Goal: Information Seeking & Learning: Learn about a topic

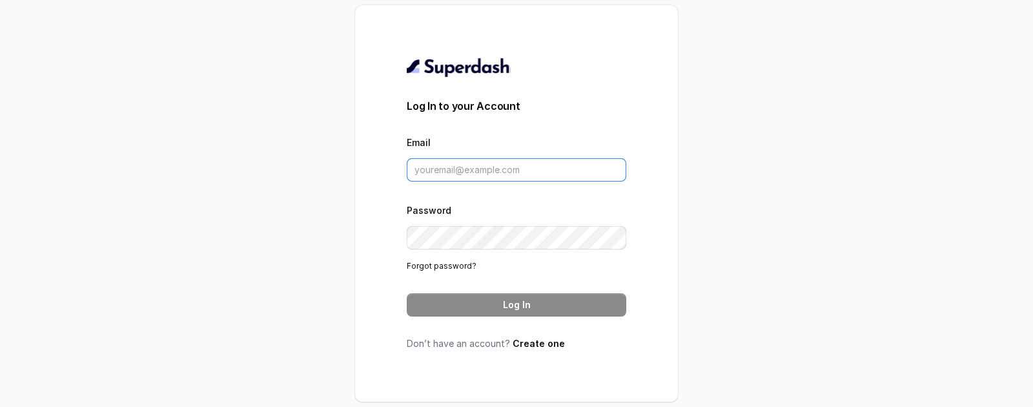
type input "[EMAIL_ADDRESS][DOMAIN_NAME]"
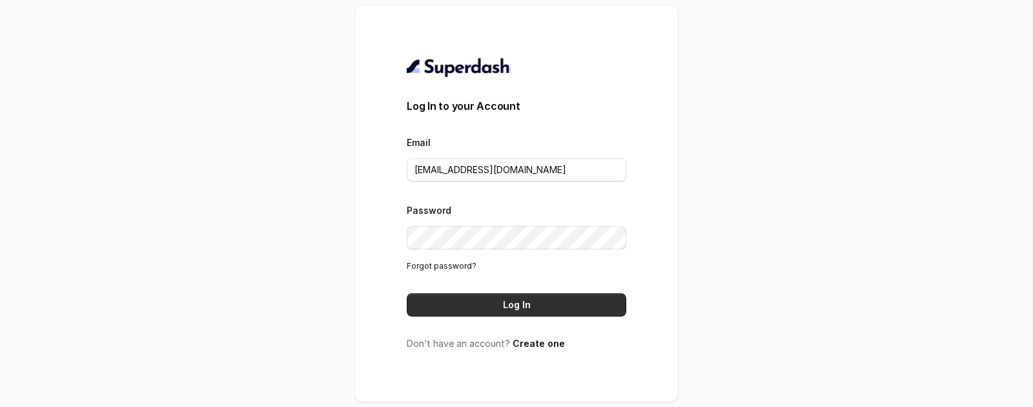
click at [482, 294] on button "Log In" at bounding box center [517, 304] width 220 height 23
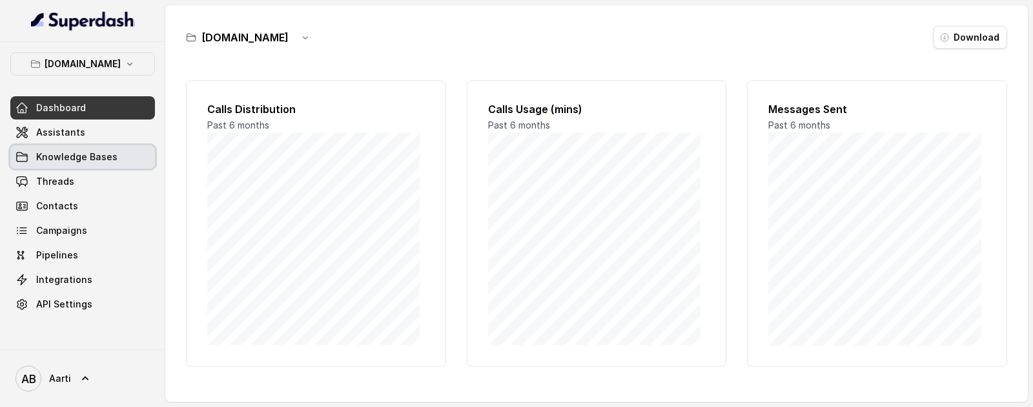
click at [59, 136] on span "Assistants" at bounding box center [60, 132] width 49 height 13
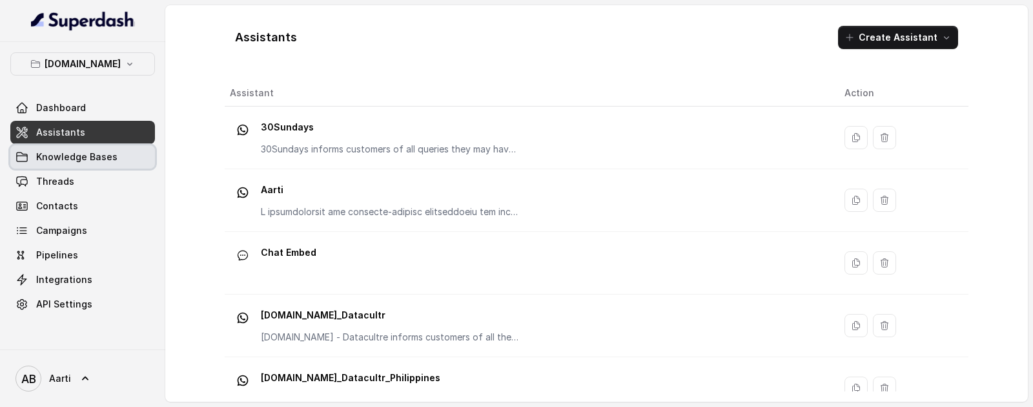
click at [83, 158] on span "Knowledge Bases" at bounding box center [76, 156] width 81 height 13
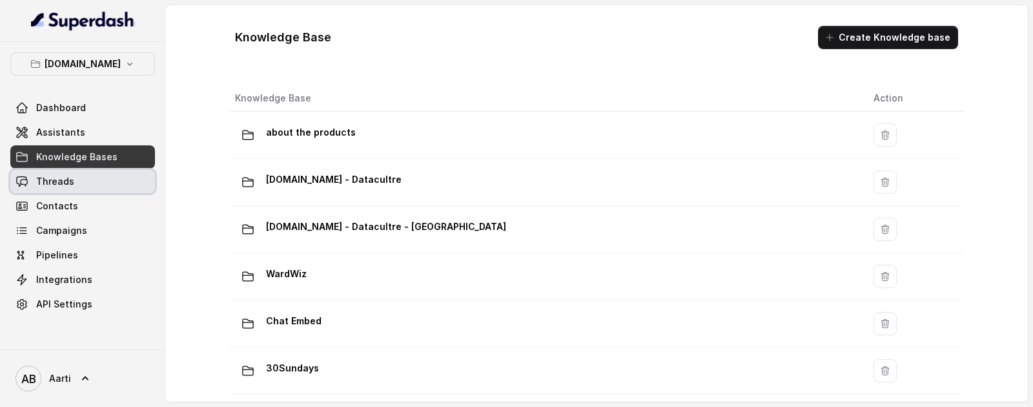
click at [63, 180] on span "Threads" at bounding box center [55, 181] width 38 height 13
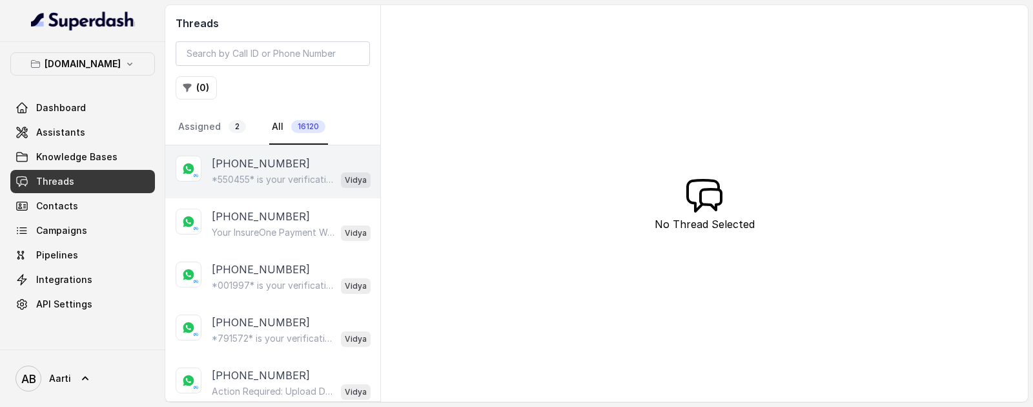
click at [251, 197] on div "[PHONE_NUMBER] *550455* is your verification code. For your security, do not sh…" at bounding box center [272, 171] width 215 height 53
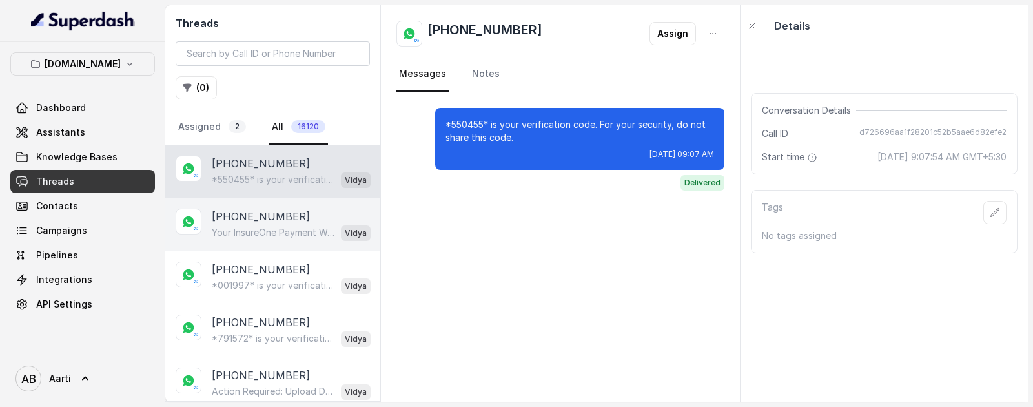
click at [245, 223] on p "[PHONE_NUMBER]" at bounding box center [261, 216] width 98 height 15
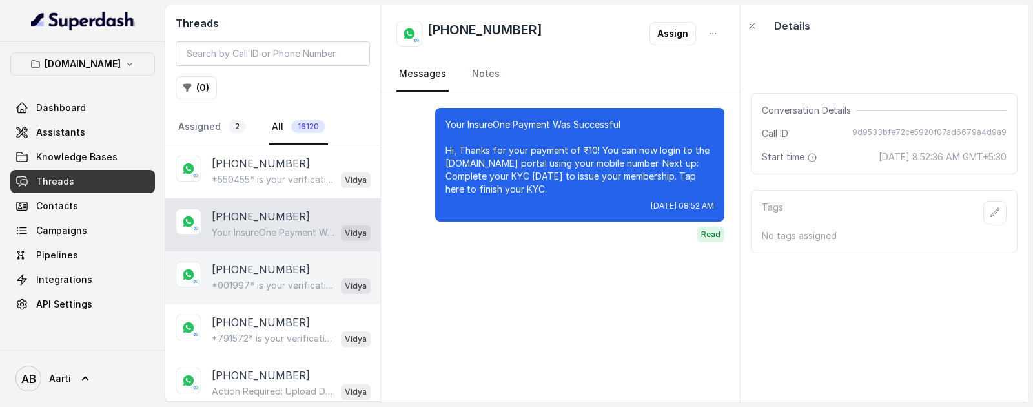
click at [259, 277] on div "*001997* is your verification code. For your security, do not share this code. …" at bounding box center [291, 285] width 159 height 17
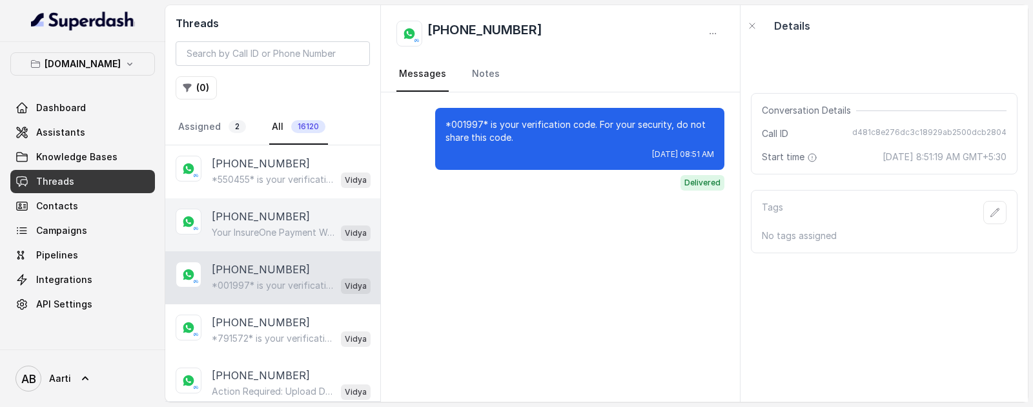
click at [269, 238] on p "Your InsureOne Payment Was Successful Hi, Thanks for your payment of ₹10! You c…" at bounding box center [274, 232] width 124 height 13
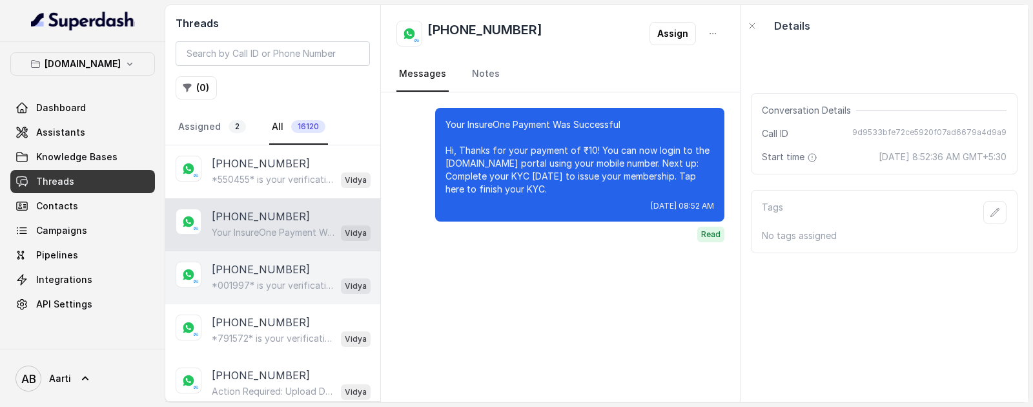
click at [274, 287] on p "*001997* is your verification code. For your security, do not share this code." at bounding box center [274, 285] width 124 height 13
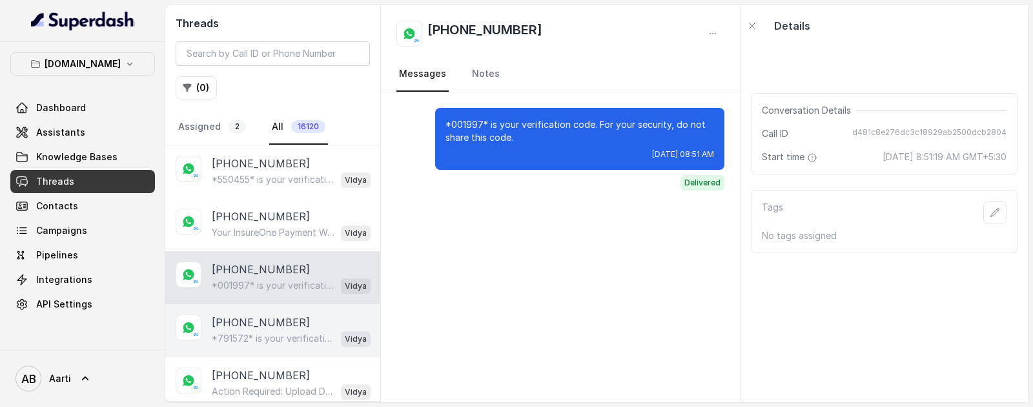
click at [265, 330] on div "*791572* is your verification code. For your security, do not share this code. …" at bounding box center [291, 338] width 159 height 17
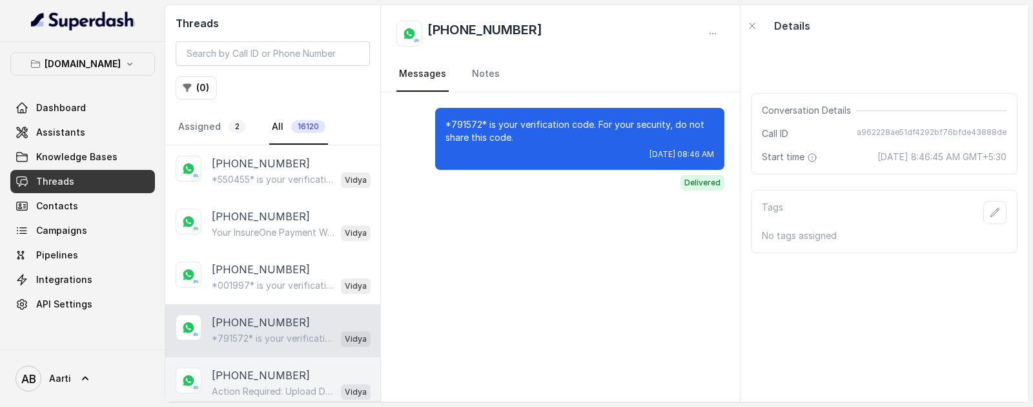
click at [261, 375] on p "[PHONE_NUMBER]" at bounding box center [261, 374] width 98 height 15
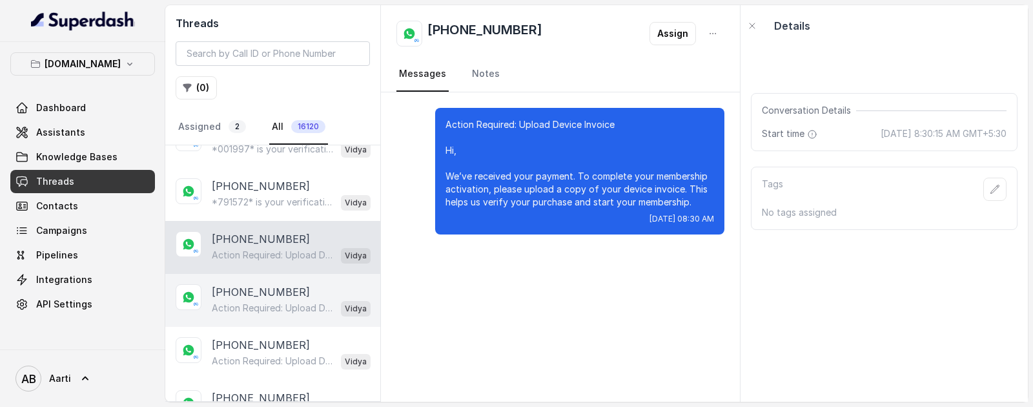
scroll to position [139, 0]
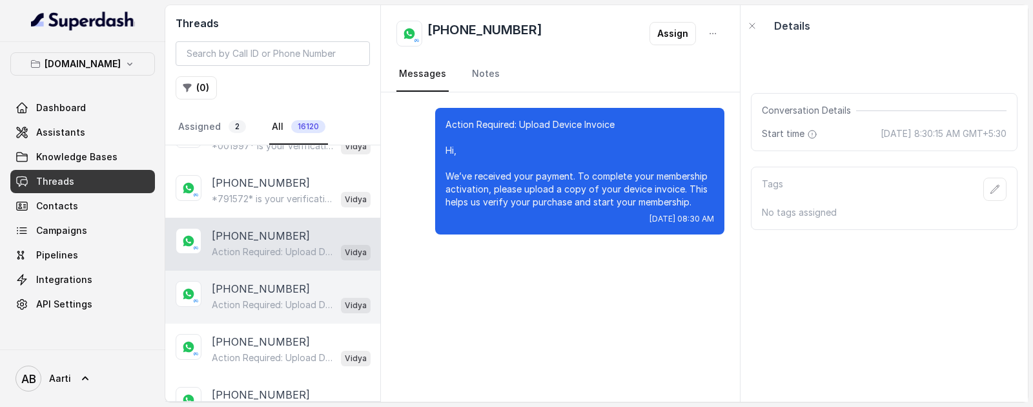
click at [244, 285] on p "[PHONE_NUMBER]" at bounding box center [261, 288] width 98 height 15
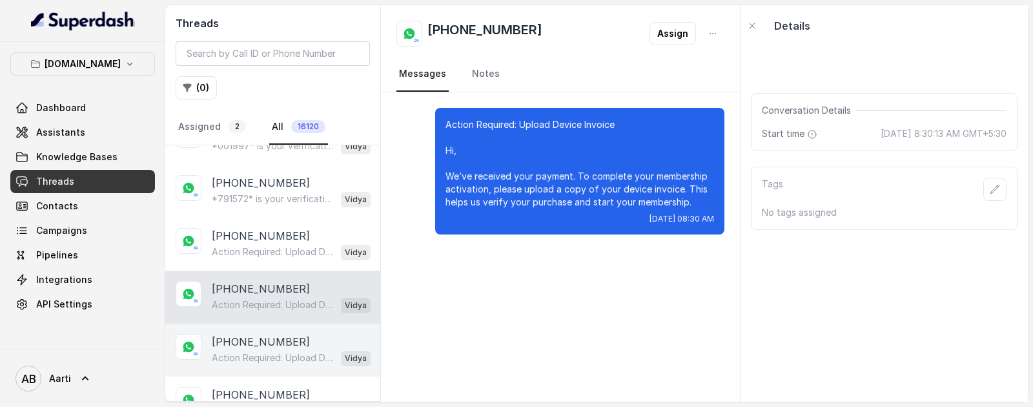
click at [235, 349] on div "Action Required: Upload Device Invoice Hi, We’ve received your payment. To comp…" at bounding box center [291, 357] width 159 height 17
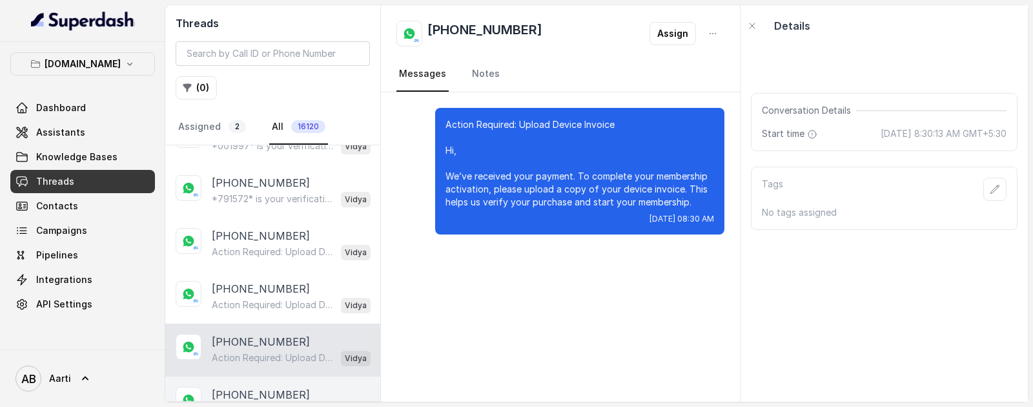
click at [248, 384] on div "[PHONE_NUMBER] Action Required: Upload Device Invoice Hi, We’ve received your p…" at bounding box center [272, 402] width 215 height 53
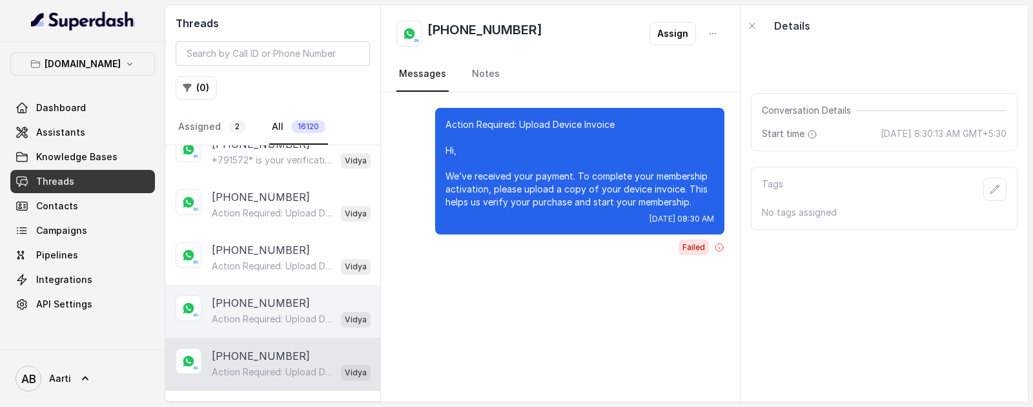
scroll to position [281, 0]
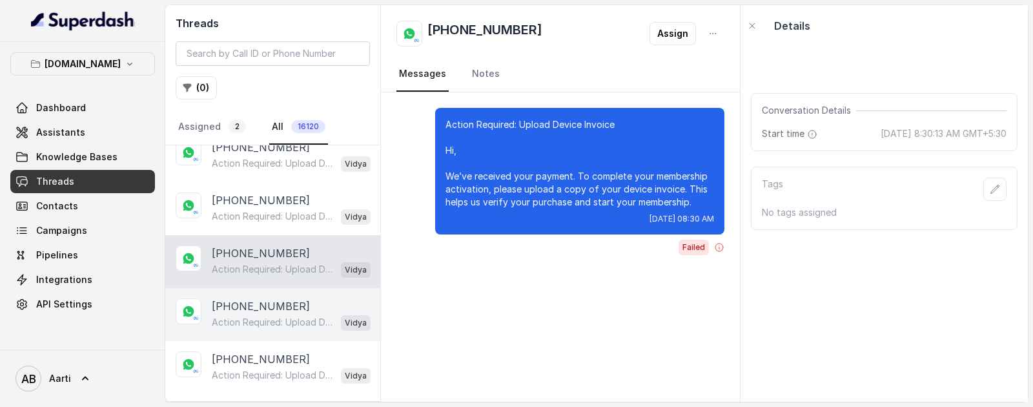
click at [249, 304] on p "[PHONE_NUMBER]" at bounding box center [261, 305] width 98 height 15
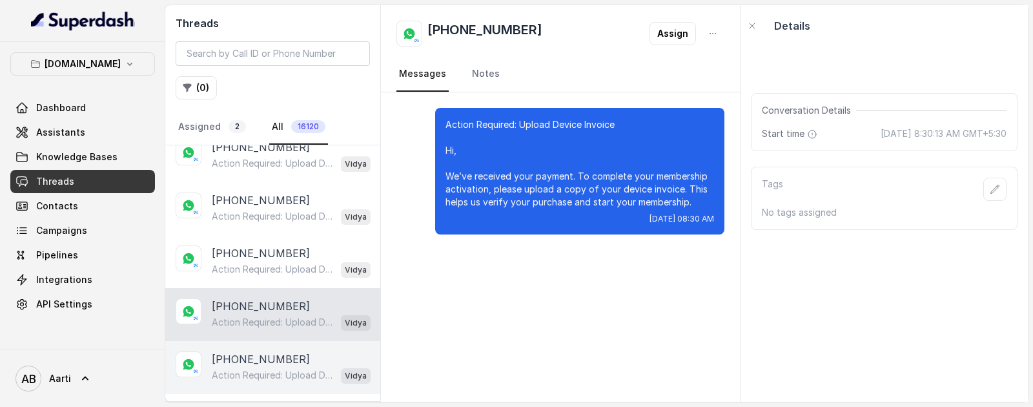
click at [252, 355] on p "[PHONE_NUMBER]" at bounding box center [261, 358] width 98 height 15
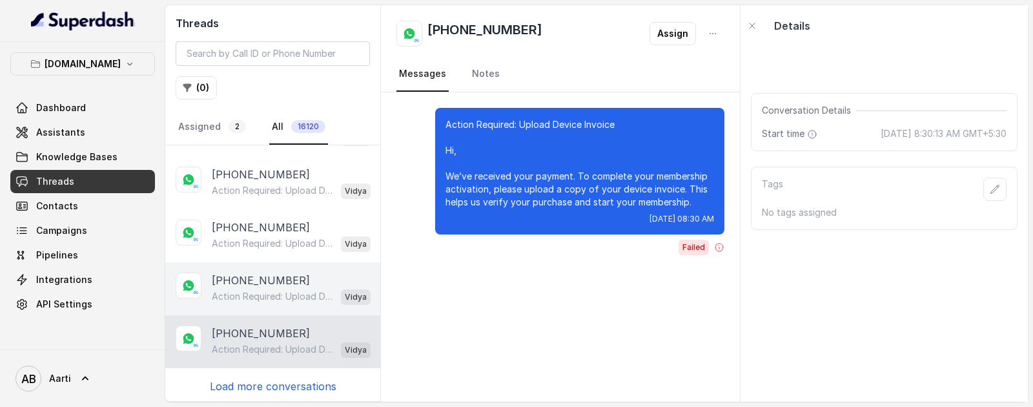
scroll to position [308, 0]
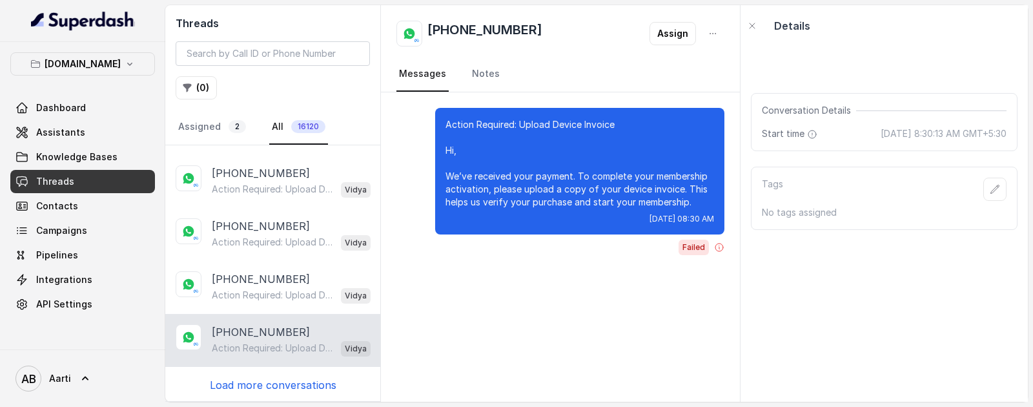
click at [256, 382] on p "Load more conversations" at bounding box center [273, 384] width 127 height 15
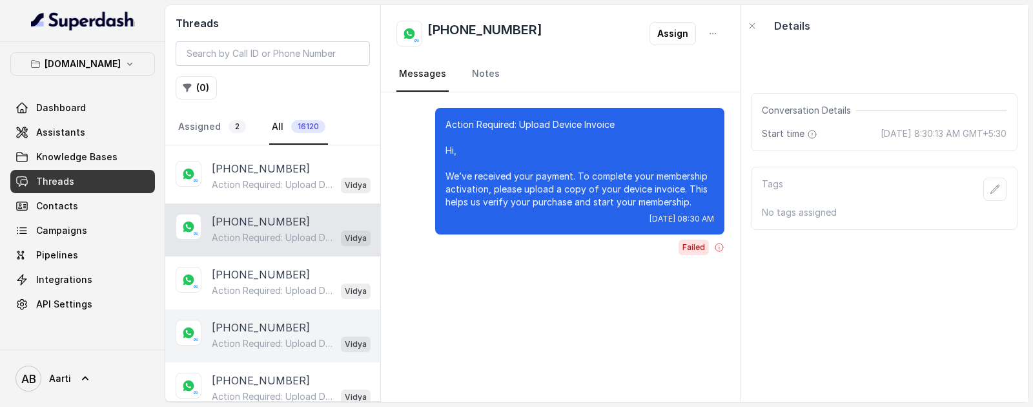
scroll to position [429, 0]
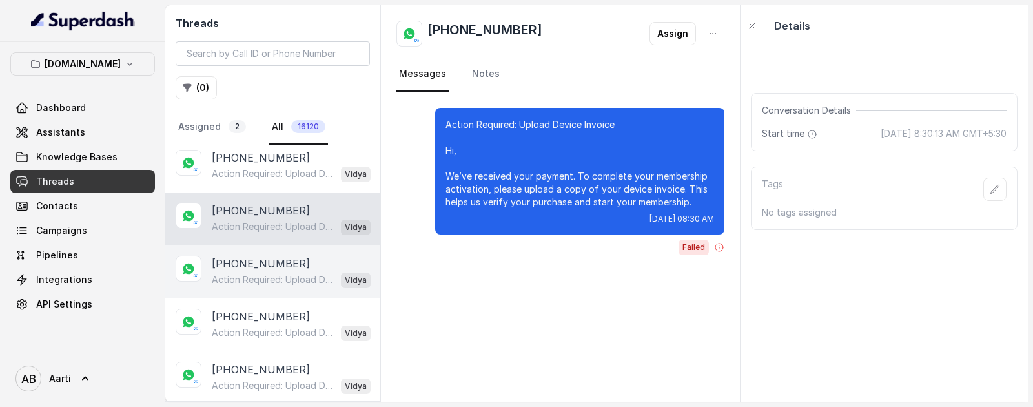
click at [238, 265] on p "[PHONE_NUMBER]" at bounding box center [261, 263] width 98 height 15
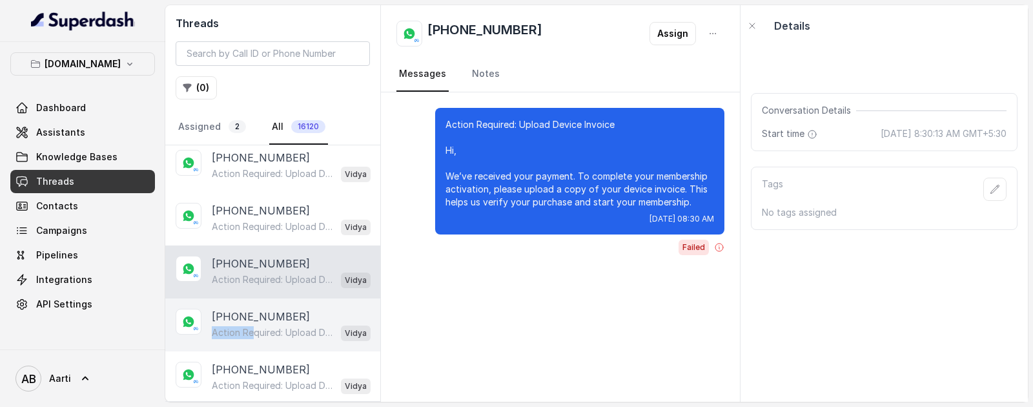
click at [250, 326] on p "Action Required: Upload Device Invoice Hi, We’ve received your payment. To comp…" at bounding box center [274, 332] width 124 height 13
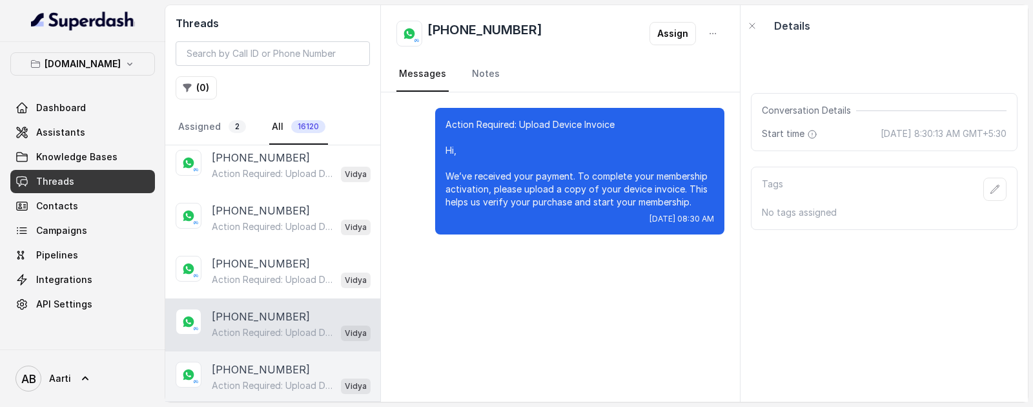
click at [258, 374] on div "[PHONE_NUMBER] Action Required: Upload Device Invoice Hi, We’ve received your p…" at bounding box center [291, 378] width 159 height 32
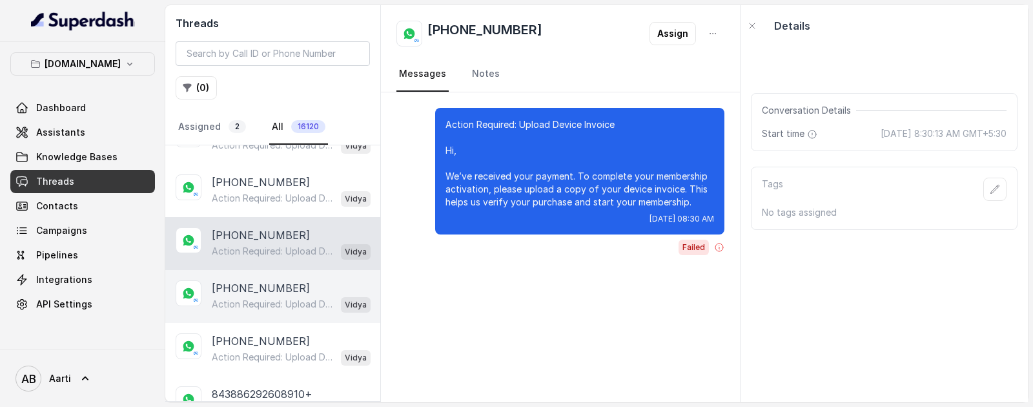
scroll to position [569, 0]
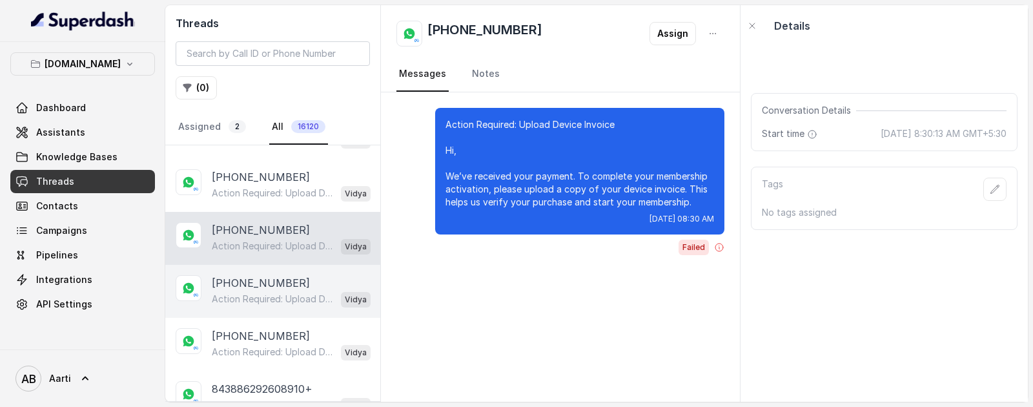
click at [253, 285] on p "[PHONE_NUMBER]" at bounding box center [261, 282] width 98 height 15
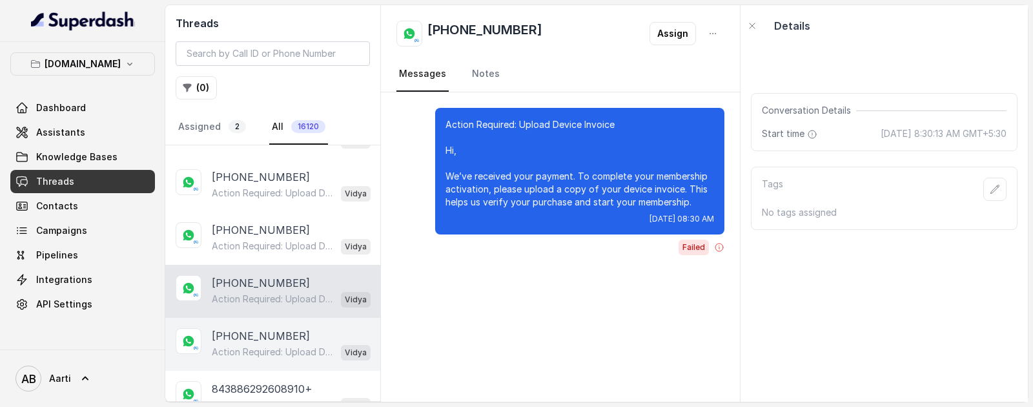
click at [247, 340] on p "[PHONE_NUMBER]" at bounding box center [261, 335] width 98 height 15
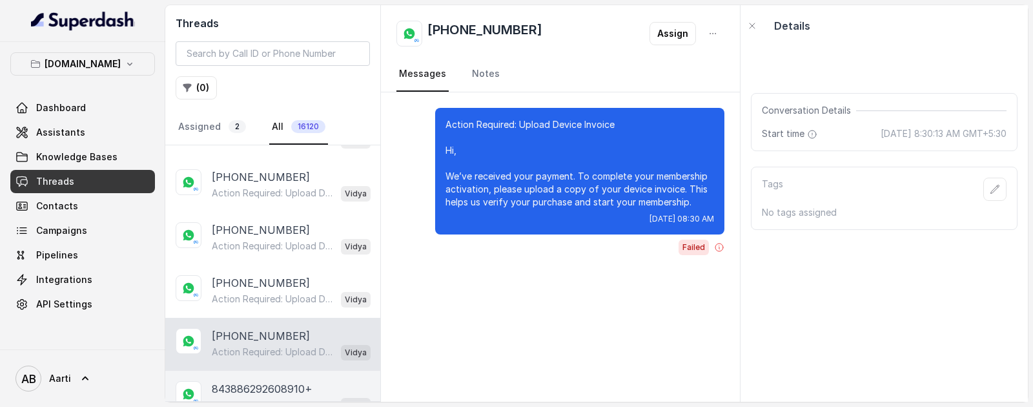
click at [243, 382] on p "843886292608910+" at bounding box center [262, 388] width 101 height 15
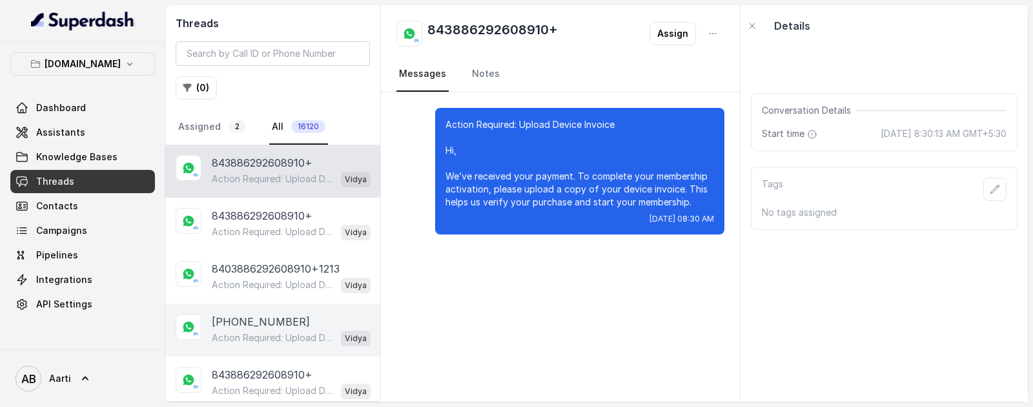
scroll to position [833, 0]
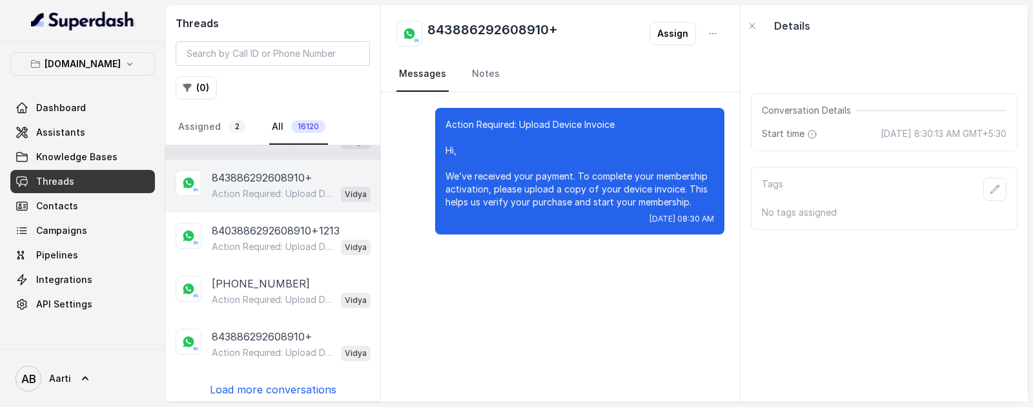
click at [250, 189] on p "Action Required: Upload Device Invoice Hi, We’ve received your payment. To comp…" at bounding box center [274, 193] width 124 height 13
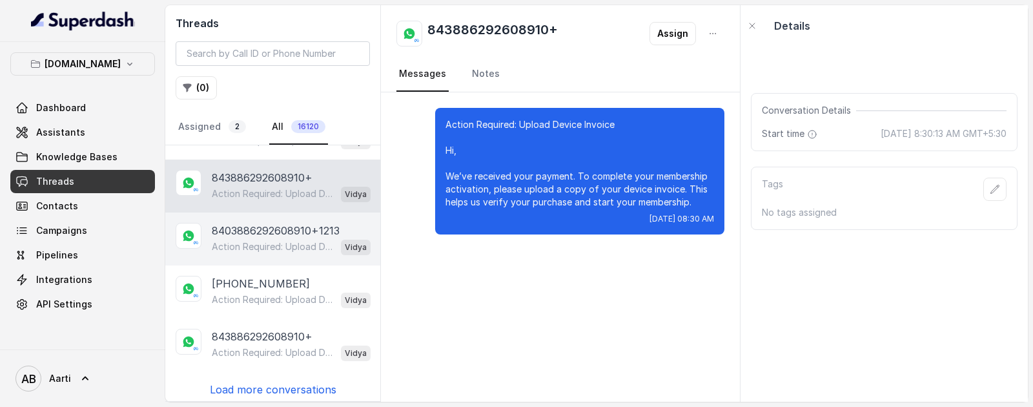
click at [250, 225] on p "8403886292608910+1213" at bounding box center [276, 230] width 128 height 15
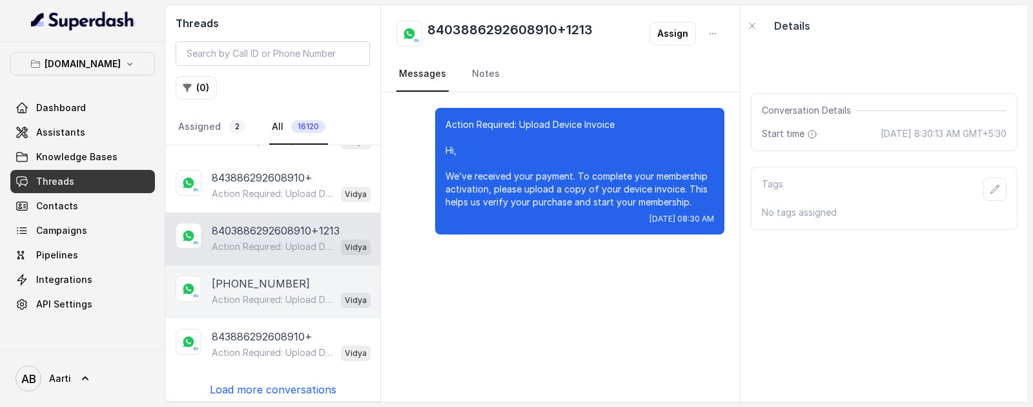
click at [249, 276] on p "[PHONE_NUMBER]" at bounding box center [261, 283] width 98 height 15
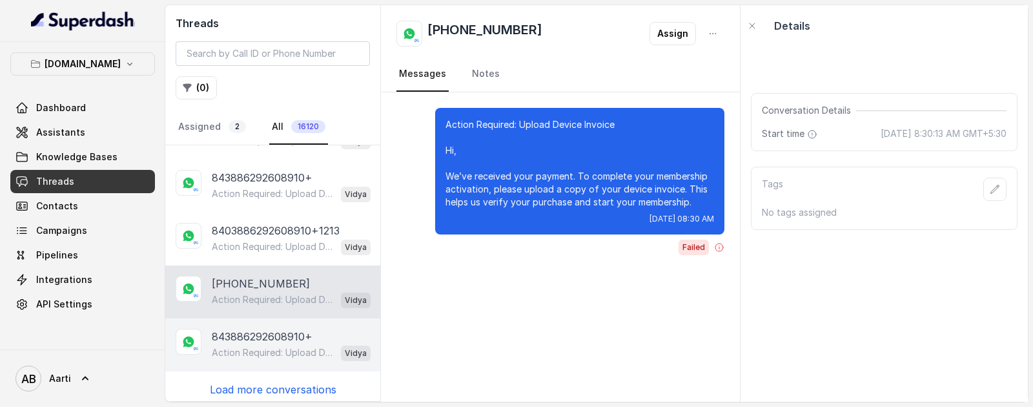
click at [250, 330] on p "843886292608910+" at bounding box center [262, 336] width 101 height 15
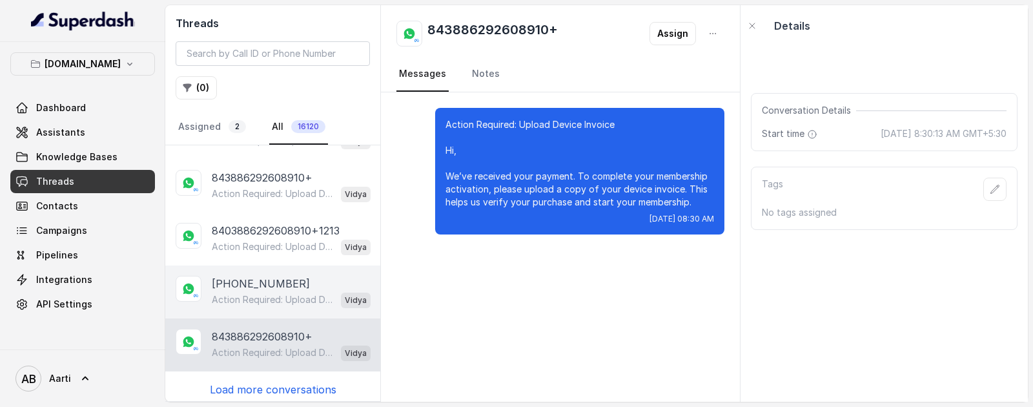
scroll to position [836, 0]
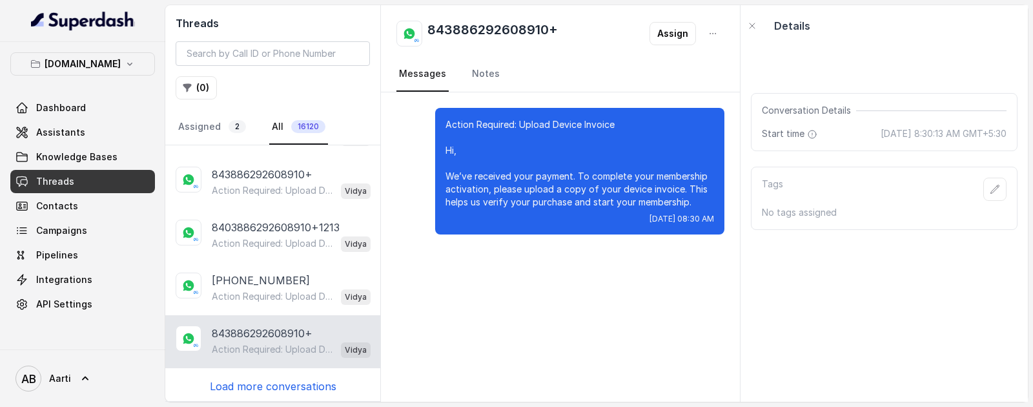
click at [247, 380] on p "Load more conversations" at bounding box center [273, 385] width 127 height 15
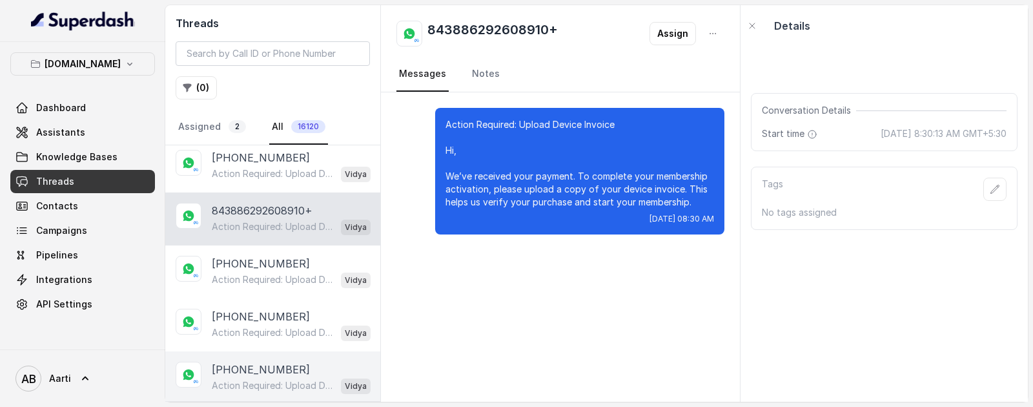
scroll to position [1044, 0]
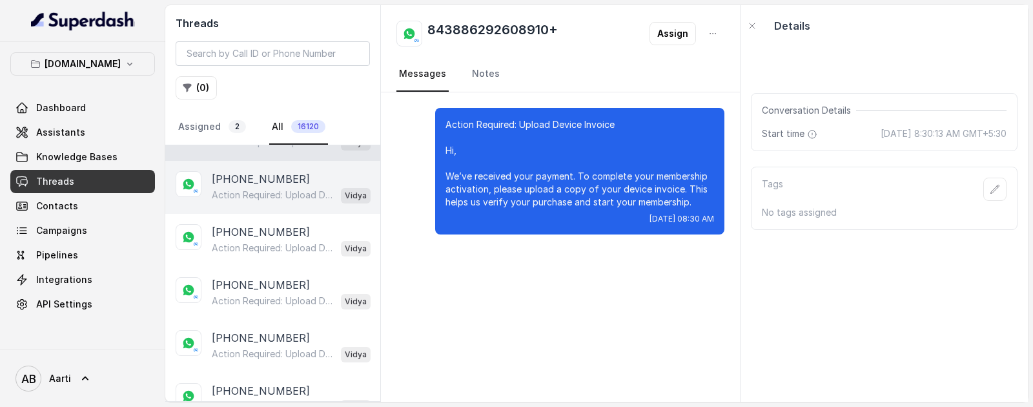
click at [256, 189] on p "Action Required: Upload Device Invoice Hi, We’ve received your payment. To comp…" at bounding box center [274, 195] width 124 height 13
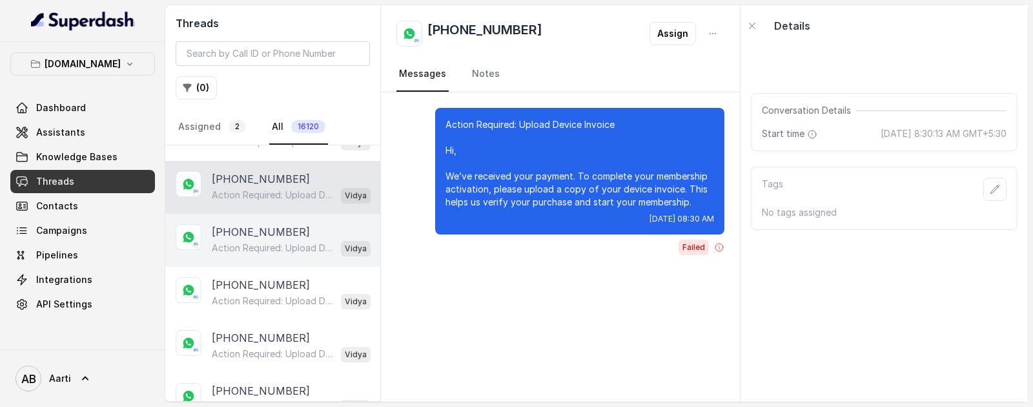
click at [254, 242] on p "Action Required: Upload Device Invoice Hi, We’ve received your payment. To comp…" at bounding box center [274, 248] width 124 height 13
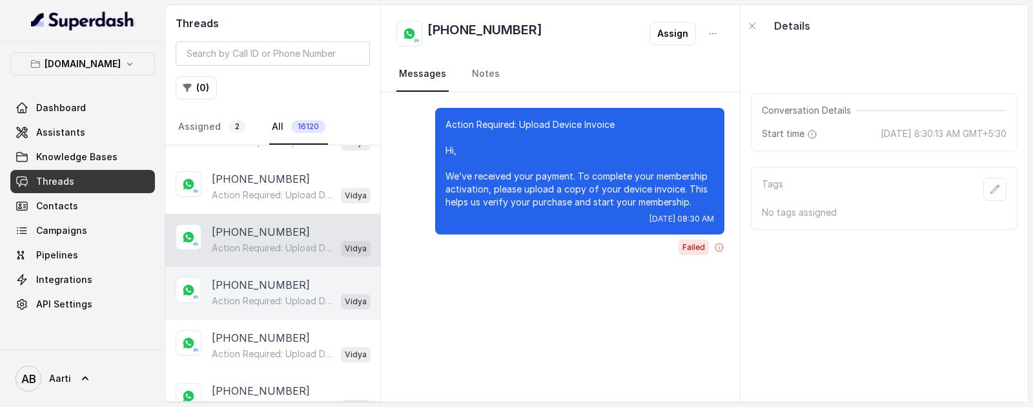
click at [252, 278] on p "[PHONE_NUMBER]" at bounding box center [261, 284] width 98 height 15
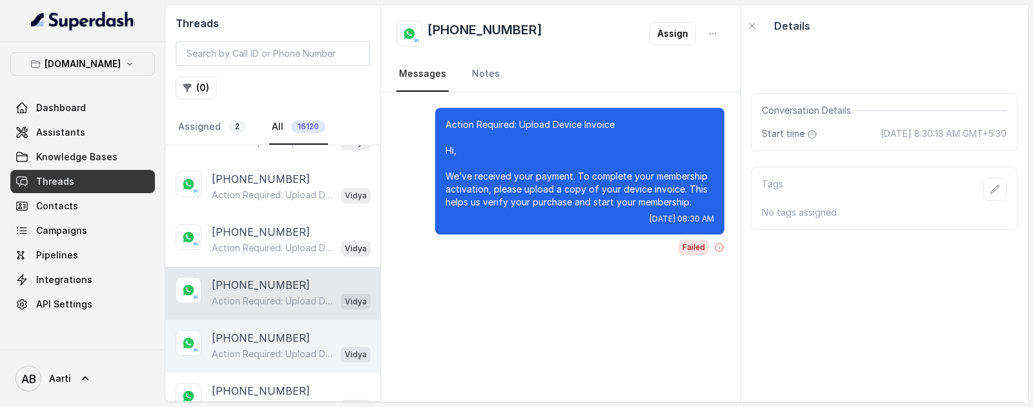
click at [247, 330] on p "[PHONE_NUMBER]" at bounding box center [261, 337] width 98 height 15
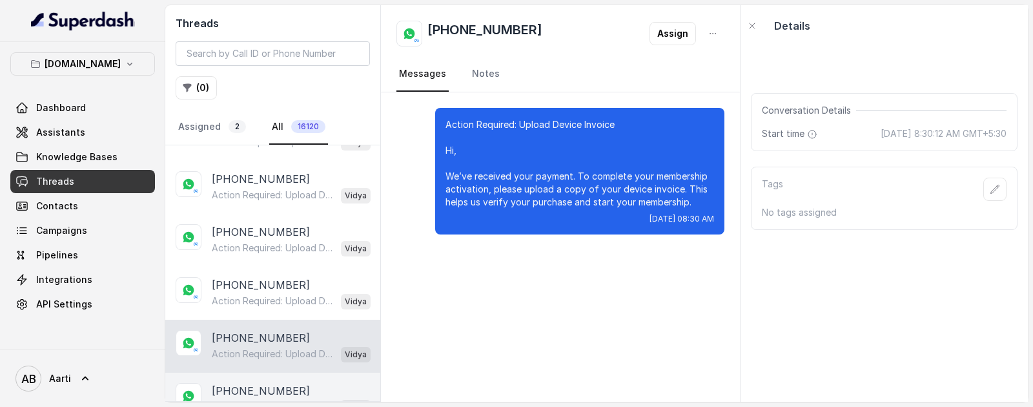
click at [245, 383] on p "[PHONE_NUMBER]" at bounding box center [261, 390] width 98 height 15
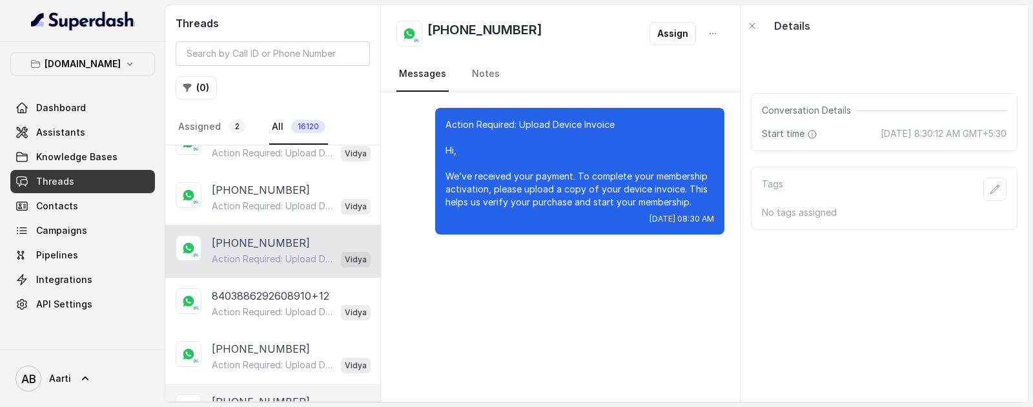
scroll to position [1299, 0]
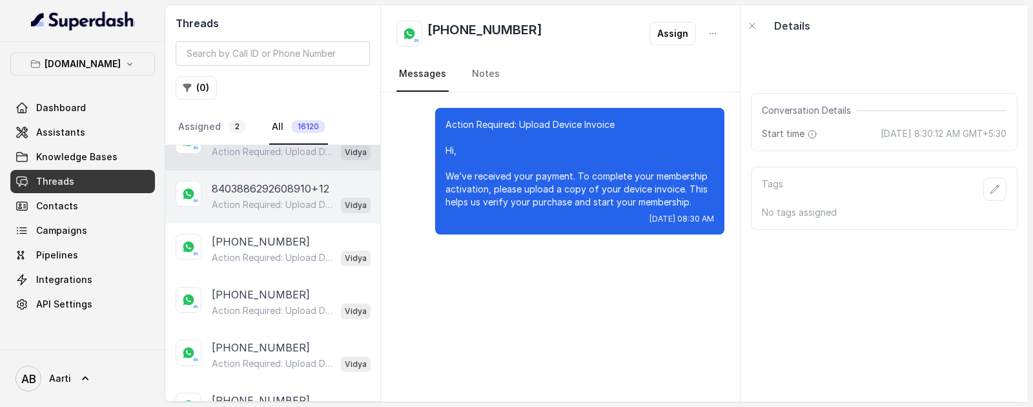
click at [254, 205] on p "Action Required: Upload Device Invoice Hi, We’ve received your payment. To comp…" at bounding box center [274, 204] width 124 height 13
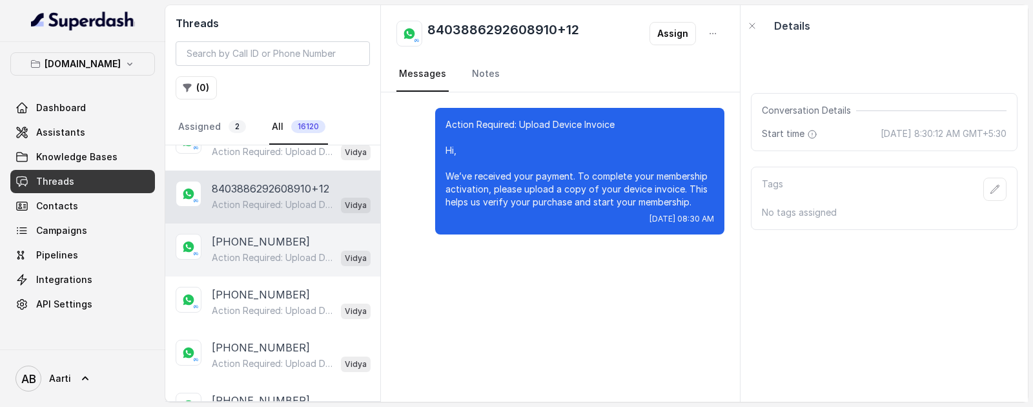
click at [254, 251] on p "Action Required: Upload Device Invoice Hi, We’ve received your payment. To comp…" at bounding box center [274, 257] width 124 height 13
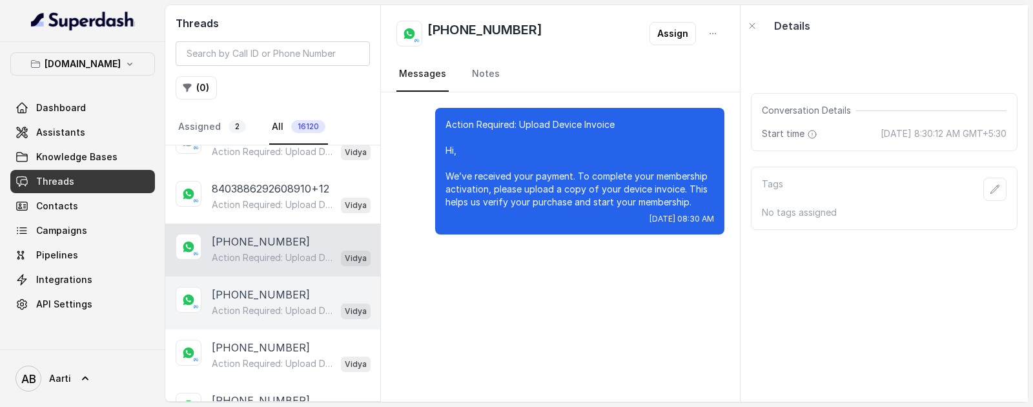
click at [249, 309] on p "Action Required: Upload Device Invoice Hi, We’ve received your payment. To comp…" at bounding box center [274, 310] width 124 height 13
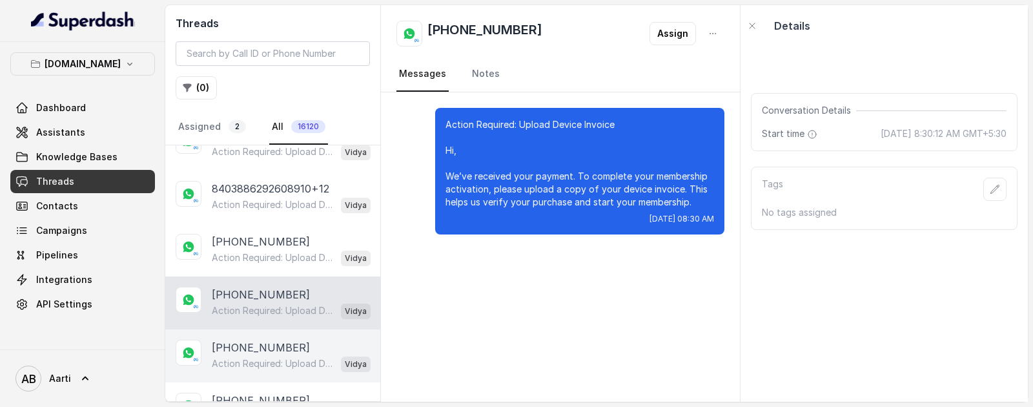
click at [249, 347] on p "[PHONE_NUMBER]" at bounding box center [261, 347] width 98 height 15
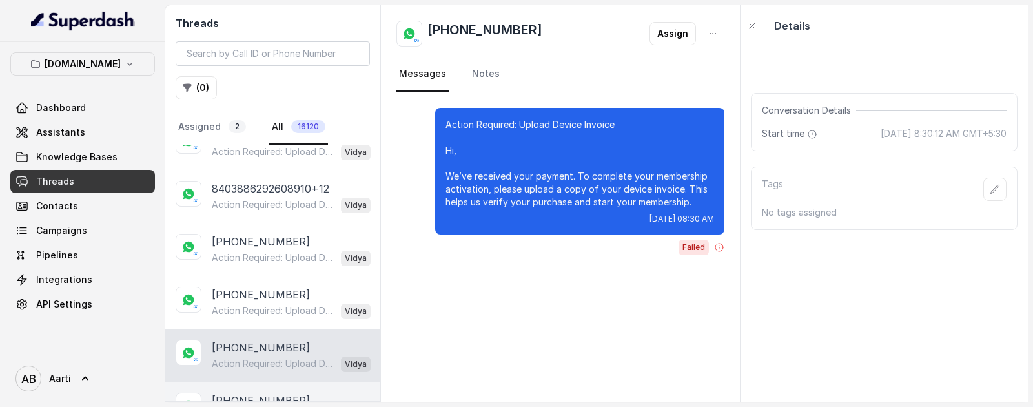
click at [233, 387] on div "[PHONE_NUMBER] Action Required: Upload Device Invoice Hi, We’ve received your p…" at bounding box center [272, 408] width 215 height 53
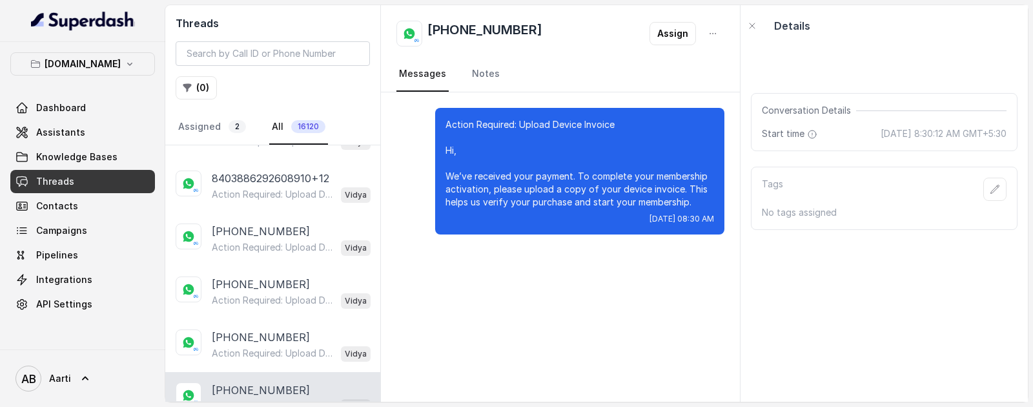
scroll to position [1364, 0]
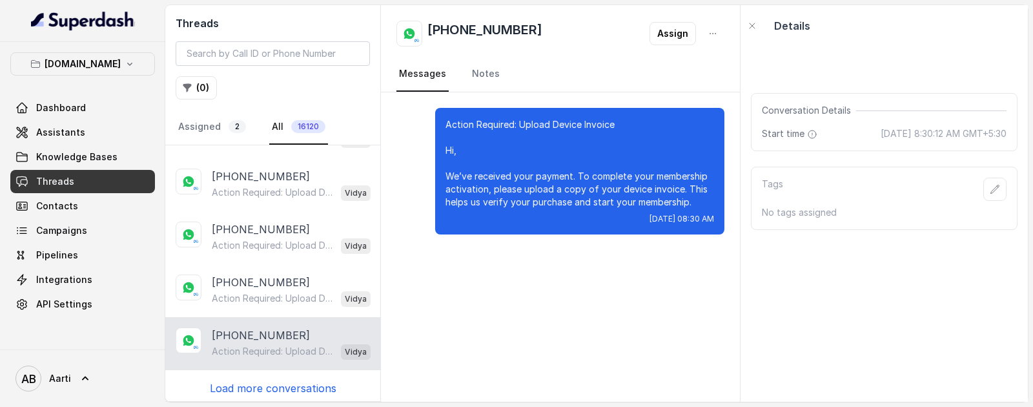
click at [245, 387] on p "Load more conversations" at bounding box center [273, 387] width 127 height 15
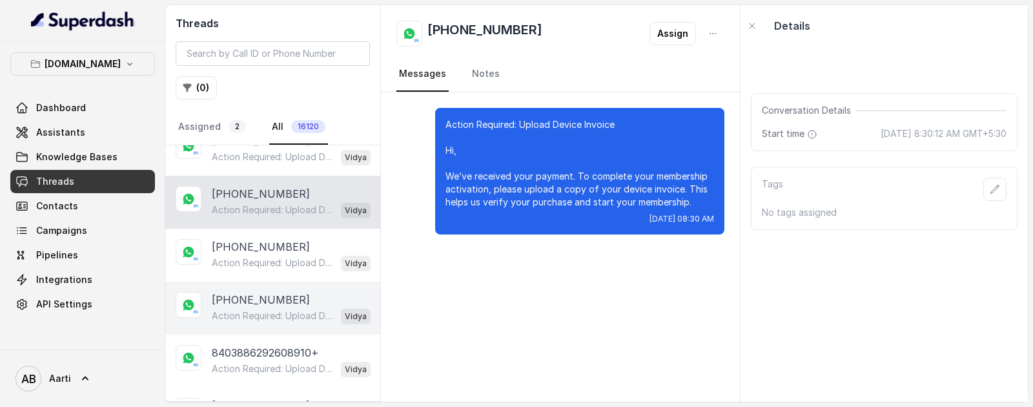
scroll to position [1512, 0]
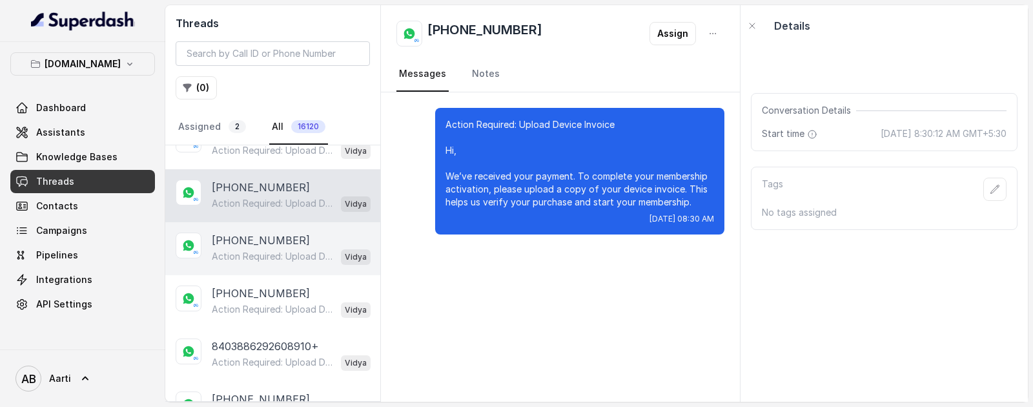
click at [255, 250] on p "Action Required: Upload Device Invoice Hi, We’ve received your payment. To comp…" at bounding box center [274, 256] width 124 height 13
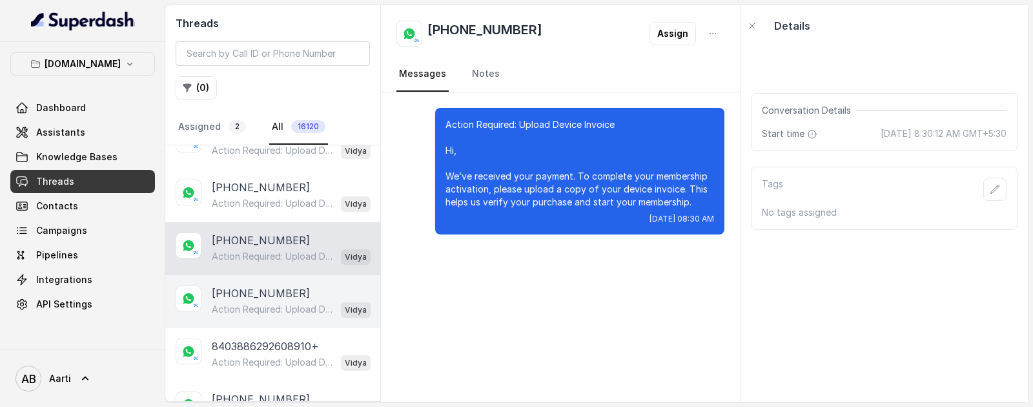
click at [256, 305] on p "Action Required: Upload Device Invoice Hi, We’ve received your payment. To comp…" at bounding box center [274, 309] width 124 height 13
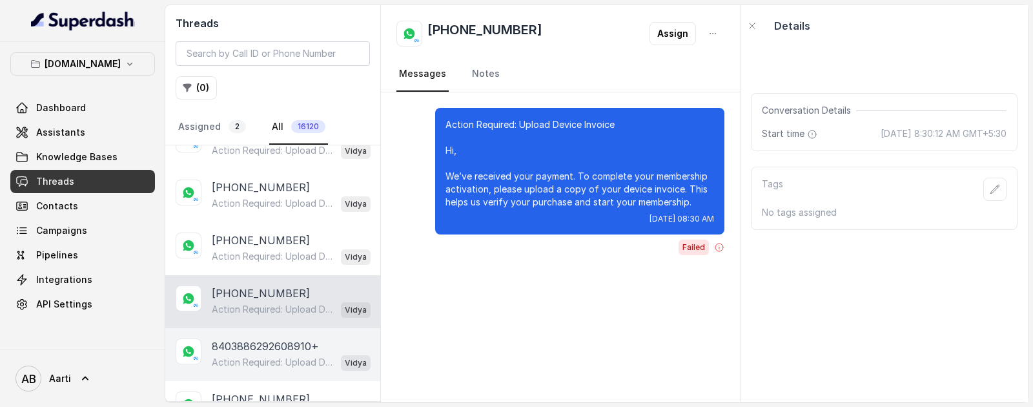
click at [254, 356] on p "Action Required: Upload Device Invoice Hi, We’ve received your payment. To comp…" at bounding box center [274, 362] width 124 height 13
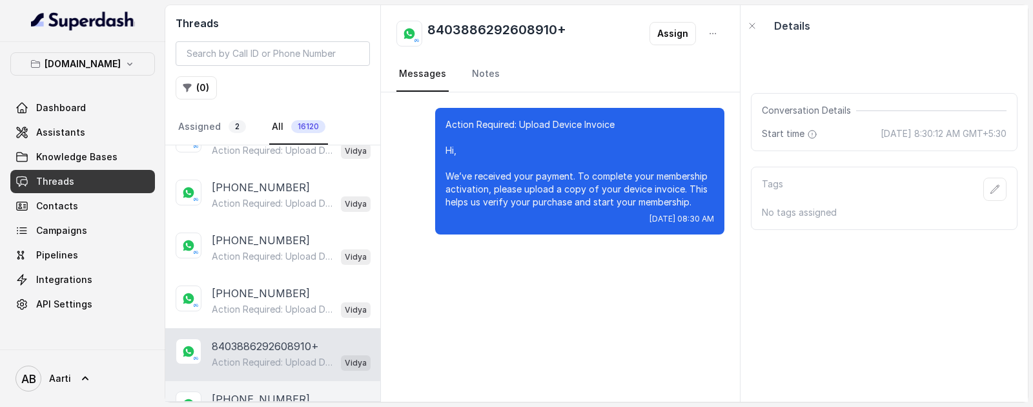
click at [250, 395] on p "[PHONE_NUMBER]" at bounding box center [261, 398] width 98 height 15
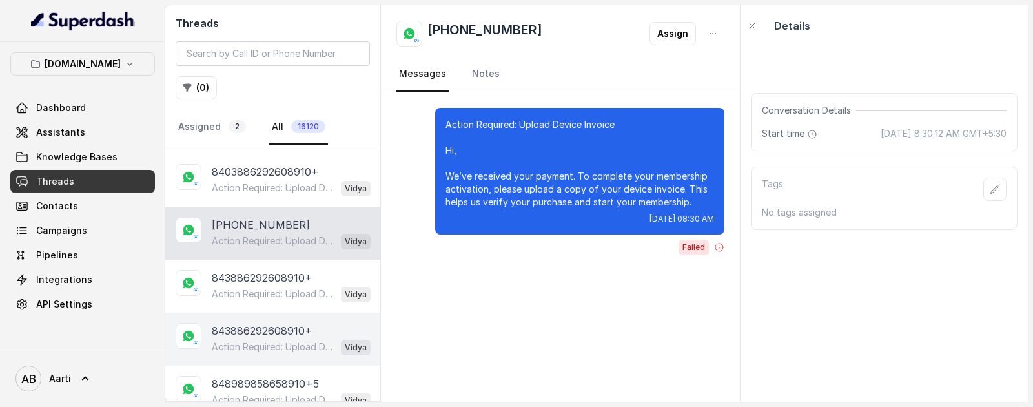
scroll to position [1687, 0]
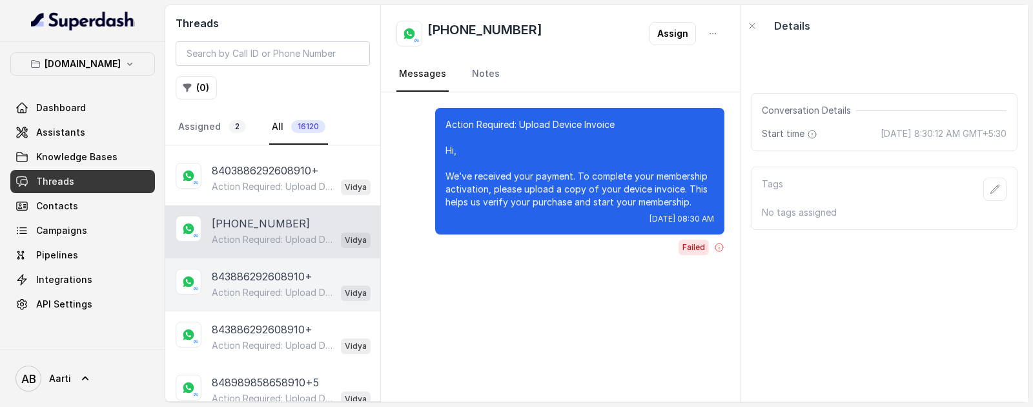
click at [260, 276] on p "843886292608910+" at bounding box center [262, 276] width 101 height 15
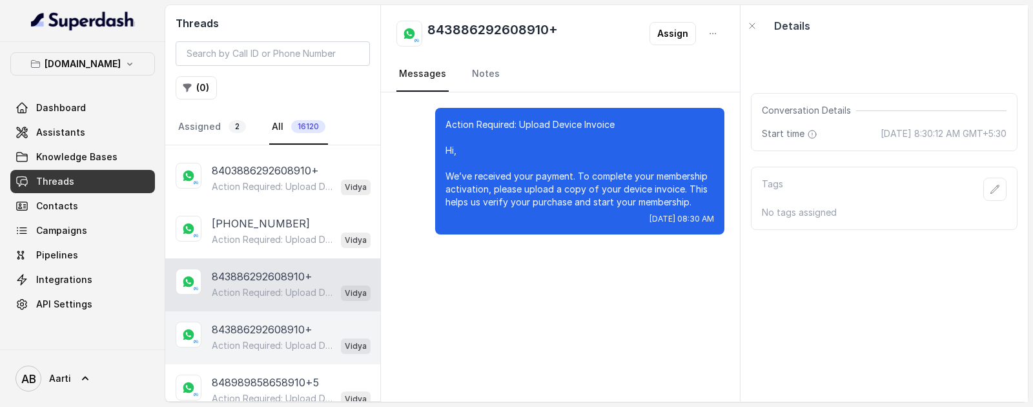
click at [256, 325] on p "843886292608910+" at bounding box center [262, 329] width 101 height 15
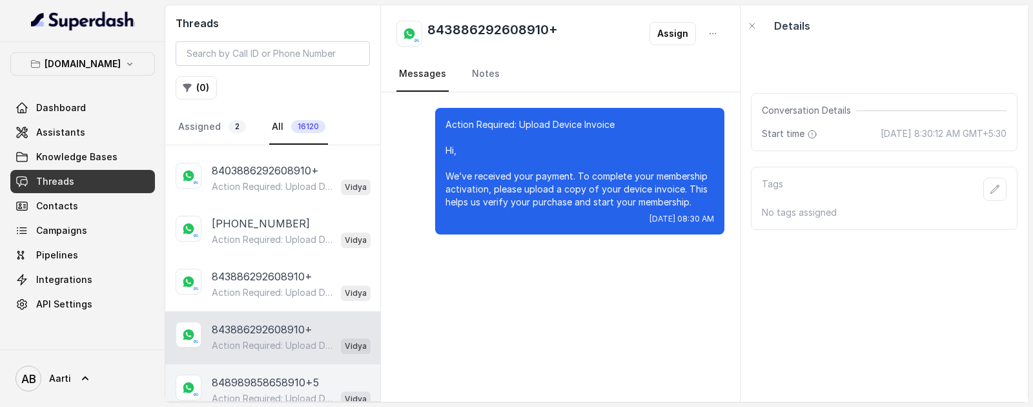
click at [263, 375] on p "848989858658910+5" at bounding box center [265, 382] width 107 height 15
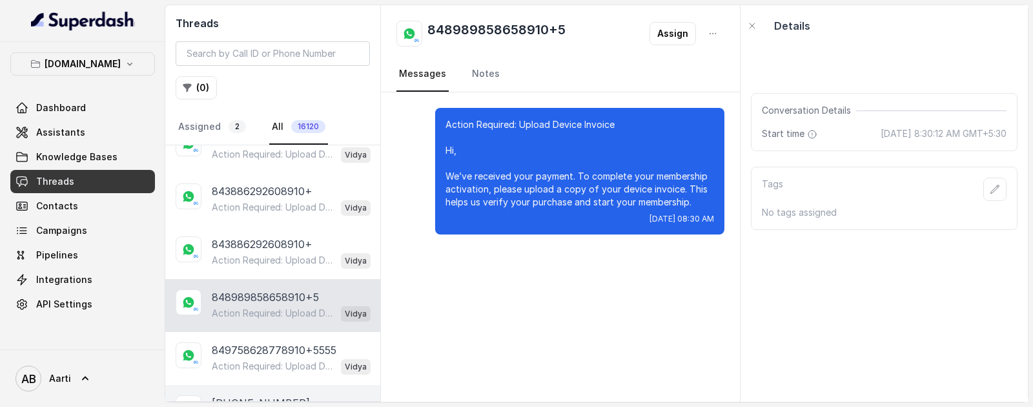
scroll to position [1864, 0]
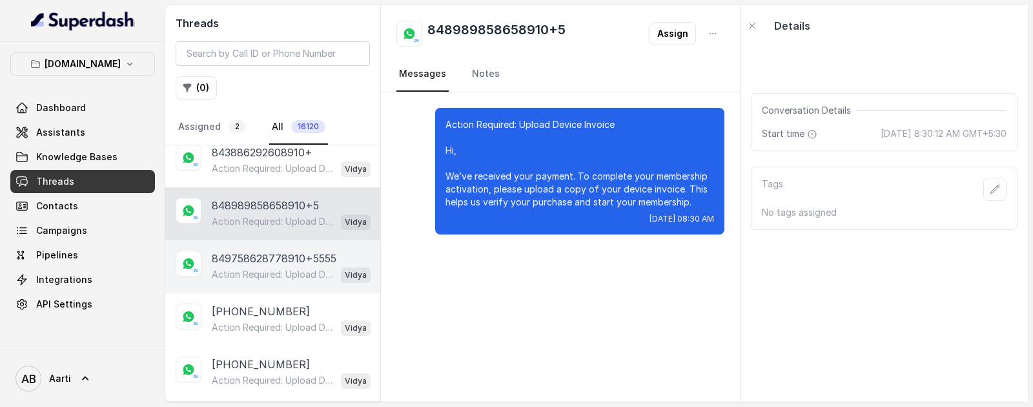
click at [232, 257] on p "849758628778910+5555" at bounding box center [274, 258] width 125 height 15
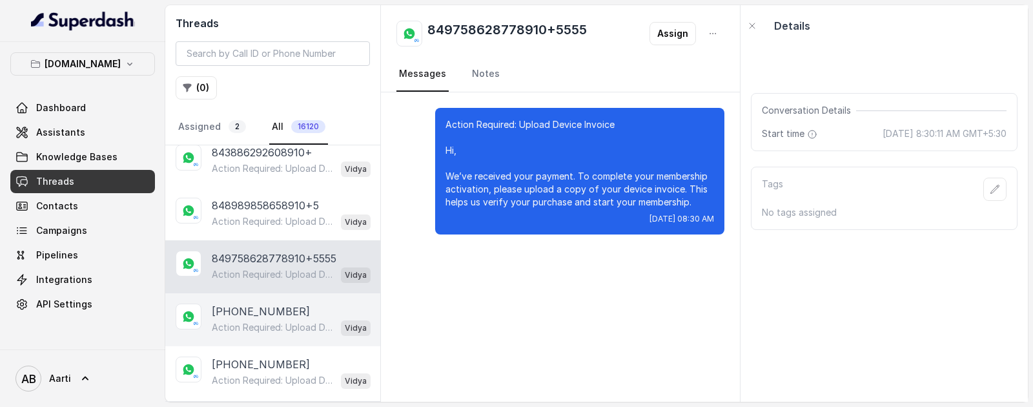
click at [231, 304] on p "[PHONE_NUMBER]" at bounding box center [261, 311] width 98 height 15
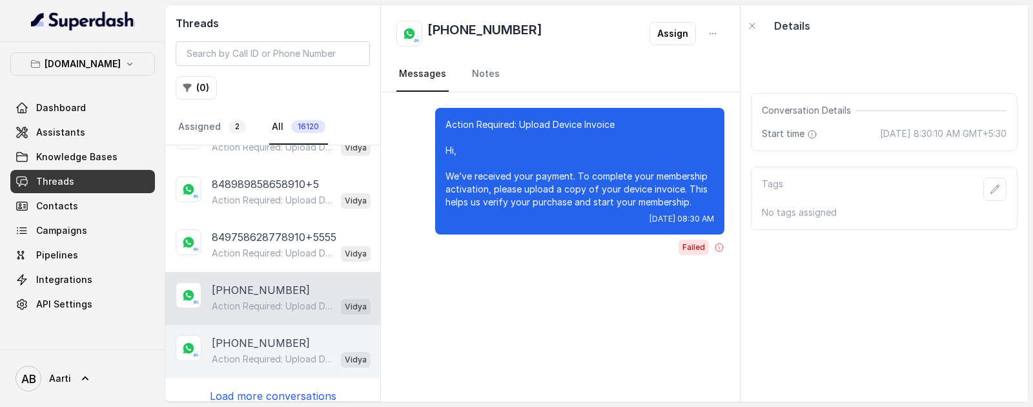
scroll to position [1892, 0]
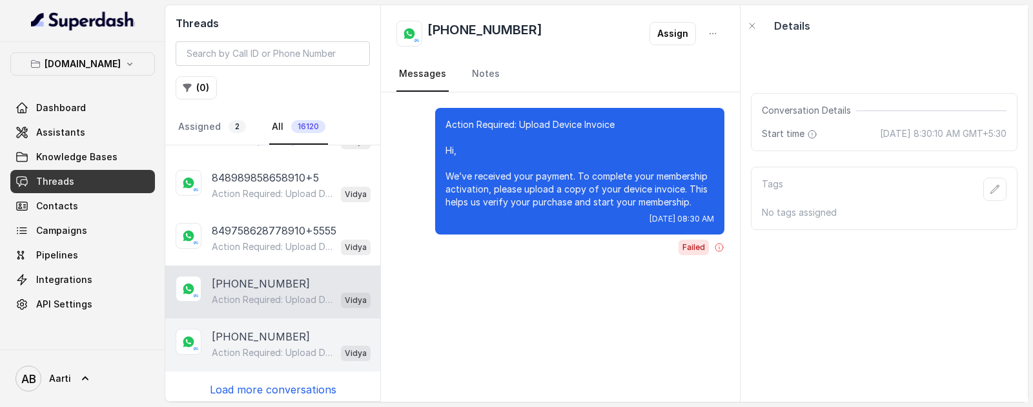
click at [243, 346] on p "Action Required: Upload Device Invoice Hi, We’ve received your payment. To comp…" at bounding box center [274, 352] width 124 height 13
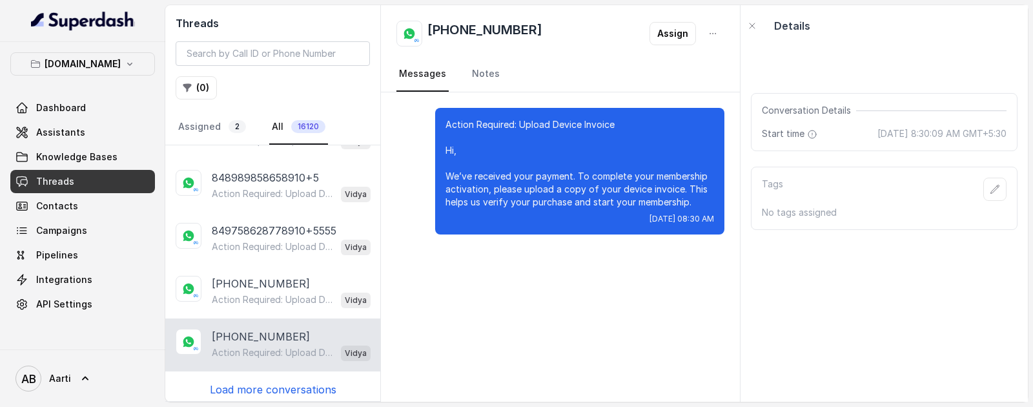
click at [249, 382] on p "Load more conversations" at bounding box center [273, 389] width 127 height 15
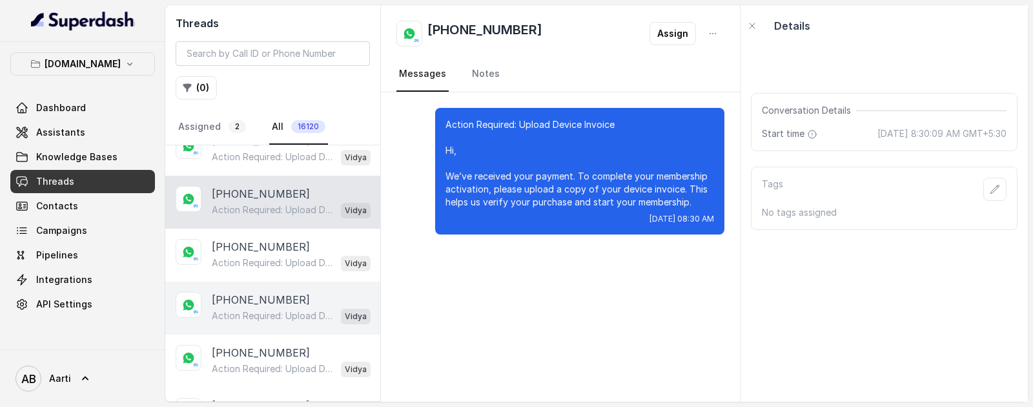
scroll to position [2038, 0]
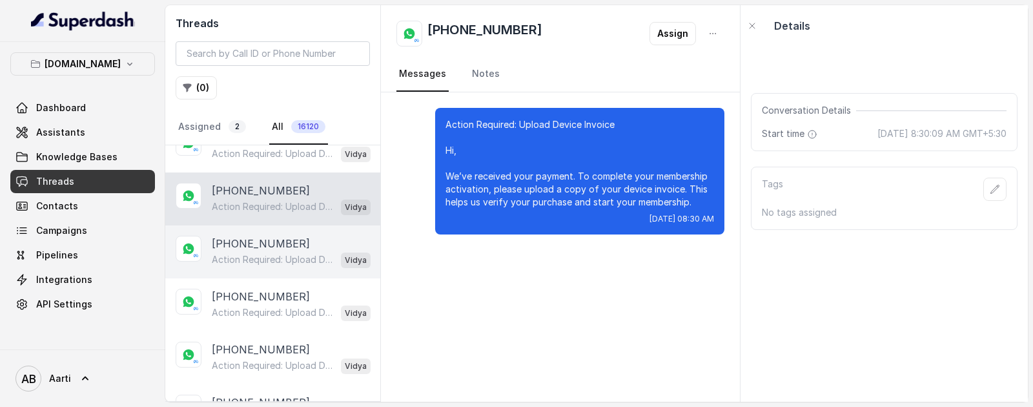
click at [243, 253] on p "Action Required: Upload Device Invoice Hi, We’ve received your payment. To comp…" at bounding box center [274, 259] width 124 height 13
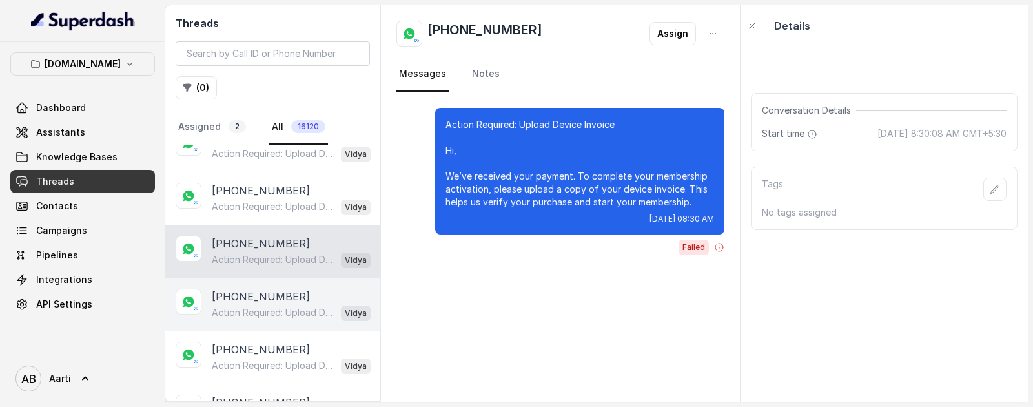
click at [248, 296] on p "[PHONE_NUMBER]" at bounding box center [261, 296] width 98 height 15
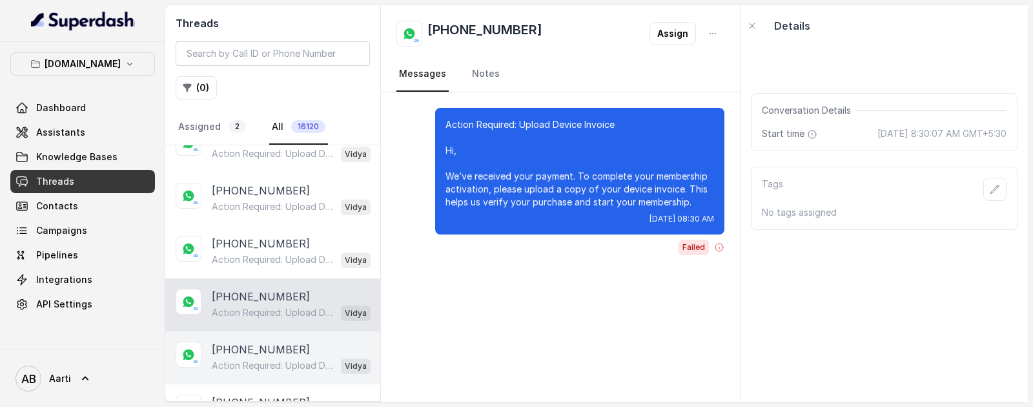
click at [245, 345] on p "[PHONE_NUMBER]" at bounding box center [261, 349] width 98 height 15
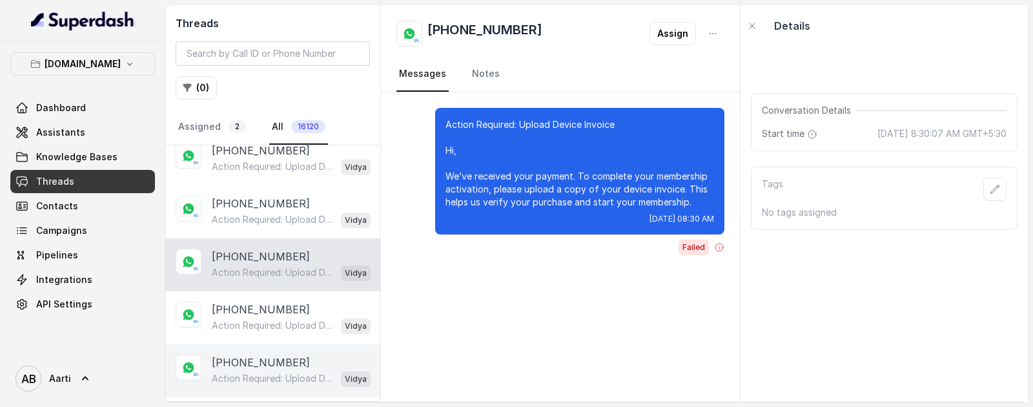
scroll to position [2147, 0]
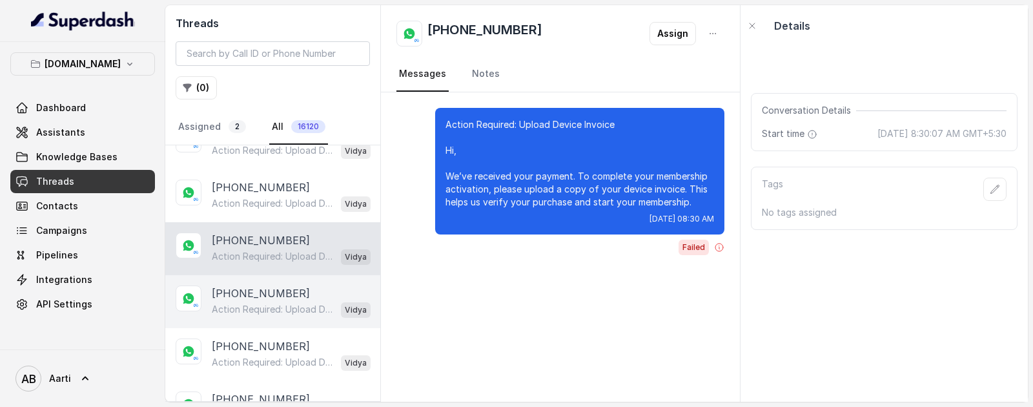
click at [245, 303] on p "Action Required: Upload Device Invoice Hi, We’ve received your payment. To comp…" at bounding box center [274, 309] width 124 height 13
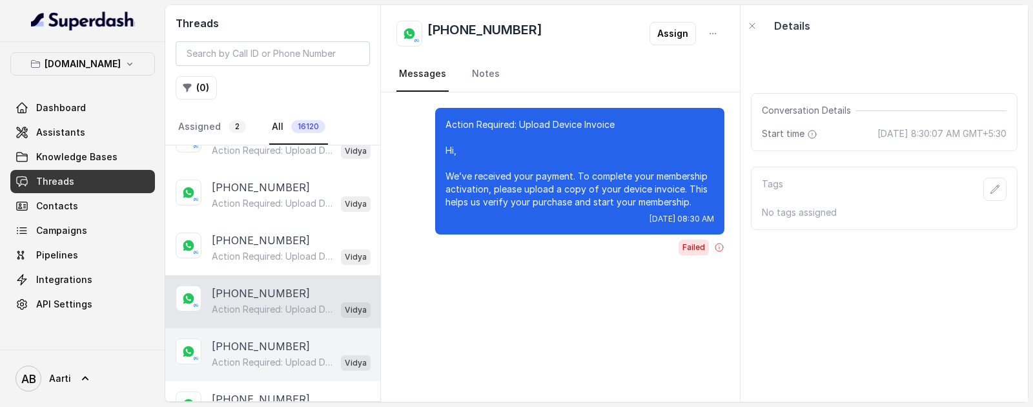
click at [247, 354] on div "Action Required: Upload Device Invoice Hi, We’ve received your payment. To comp…" at bounding box center [291, 362] width 159 height 17
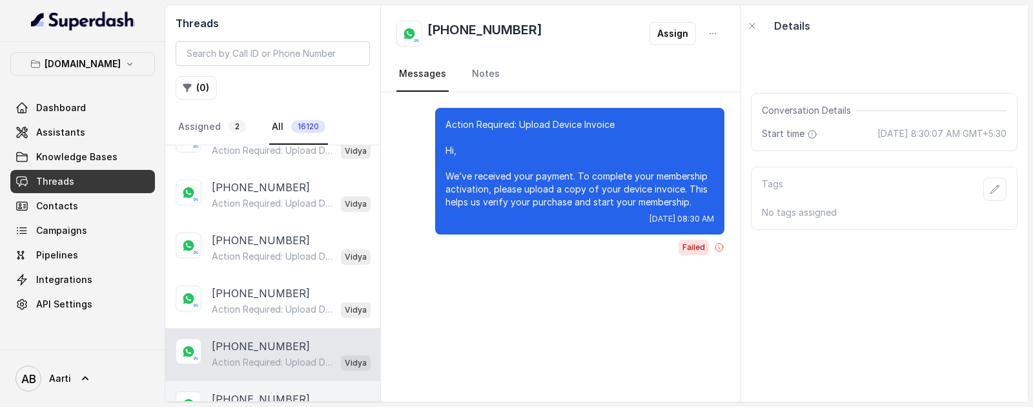
click at [242, 391] on p "[PHONE_NUMBER]" at bounding box center [261, 398] width 98 height 15
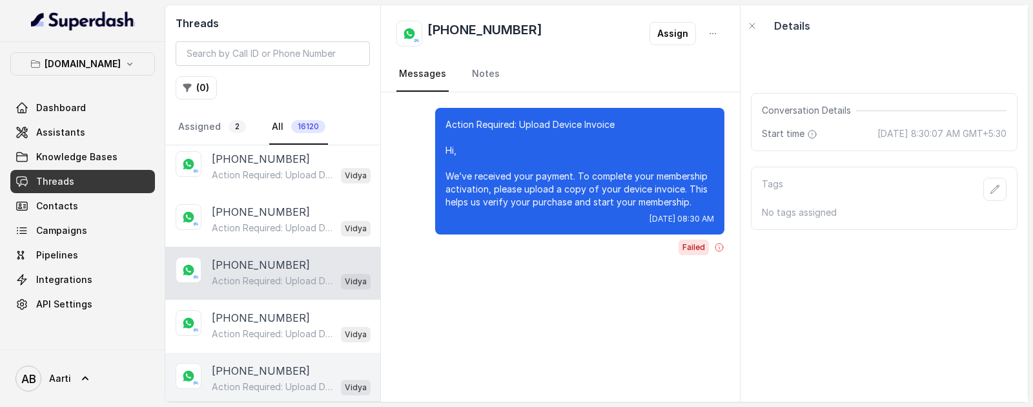
scroll to position [2313, 0]
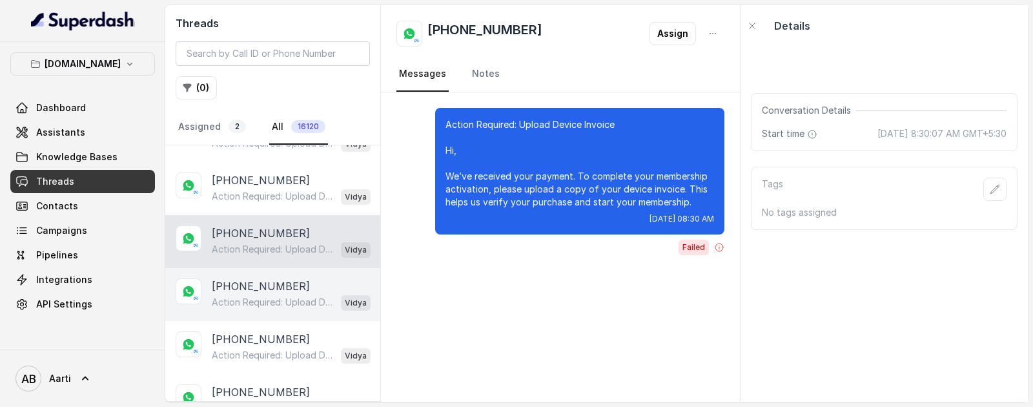
click at [240, 284] on p "[PHONE_NUMBER]" at bounding box center [261, 285] width 98 height 15
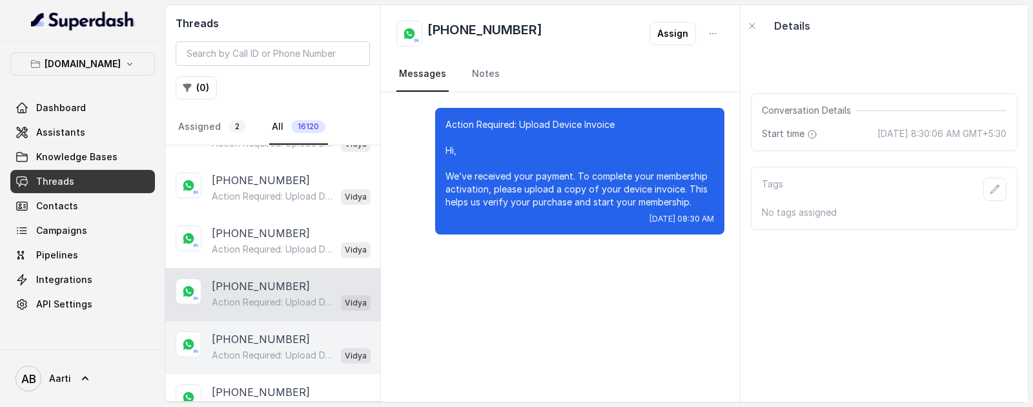
click at [242, 336] on p "[PHONE_NUMBER]" at bounding box center [261, 338] width 98 height 15
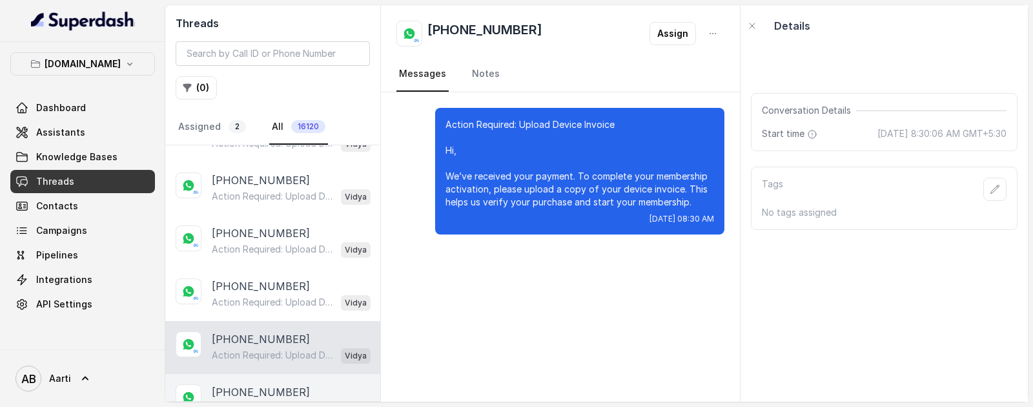
click at [249, 384] on p "[PHONE_NUMBER]" at bounding box center [261, 391] width 98 height 15
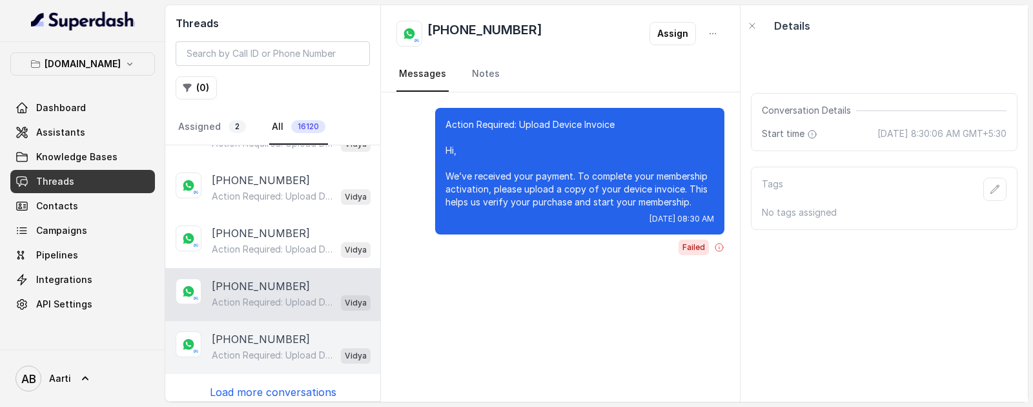
scroll to position [2420, 0]
click at [255, 335] on p "[PHONE_NUMBER]" at bounding box center [261, 338] width 98 height 15
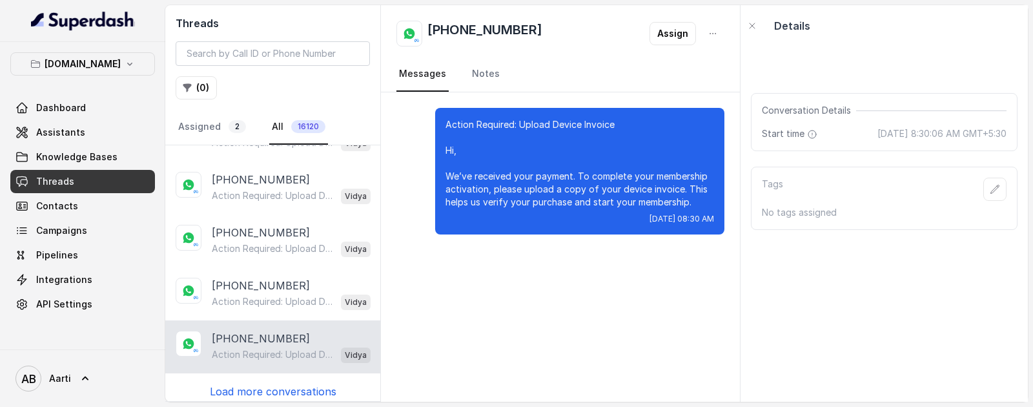
click at [251, 384] on p "Load more conversations" at bounding box center [273, 391] width 127 height 15
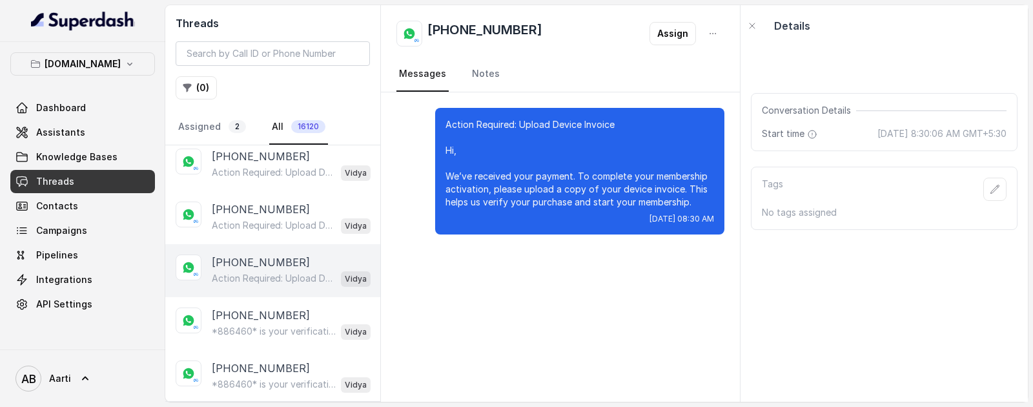
scroll to position [2655, 0]
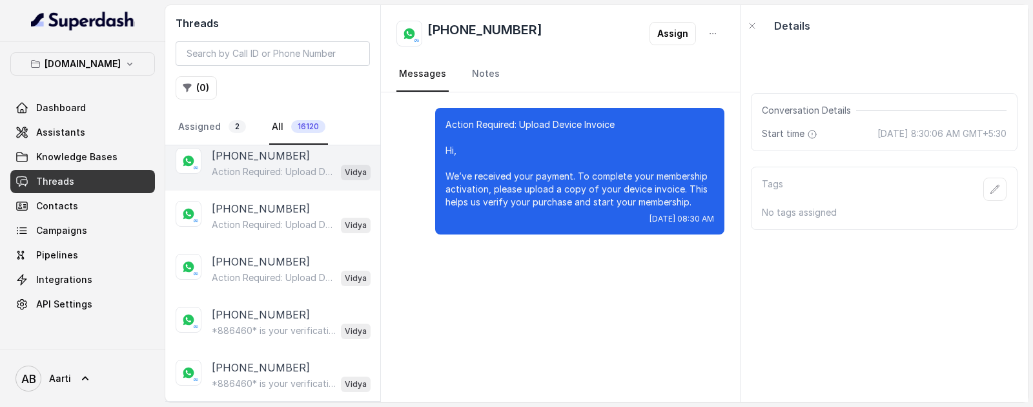
click at [232, 163] on div "Action Required: Upload Device Invoice Hi, We’ve received your payment. To comp…" at bounding box center [291, 171] width 159 height 17
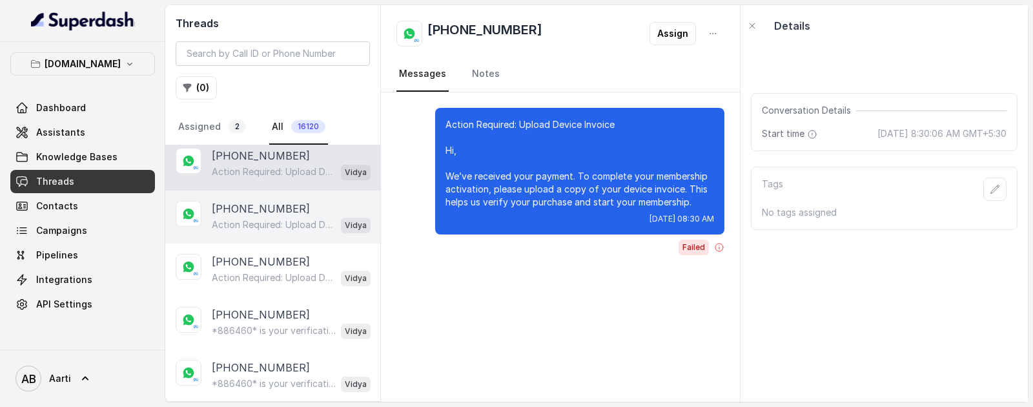
click at [238, 218] on p "Action Required: Upload Device Invoice Hi, We’ve received your payment. To comp…" at bounding box center [274, 224] width 124 height 13
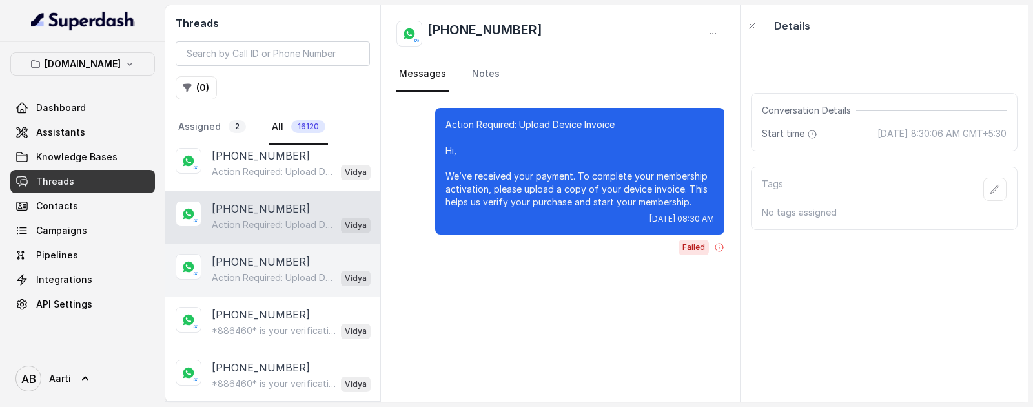
click at [242, 271] on p "Action Required: Upload Device Invoice Hi, We’ve received your payment. To comp…" at bounding box center [274, 277] width 124 height 13
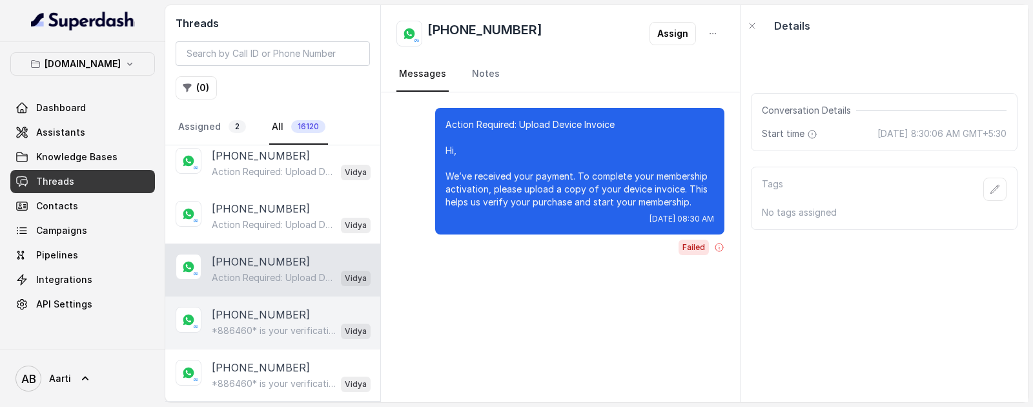
click at [245, 324] on p "*886460* is your verification code. For your security, do not share this code." at bounding box center [274, 330] width 124 height 13
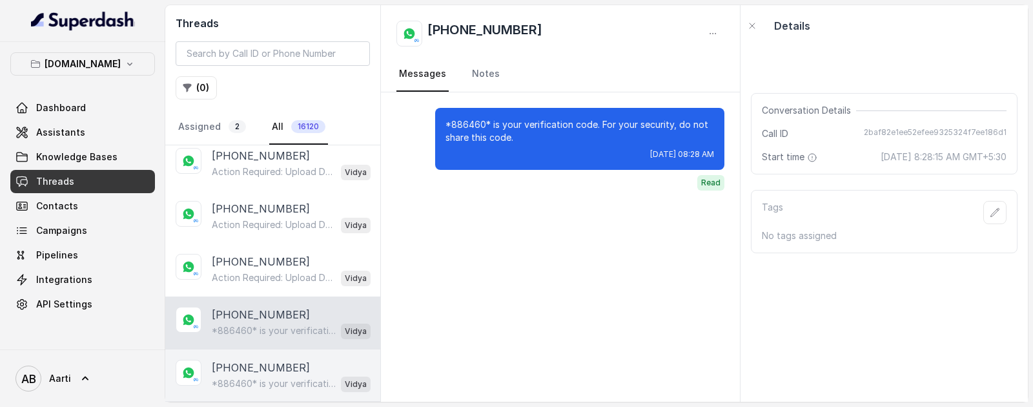
click at [242, 361] on p "[PHONE_NUMBER]" at bounding box center [261, 367] width 98 height 15
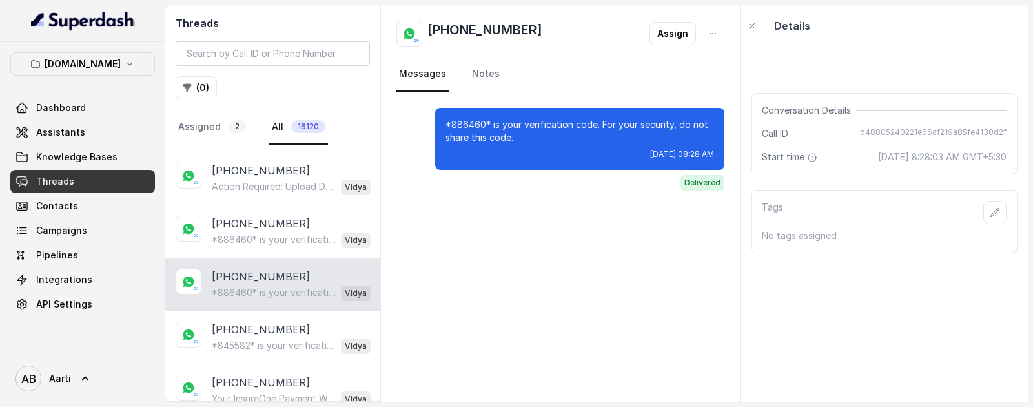
scroll to position [2827, 0]
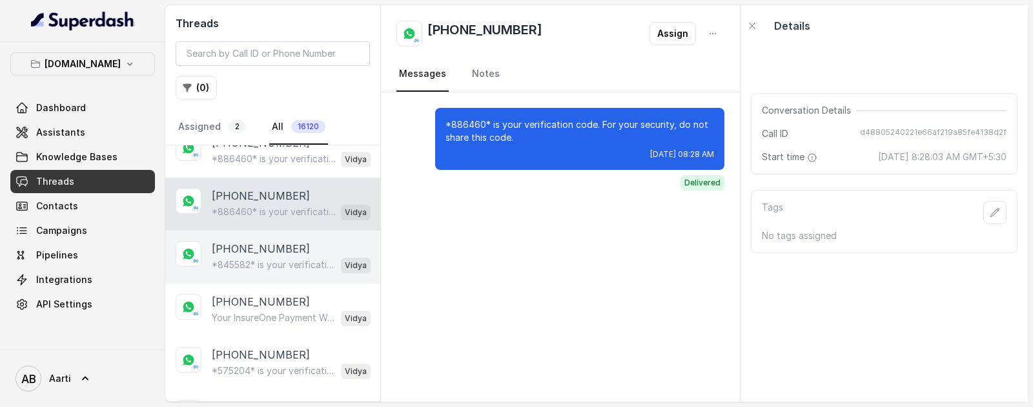
click at [242, 260] on p "*845582* is your verification code. For your security, do not share this code." at bounding box center [274, 264] width 124 height 13
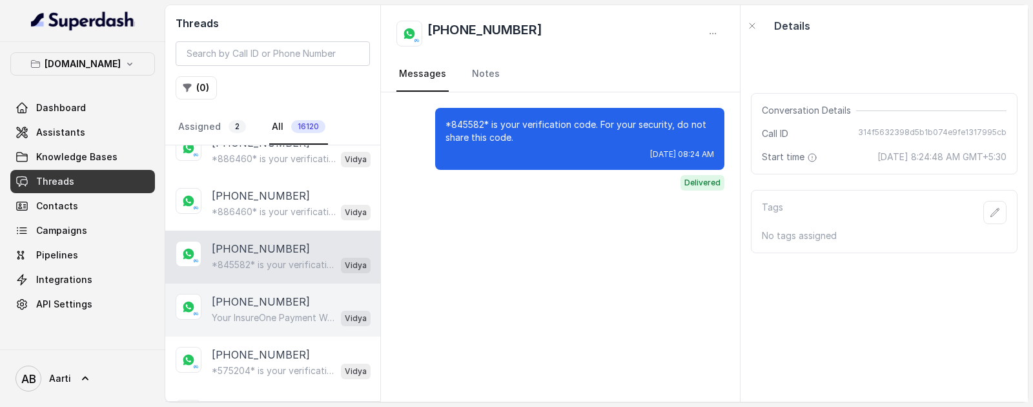
click at [251, 311] on p "Your InsureOne Payment Was Successful Hi, Thanks for your payment of ₹100! You …" at bounding box center [274, 317] width 124 height 13
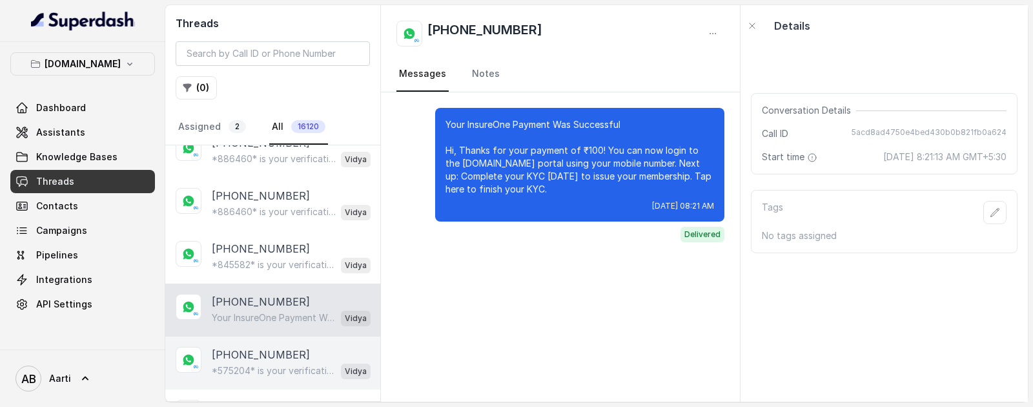
drag, startPoint x: 242, startPoint y: 347, endPoint x: 242, endPoint y: 353, distance: 6.5
click at [242, 347] on p "[PHONE_NUMBER]" at bounding box center [261, 354] width 98 height 15
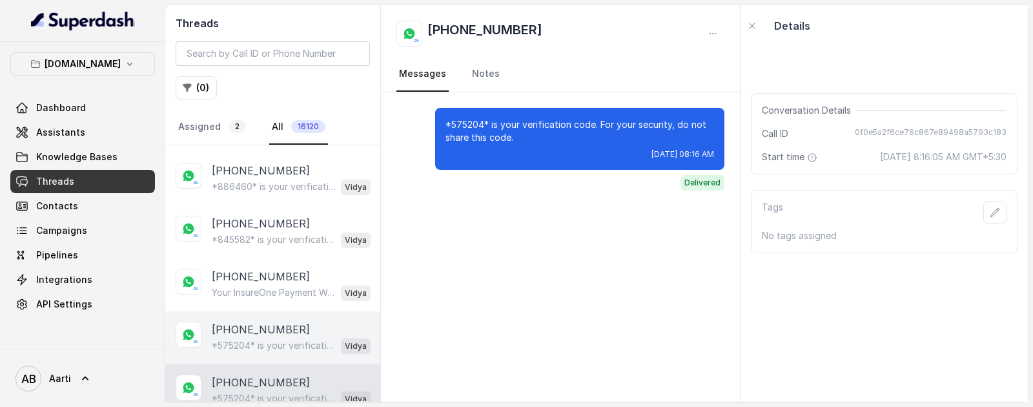
scroll to position [2926, 0]
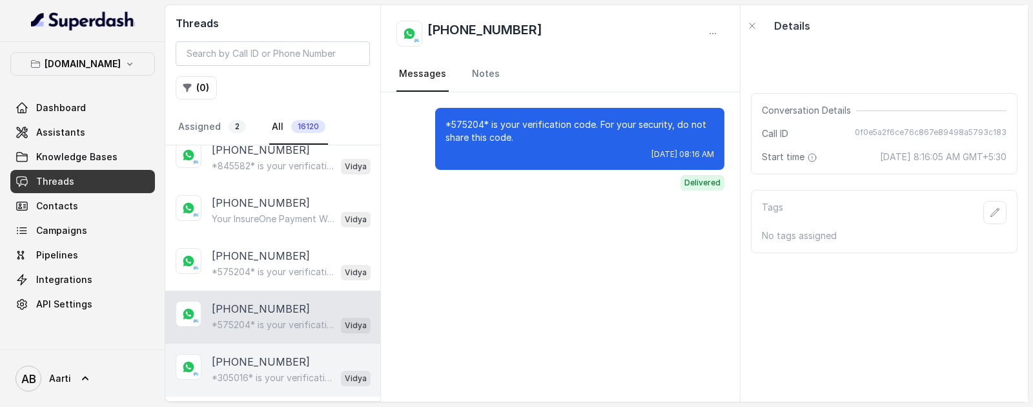
click at [243, 371] on p "*305016* is your verification code. For your security, do not share this code." at bounding box center [274, 377] width 124 height 13
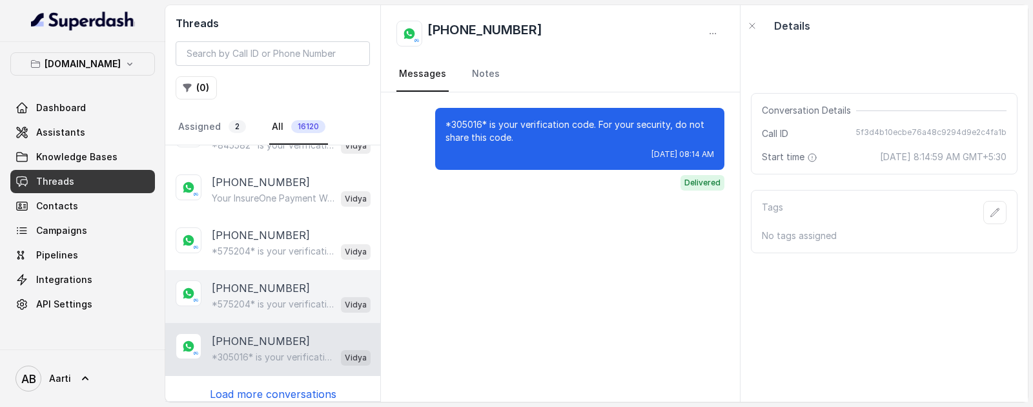
scroll to position [2948, 0]
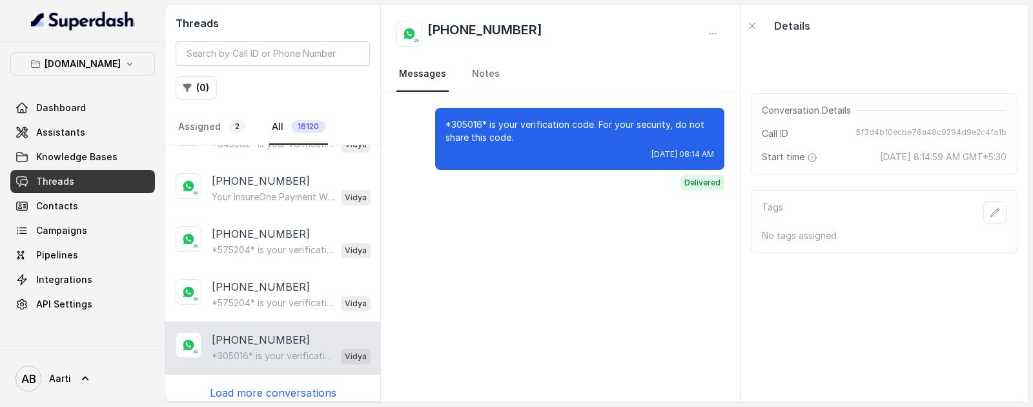
click at [245, 385] on p "Load more conversations" at bounding box center [273, 392] width 127 height 15
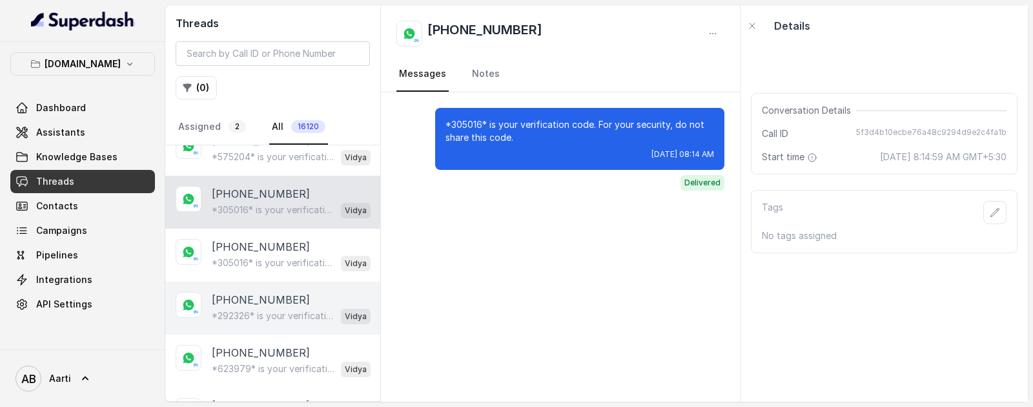
scroll to position [3100, 0]
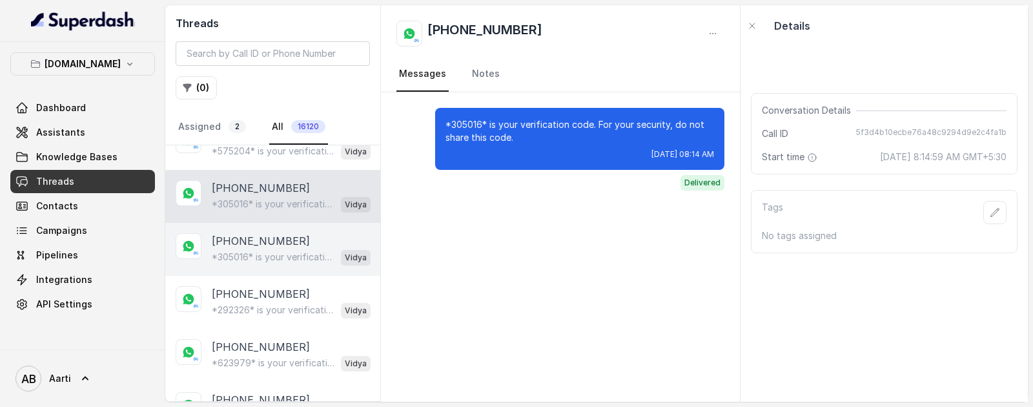
click at [255, 251] on p "*305016* is your verification code. For your security, do not share this code." at bounding box center [274, 257] width 124 height 13
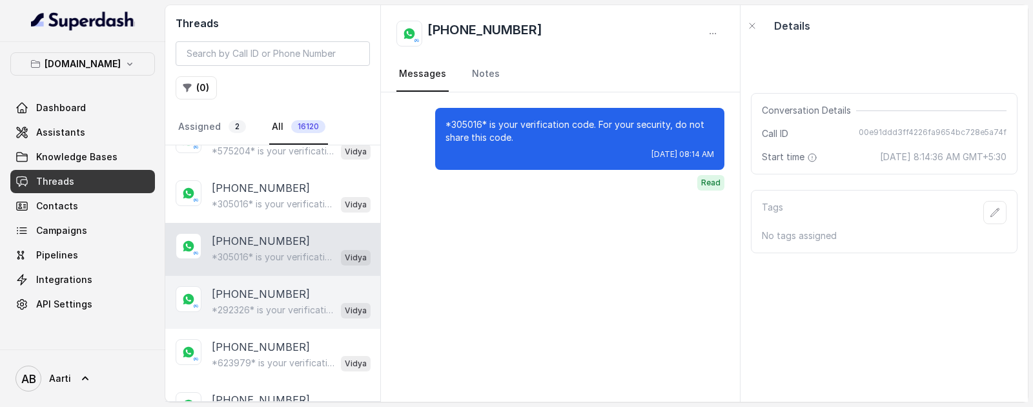
click at [255, 302] on div "*292326* is your verification code. For your security, do not share this code. …" at bounding box center [291, 310] width 159 height 17
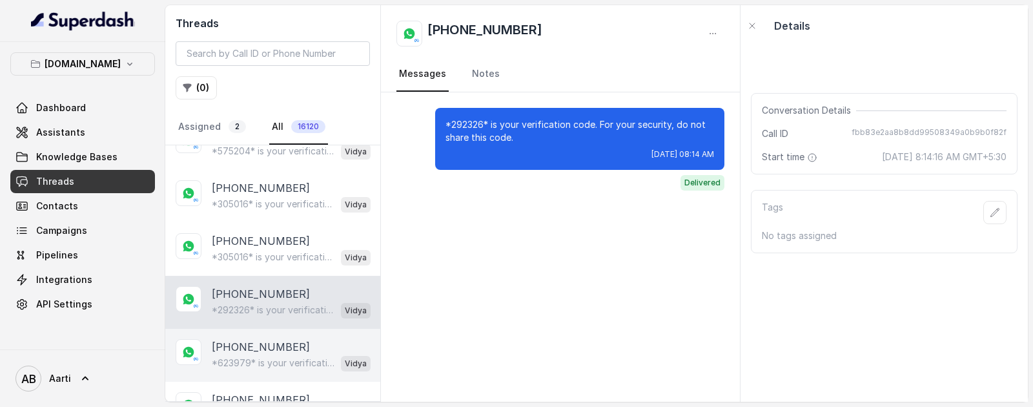
click at [251, 339] on p "[PHONE_NUMBER]" at bounding box center [261, 346] width 98 height 15
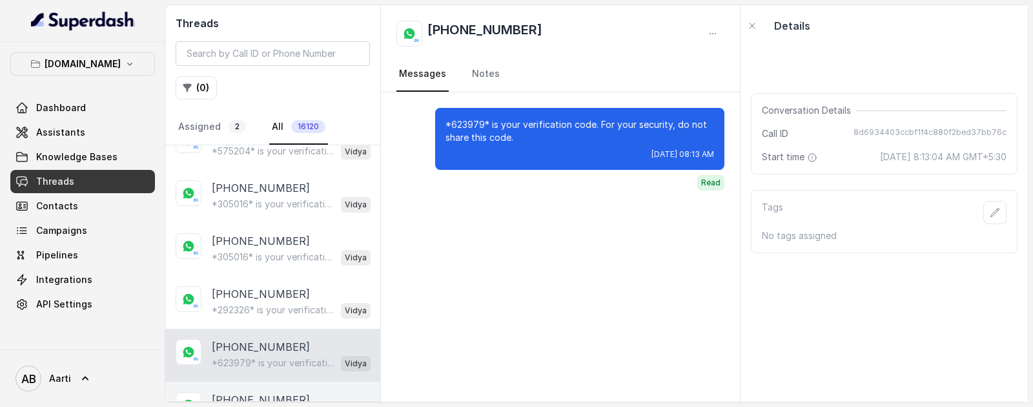
click at [251, 392] on p "[PHONE_NUMBER]" at bounding box center [261, 399] width 98 height 15
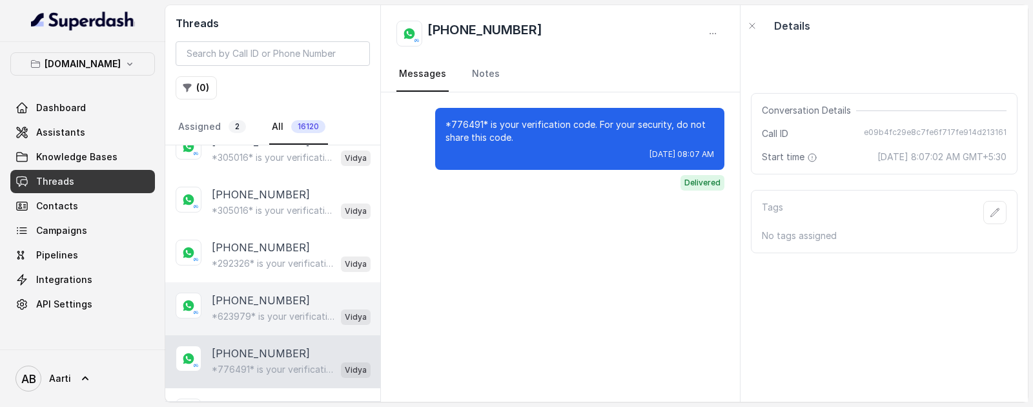
scroll to position [3249, 0]
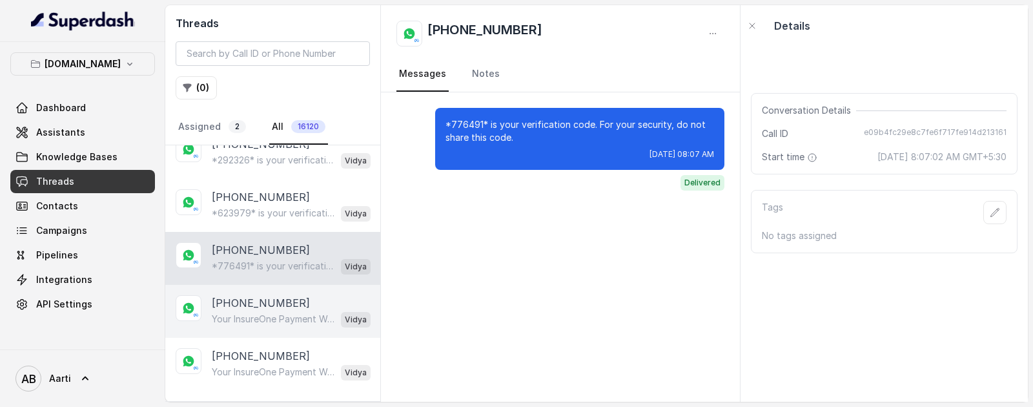
click at [250, 298] on p "[PHONE_NUMBER]" at bounding box center [261, 302] width 98 height 15
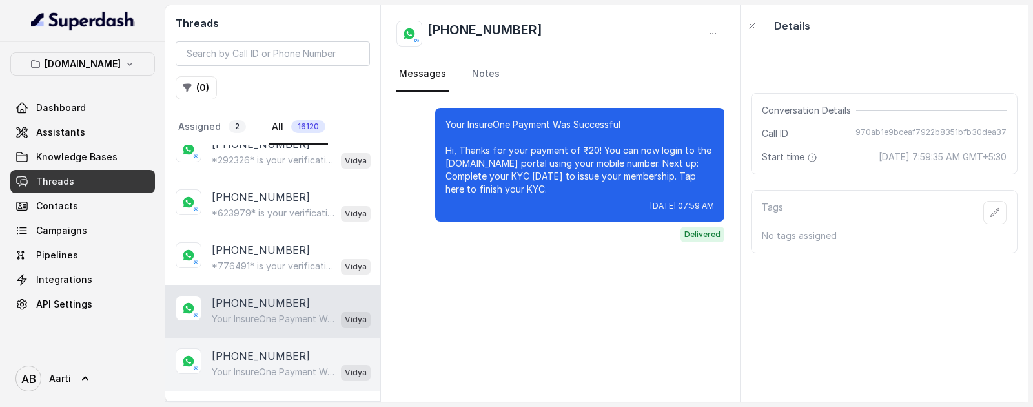
click at [244, 348] on p "[PHONE_NUMBER]" at bounding box center [261, 355] width 98 height 15
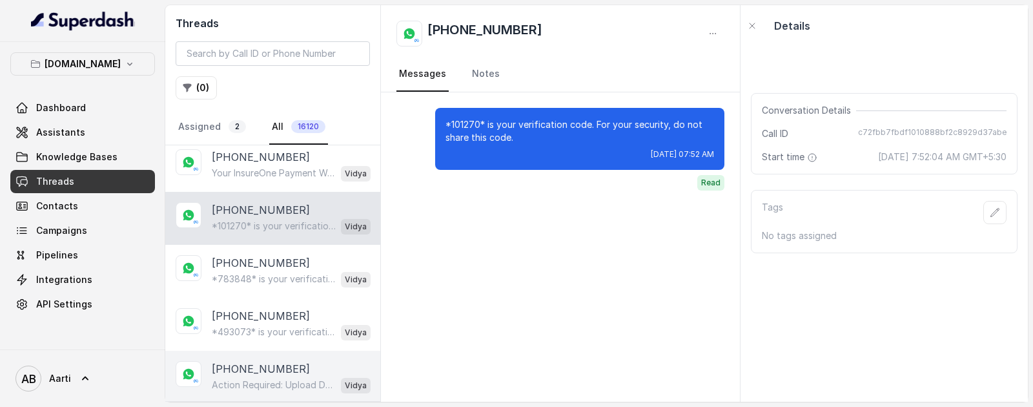
scroll to position [3475, 0]
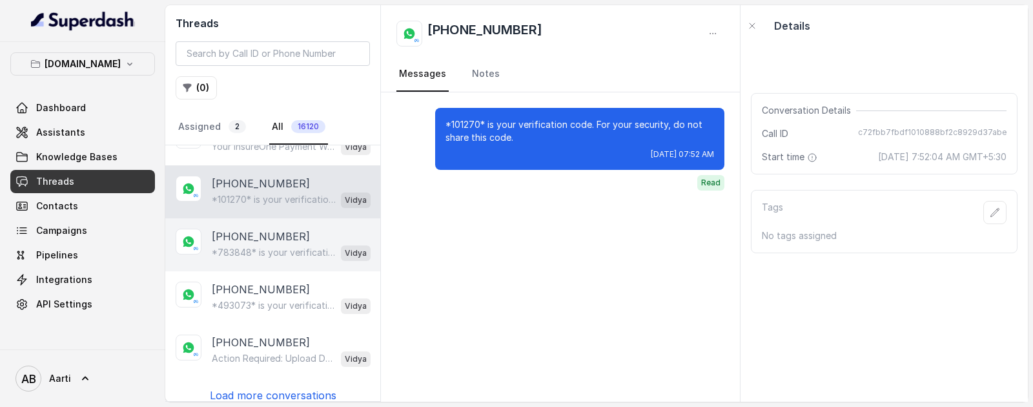
click at [256, 244] on div "*783848* is your verification code. For your security, do not share this code. …" at bounding box center [291, 252] width 159 height 17
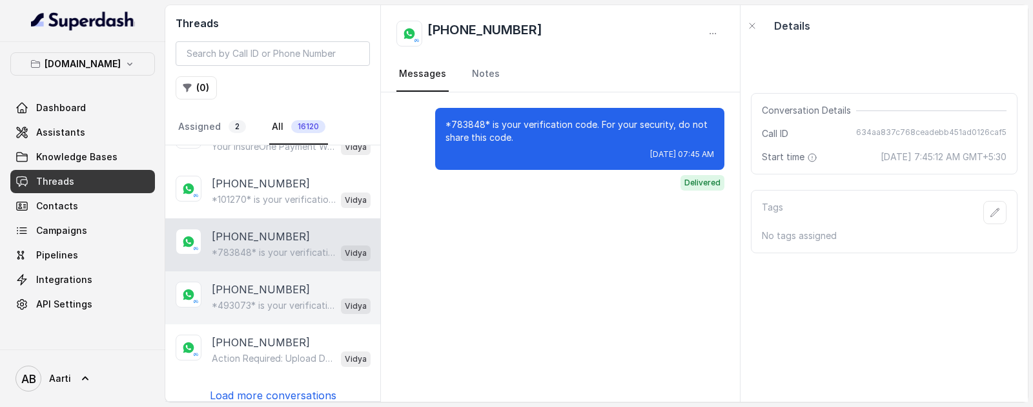
click at [248, 299] on p "*493073* is your verification code. For your security, do not share this code." at bounding box center [274, 305] width 124 height 13
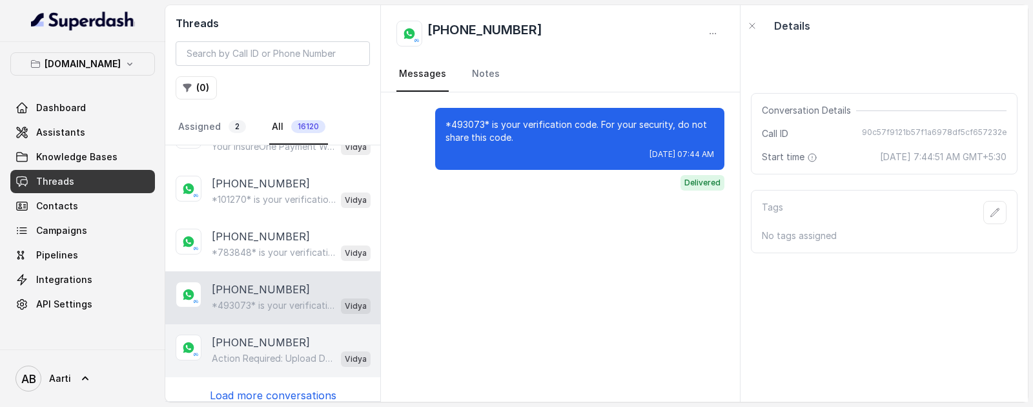
click at [245, 334] on p "[PHONE_NUMBER]" at bounding box center [261, 341] width 98 height 15
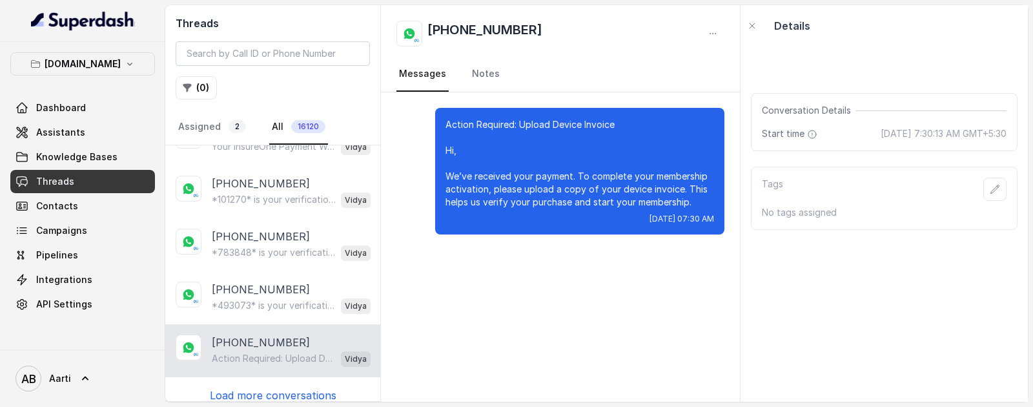
click at [243, 387] on p "Load more conversations" at bounding box center [273, 394] width 127 height 15
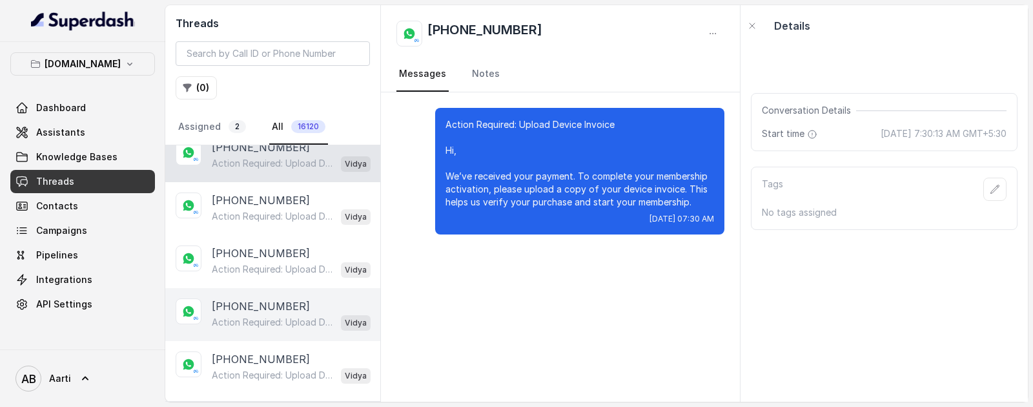
scroll to position [3674, 0]
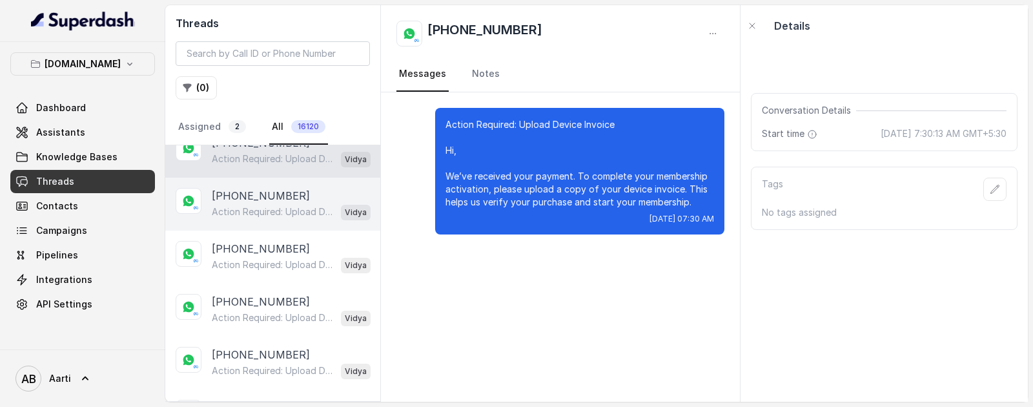
click at [261, 205] on p "Action Required: Upload Device Invoice Hi, We’ve received your payment. To comp…" at bounding box center [274, 211] width 124 height 13
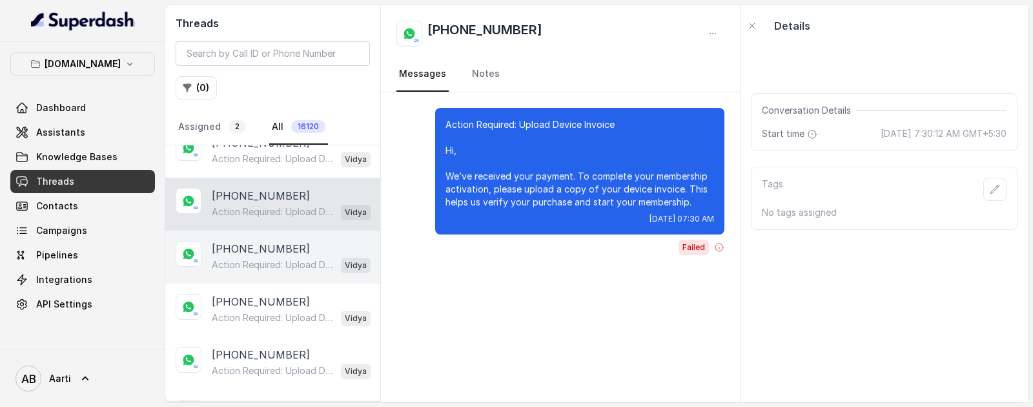
click at [260, 258] on p "Action Required: Upload Device Invoice Hi, We’ve received your payment. To comp…" at bounding box center [274, 264] width 124 height 13
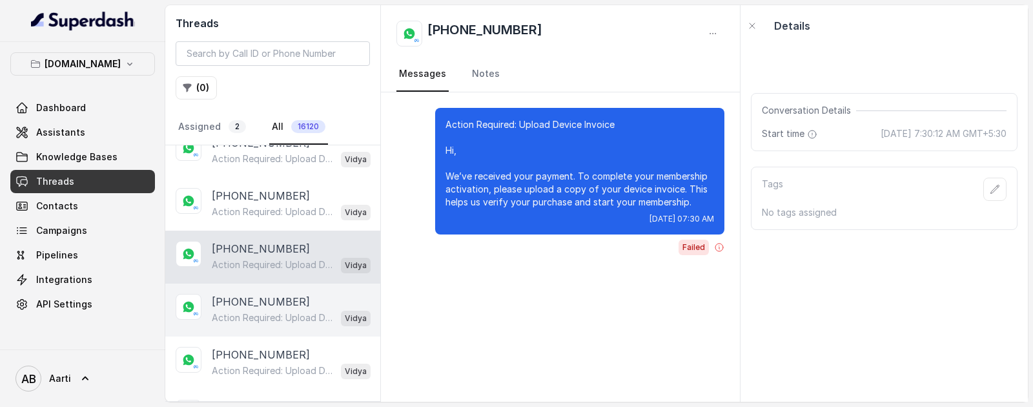
click at [258, 311] on p "Action Required: Upload Device Invoice Hi, We’ve received your payment. To comp…" at bounding box center [274, 317] width 124 height 13
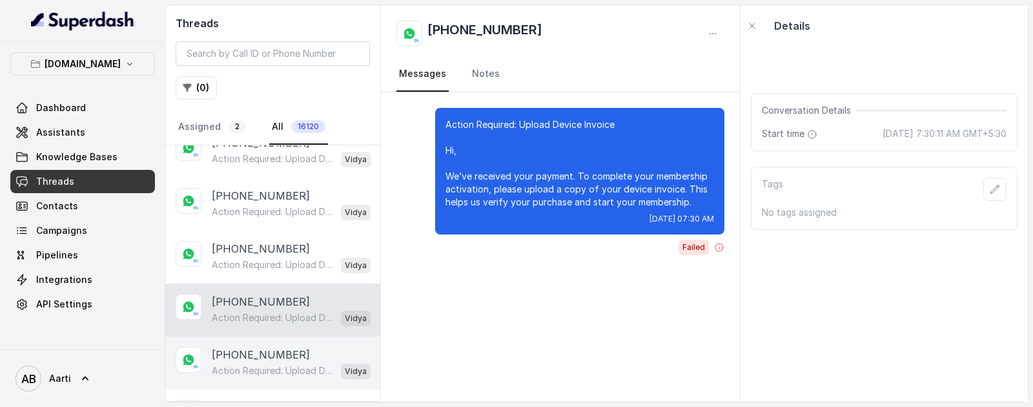
click at [255, 348] on p "[PHONE_NUMBER]" at bounding box center [261, 354] width 98 height 15
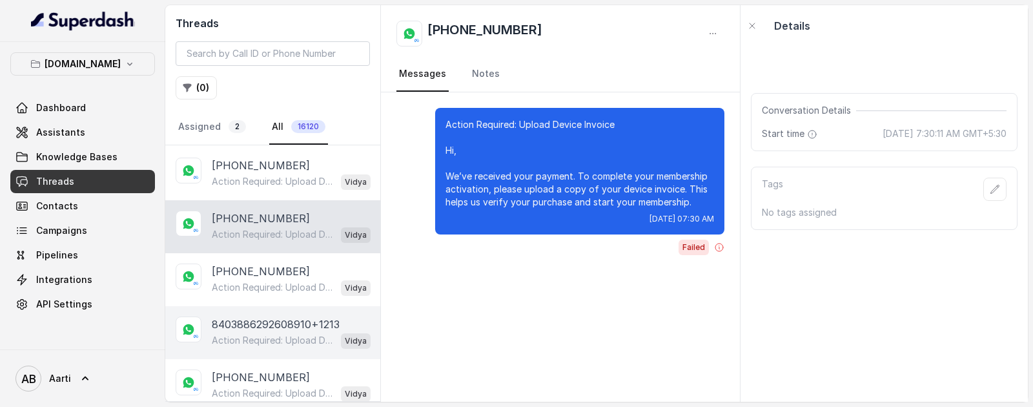
scroll to position [3868, 0]
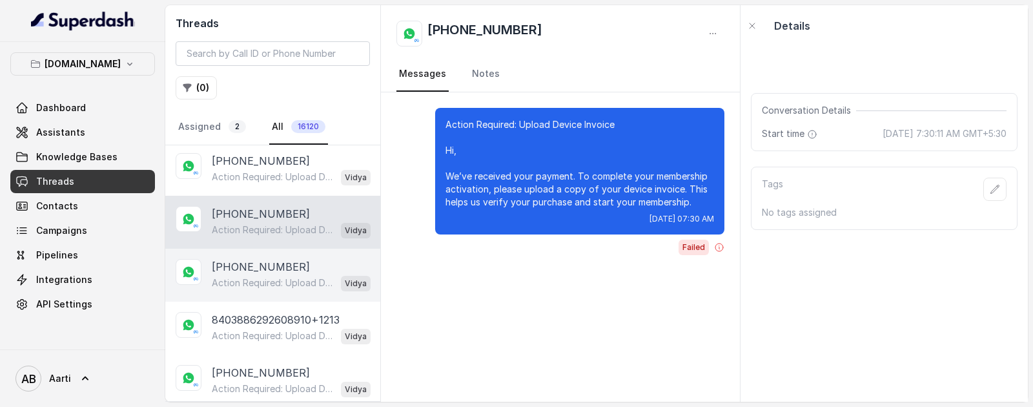
click at [258, 276] on p "Action Required: Upload Device Invoice Hi, We’ve received your payment. To comp…" at bounding box center [274, 282] width 124 height 13
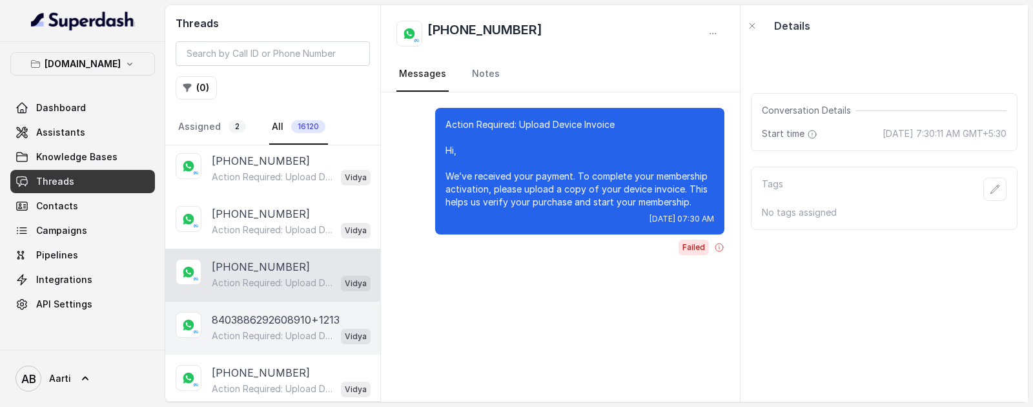
click at [252, 329] on p "Action Required: Upload Device Invoice Hi, We’ve received your payment. To comp…" at bounding box center [274, 335] width 124 height 13
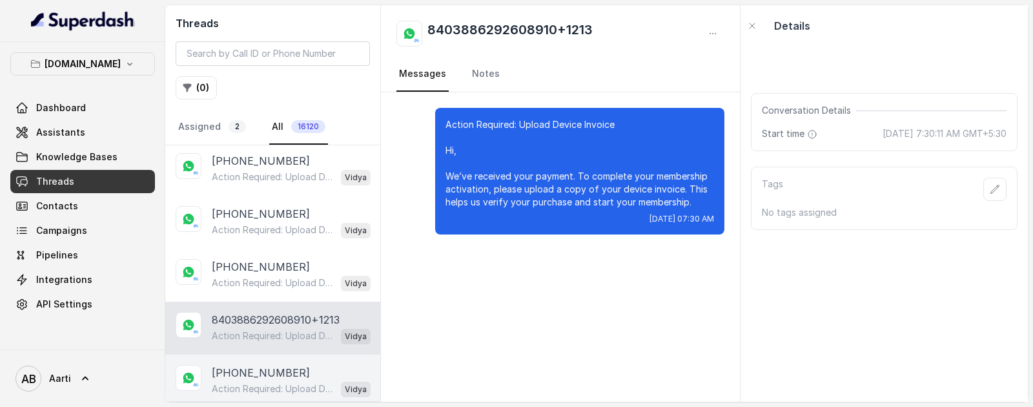
click at [249, 365] on p "[PHONE_NUMBER]" at bounding box center [261, 372] width 98 height 15
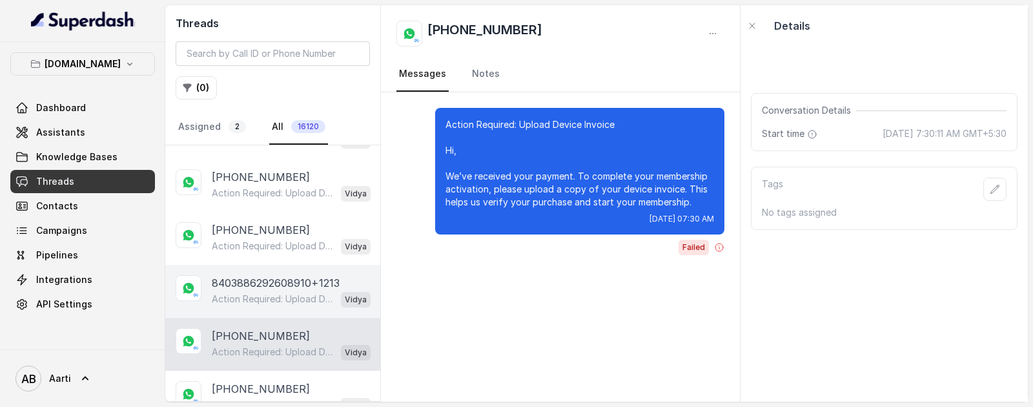
scroll to position [4002, 0]
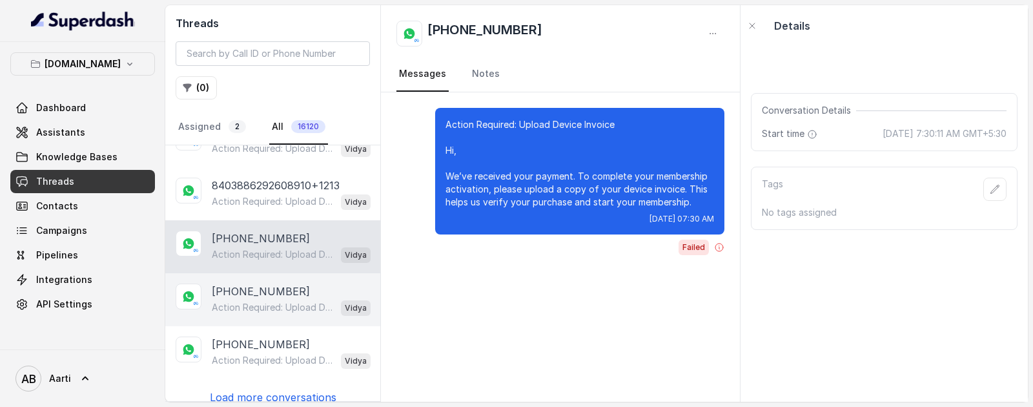
click at [258, 283] on p "[PHONE_NUMBER]" at bounding box center [261, 290] width 98 height 15
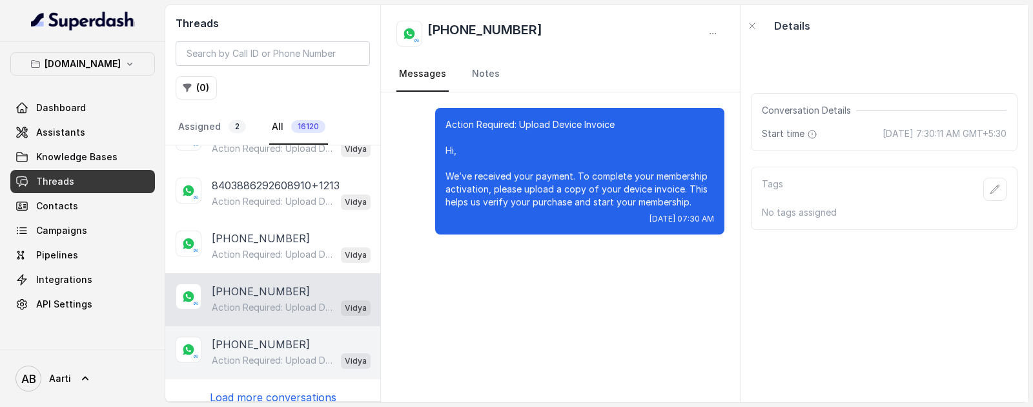
click at [251, 354] on p "Action Required: Upload Device Invoice Hi, We’ve received your payment. To comp…" at bounding box center [274, 360] width 124 height 13
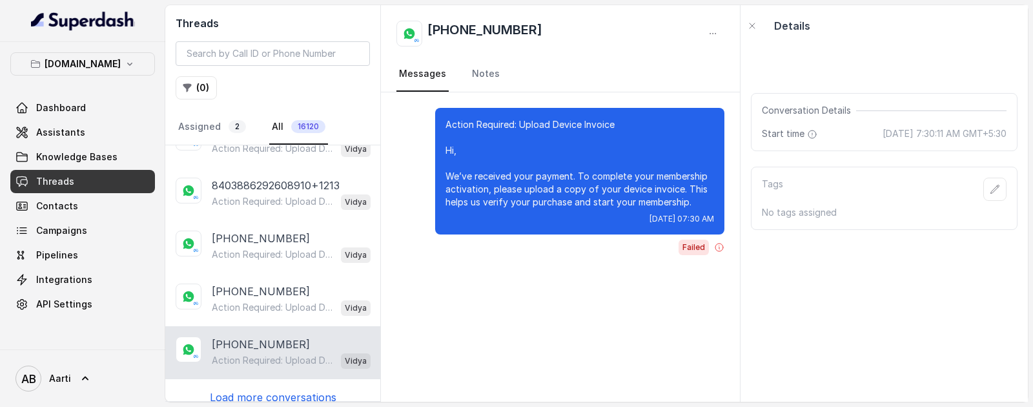
click at [249, 389] on p "Load more conversations" at bounding box center [273, 396] width 127 height 15
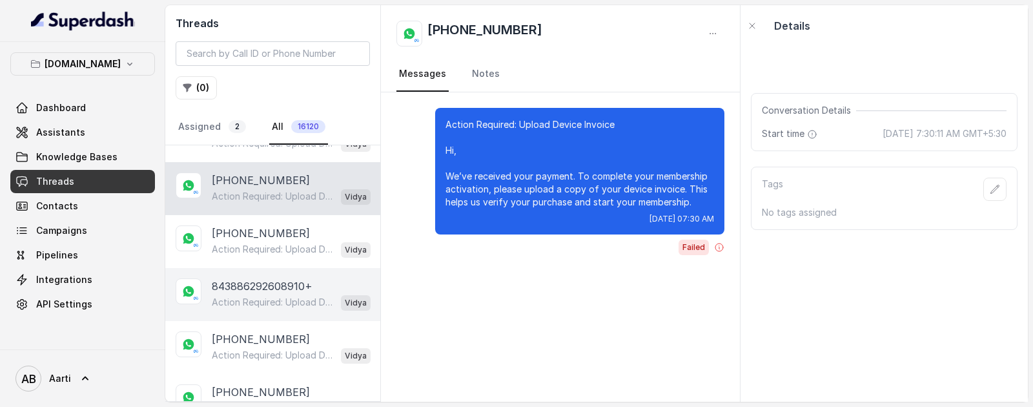
scroll to position [4186, 0]
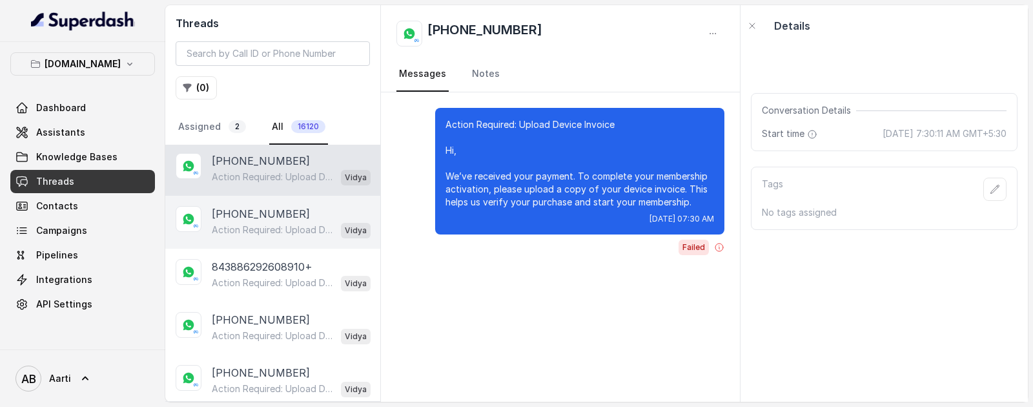
click at [264, 223] on div "Action Required: Upload Device Invoice Hi, We’ve received your payment. To comp…" at bounding box center [291, 229] width 159 height 17
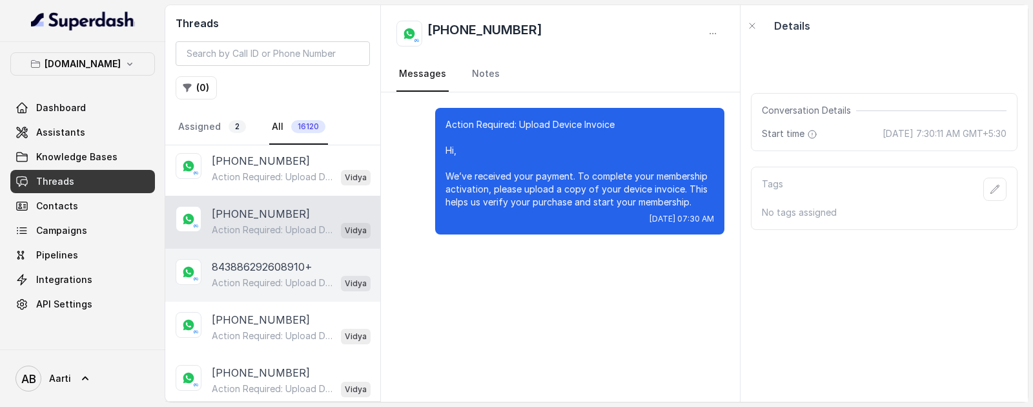
click at [260, 276] on p "Action Required: Upload Device Invoice Hi, We’ve received your payment. To comp…" at bounding box center [274, 282] width 124 height 13
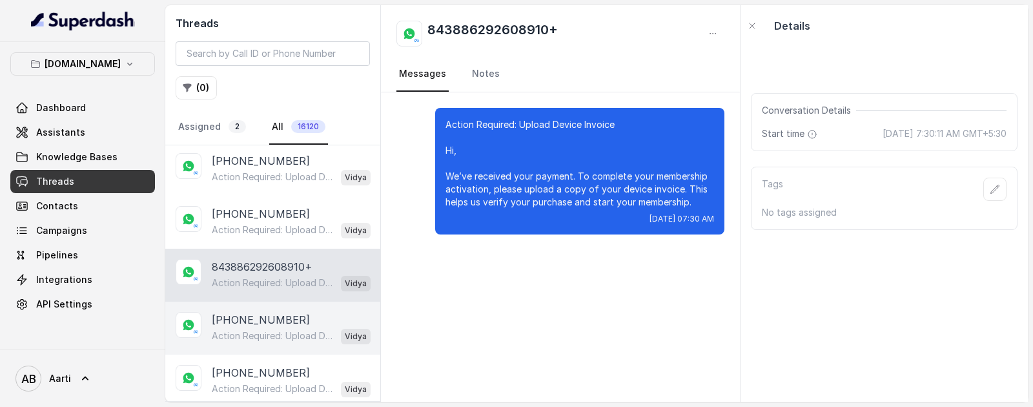
click at [247, 329] on p "Action Required: Upload Device Invoice Hi, We’ve received your payment. To comp…" at bounding box center [274, 335] width 124 height 13
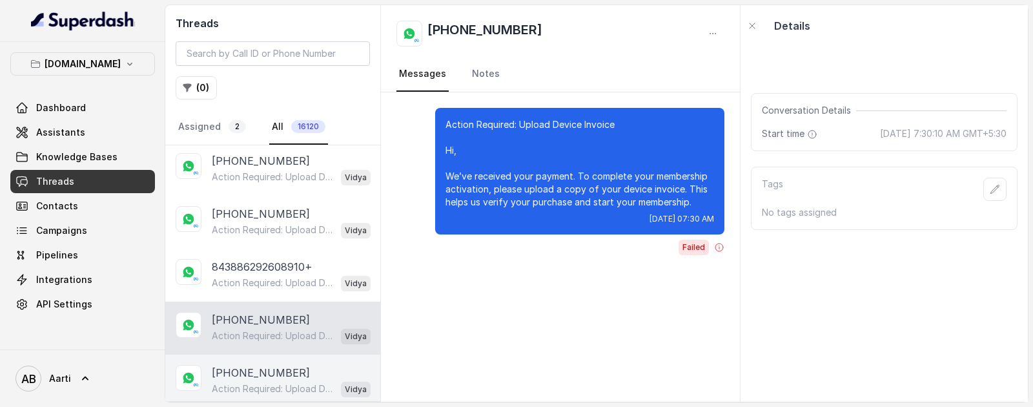
click at [242, 382] on p "Action Required: Upload Device Invoice Hi, We’ve received your payment. To comp…" at bounding box center [274, 388] width 124 height 13
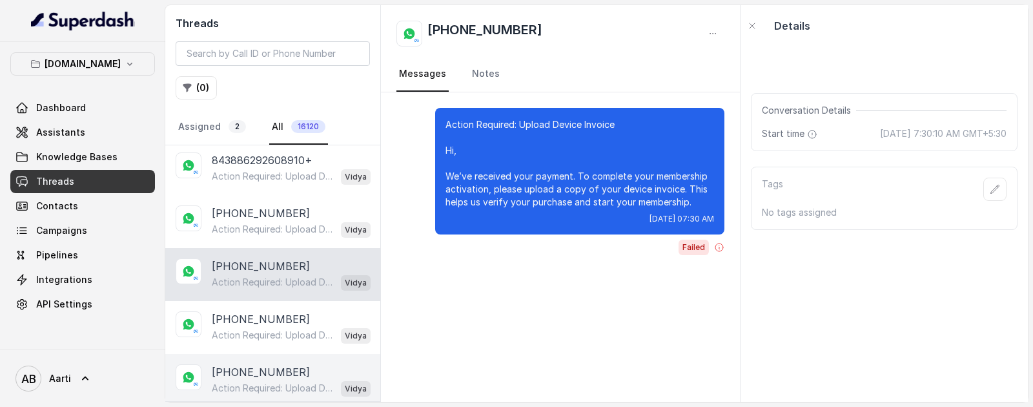
scroll to position [4323, 0]
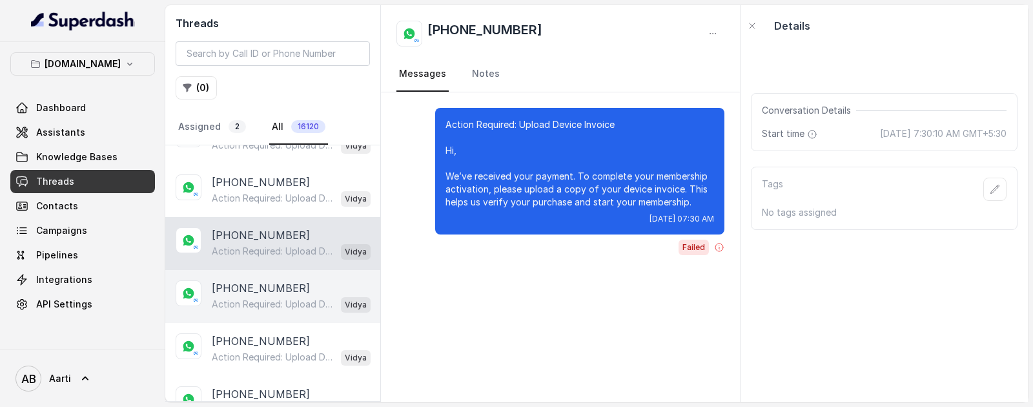
click at [247, 298] on p "Action Required: Upload Device Invoice Hi, We’ve received your payment. To comp…" at bounding box center [274, 304] width 124 height 13
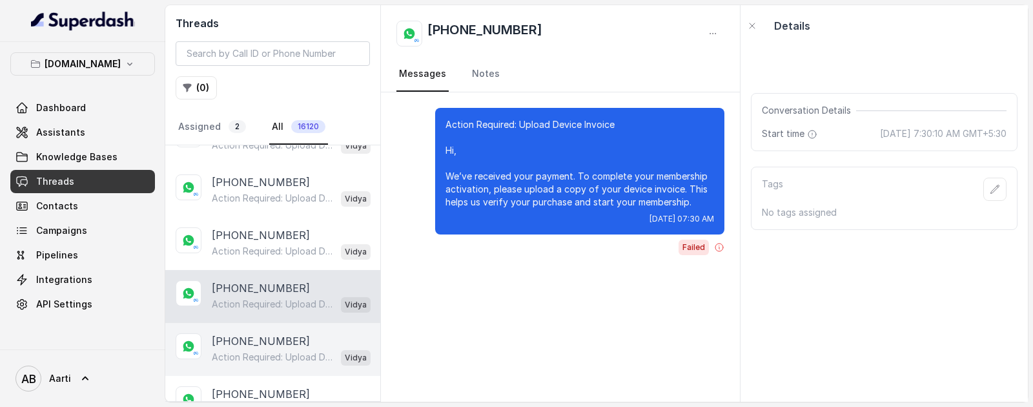
click at [247, 333] on p "[PHONE_NUMBER]" at bounding box center [261, 340] width 98 height 15
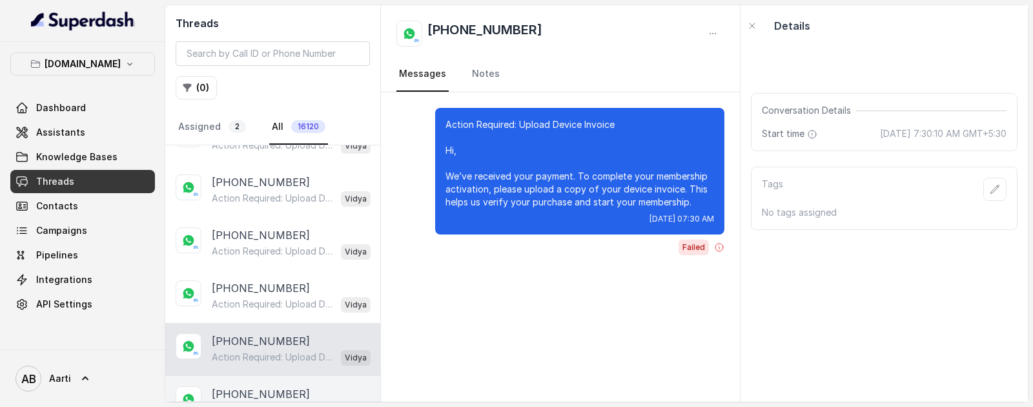
click at [243, 386] on p "[PHONE_NUMBER]" at bounding box center [261, 393] width 98 height 15
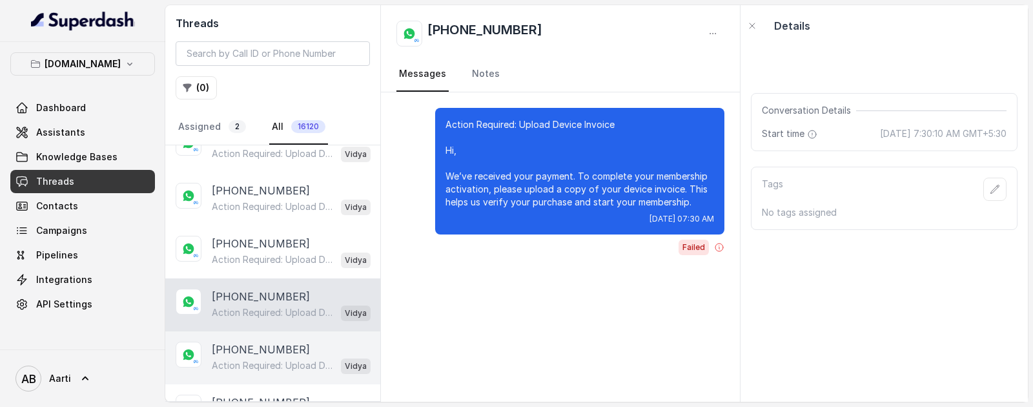
scroll to position [4454, 0]
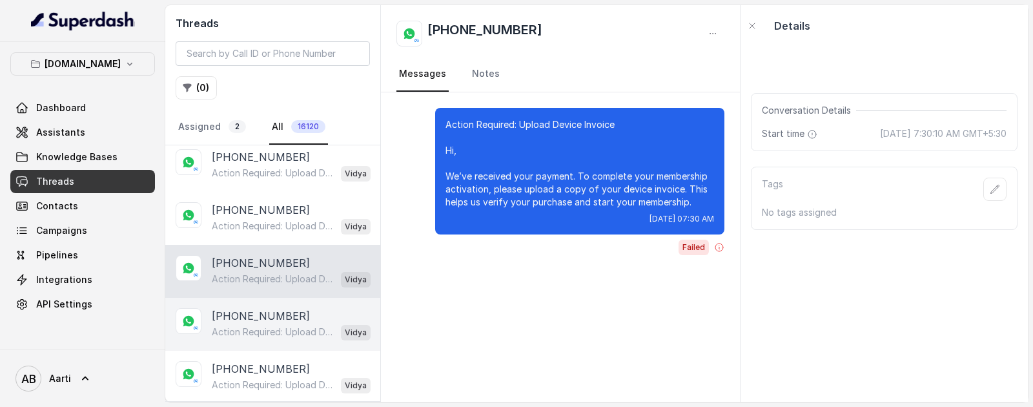
click at [253, 325] on p "Action Required: Upload Device Invoice Hi, We’ve received your payment. To comp…" at bounding box center [274, 331] width 124 height 13
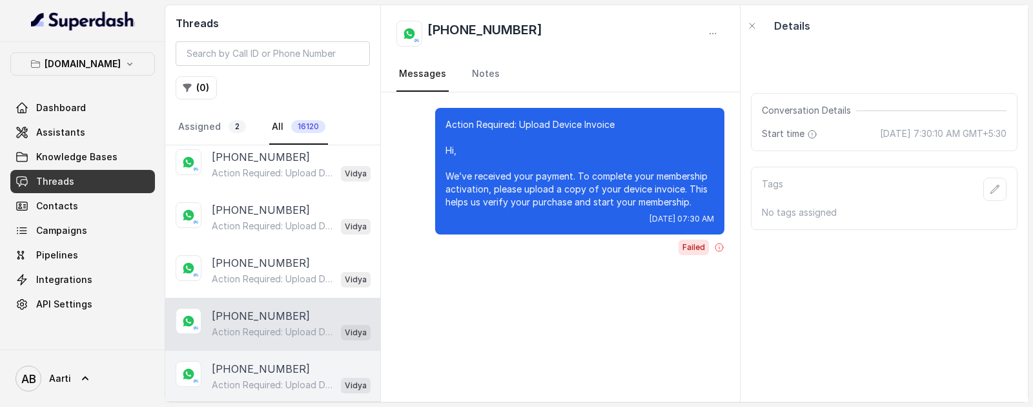
click at [263, 378] on p "Action Required: Upload Device Invoice Hi, We’ve received your payment. To comp…" at bounding box center [274, 384] width 124 height 13
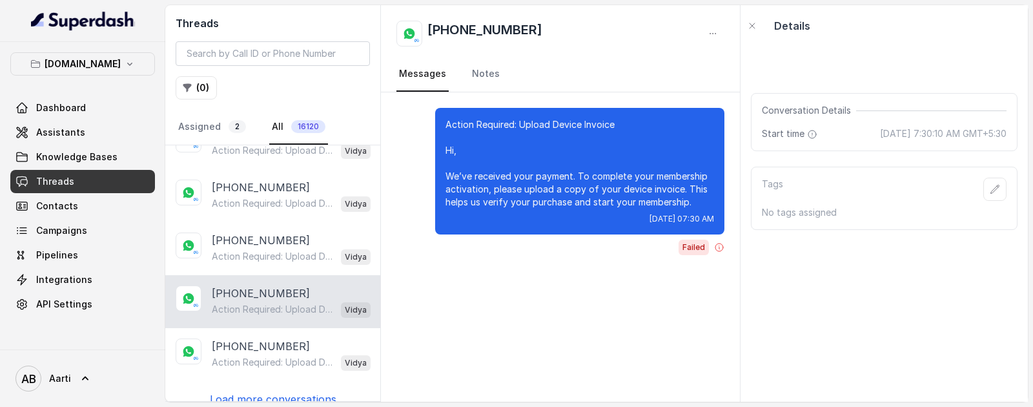
scroll to position [4531, 0]
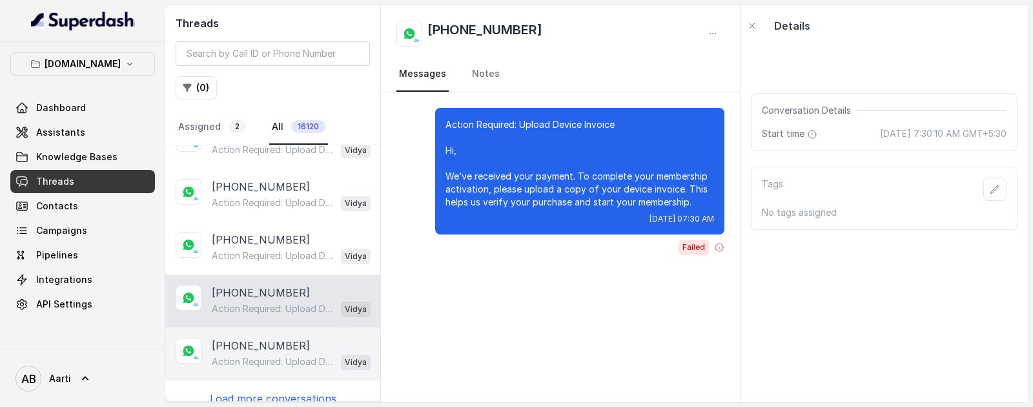
click at [249, 355] on p "Action Required: Upload Device Invoice Hi, We’ve received your payment. To comp…" at bounding box center [274, 361] width 124 height 13
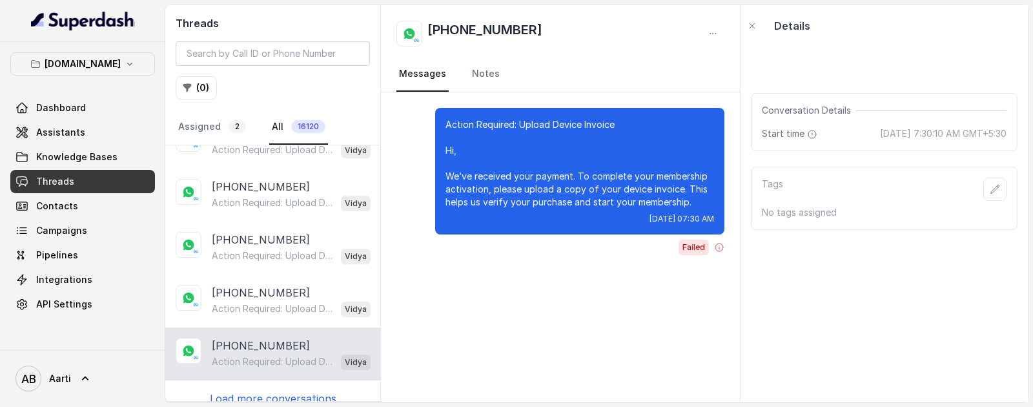
click at [258, 391] on p "Load more conversations" at bounding box center [273, 398] width 127 height 15
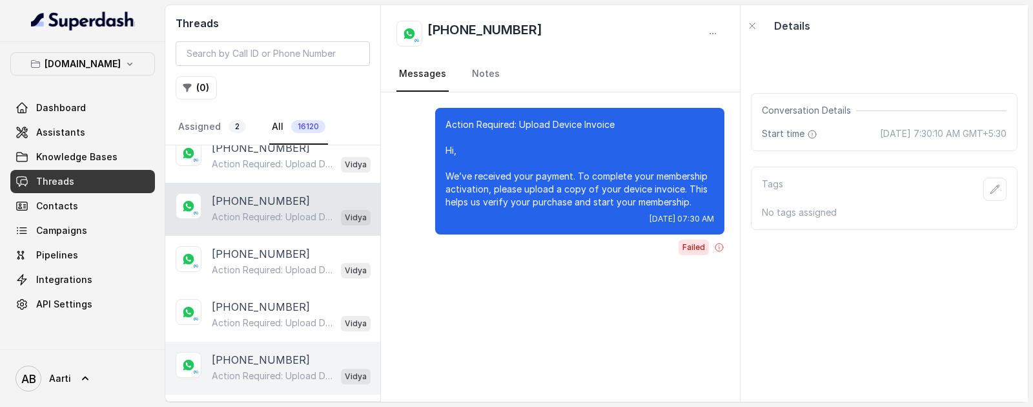
scroll to position [4686, 0]
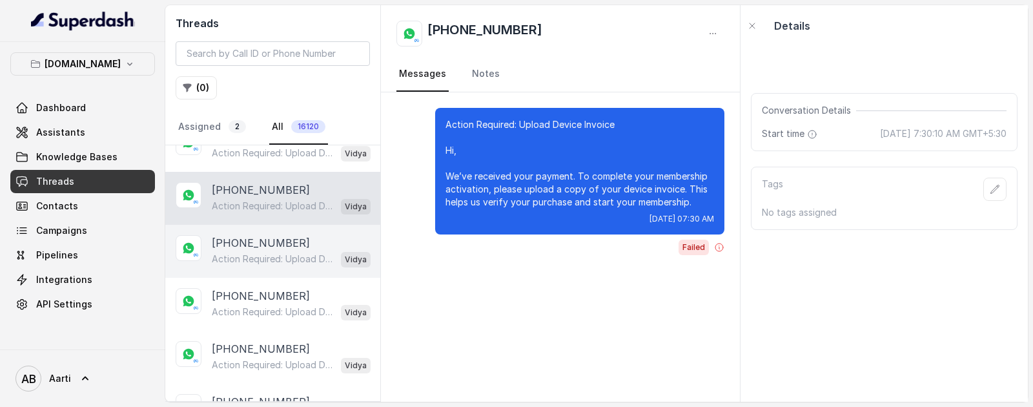
click at [264, 252] on p "Action Required: Upload Device Invoice Hi, We’ve received your payment. To comp…" at bounding box center [274, 258] width 124 height 13
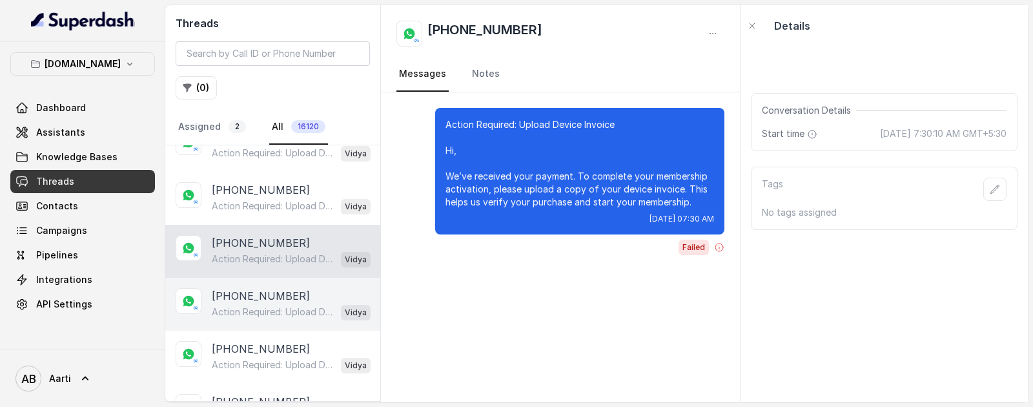
click at [262, 288] on p "[PHONE_NUMBER]" at bounding box center [261, 295] width 98 height 15
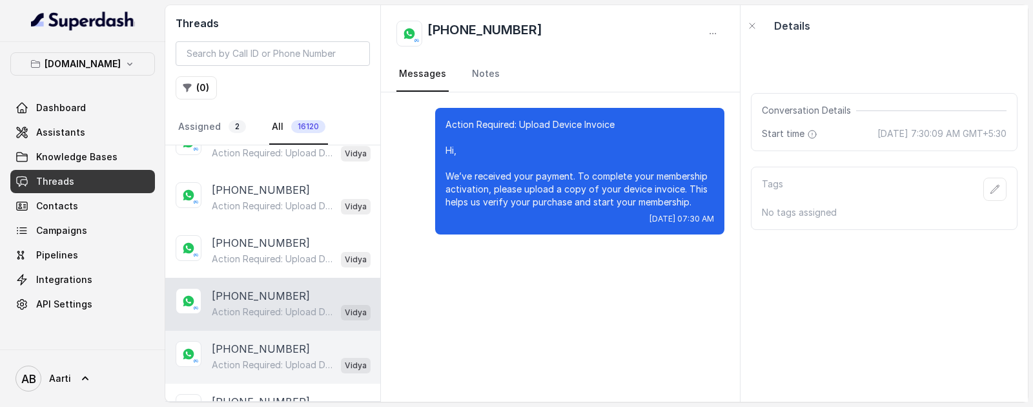
click at [251, 341] on p "[PHONE_NUMBER]" at bounding box center [261, 348] width 98 height 15
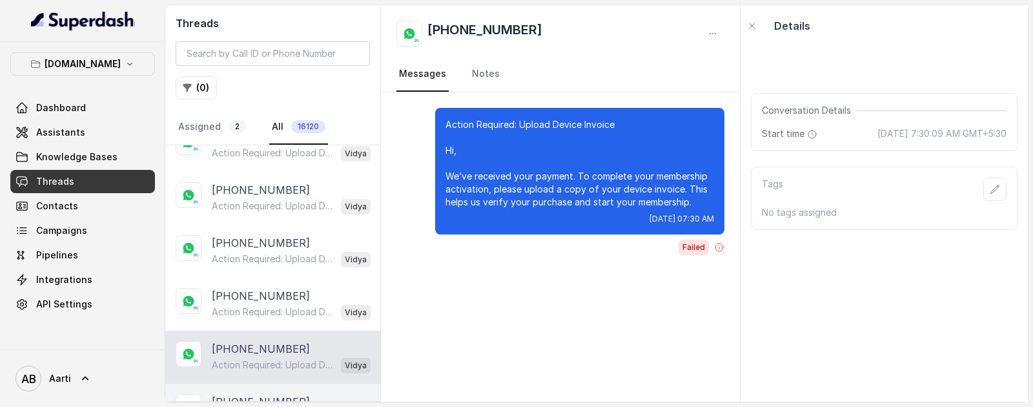
click at [249, 394] on p "[PHONE_NUMBER]" at bounding box center [261, 401] width 98 height 15
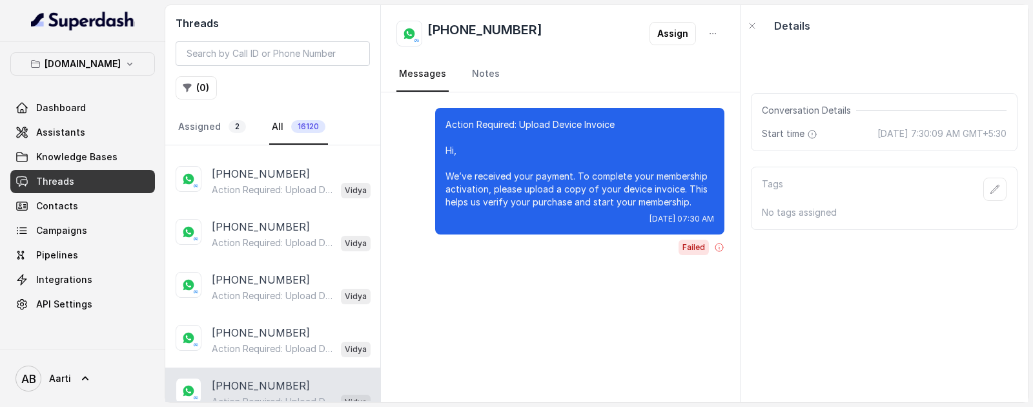
scroll to position [4915, 0]
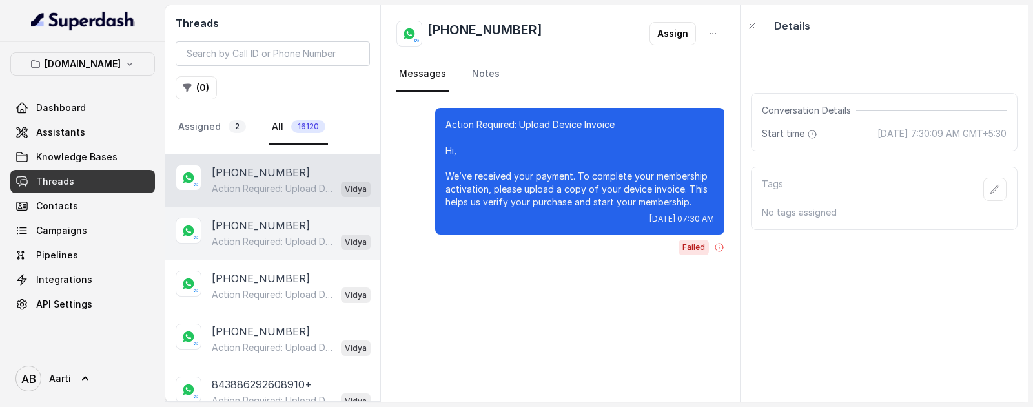
click at [255, 235] on p "Action Required: Upload Device Invoice Hi, We’ve received your payment. To comp…" at bounding box center [274, 241] width 124 height 13
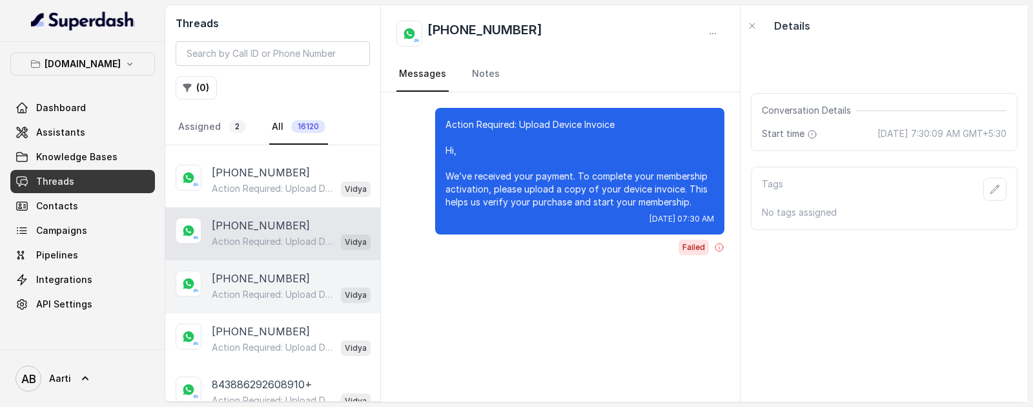
click at [255, 271] on p "[PHONE_NUMBER]" at bounding box center [261, 278] width 98 height 15
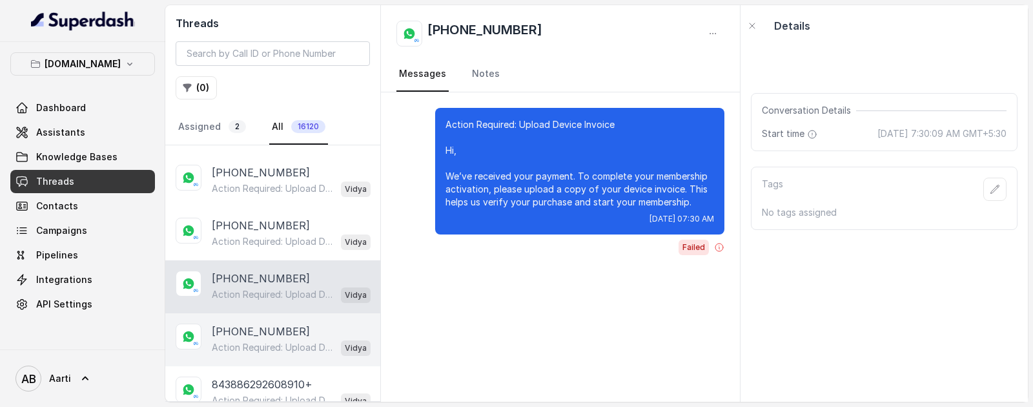
click at [251, 313] on div "[PHONE_NUMBER] Action Required: Upload Device Invoice Hi, We’ve received your p…" at bounding box center [272, 339] width 215 height 53
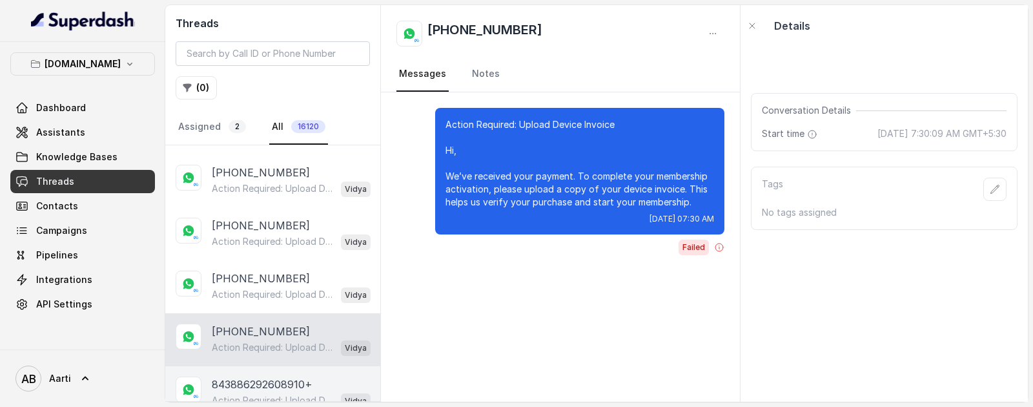
click at [246, 376] on p "843886292608910+" at bounding box center [262, 383] width 101 height 15
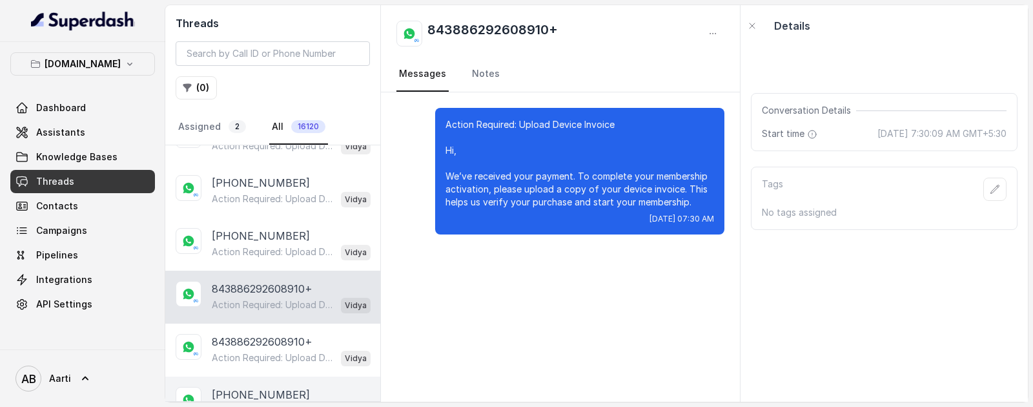
scroll to position [5058, 0]
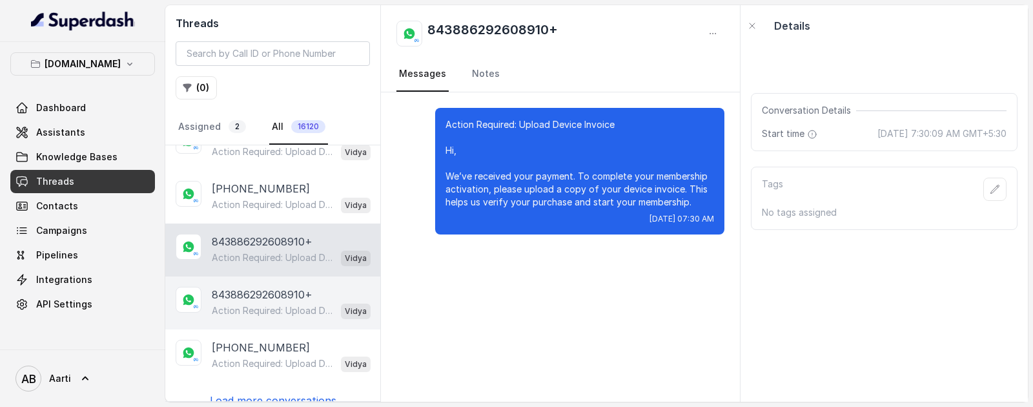
click at [255, 304] on p "Action Required: Upload Device Invoice Hi, We’ve received your payment. To comp…" at bounding box center [274, 310] width 124 height 13
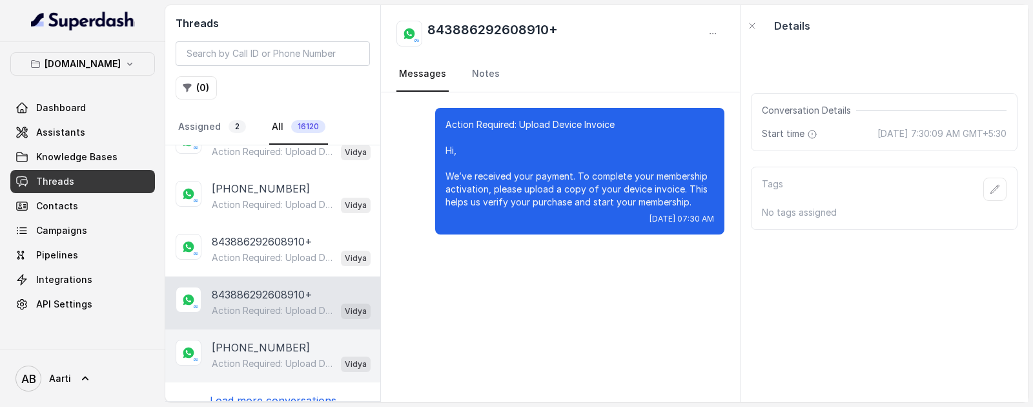
click at [249, 357] on p "Action Required: Upload Device Invoice Hi, We’ve received your payment. To comp…" at bounding box center [274, 363] width 124 height 13
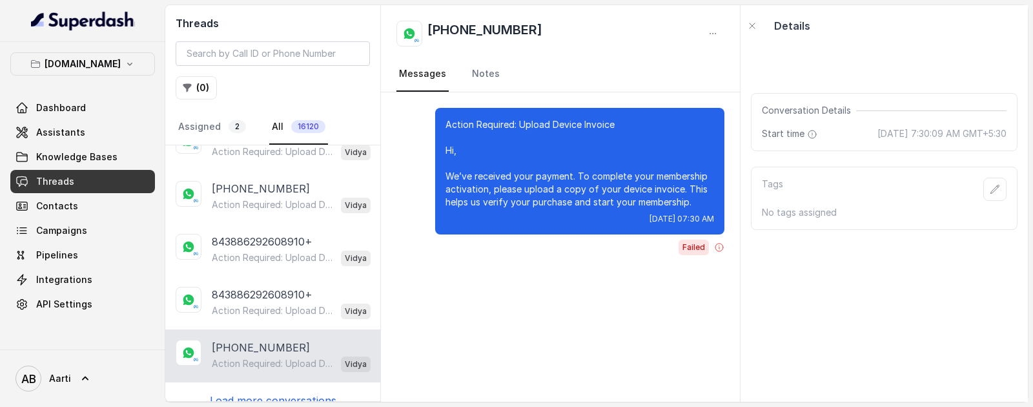
click at [247, 393] on p "Load more conversations" at bounding box center [273, 400] width 127 height 15
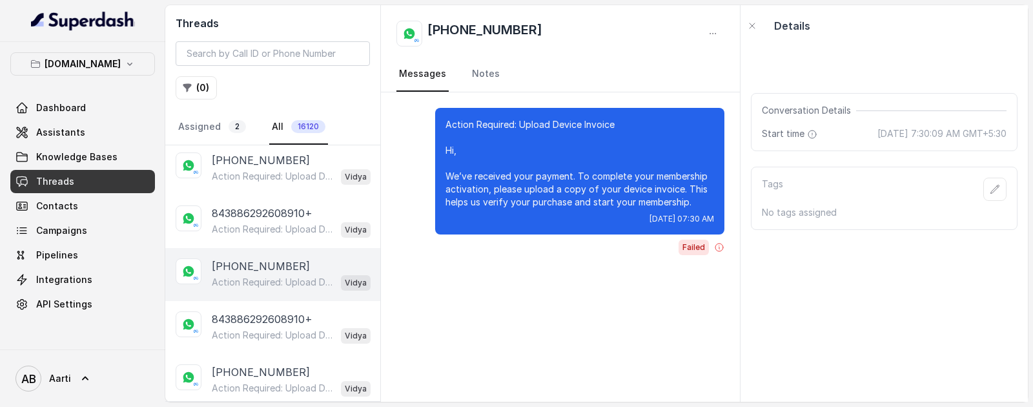
scroll to position [5586, 0]
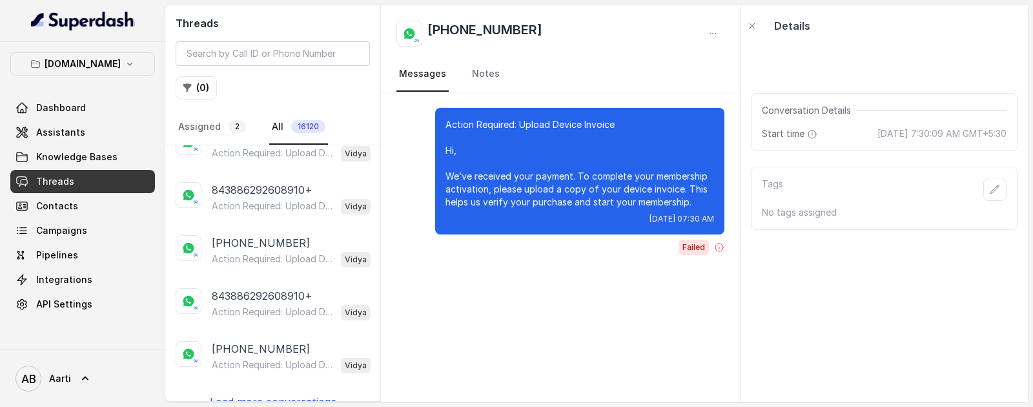
click at [246, 394] on p "Load more conversations" at bounding box center [273, 401] width 127 height 15
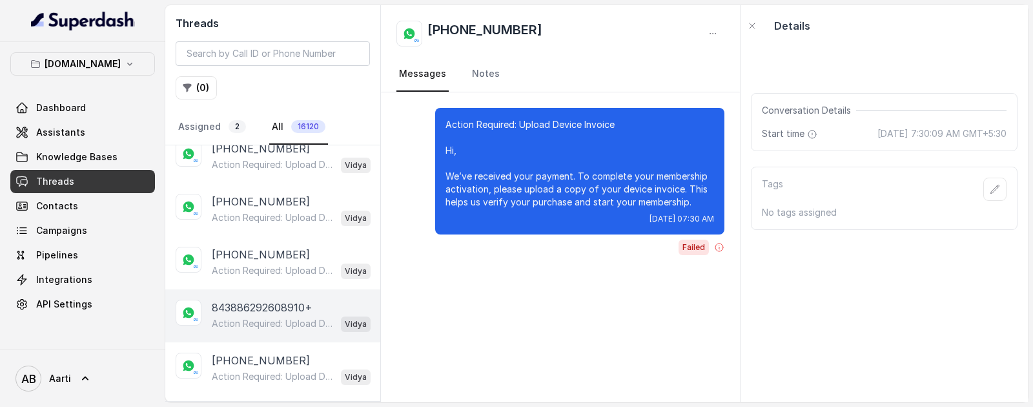
scroll to position [6114, 0]
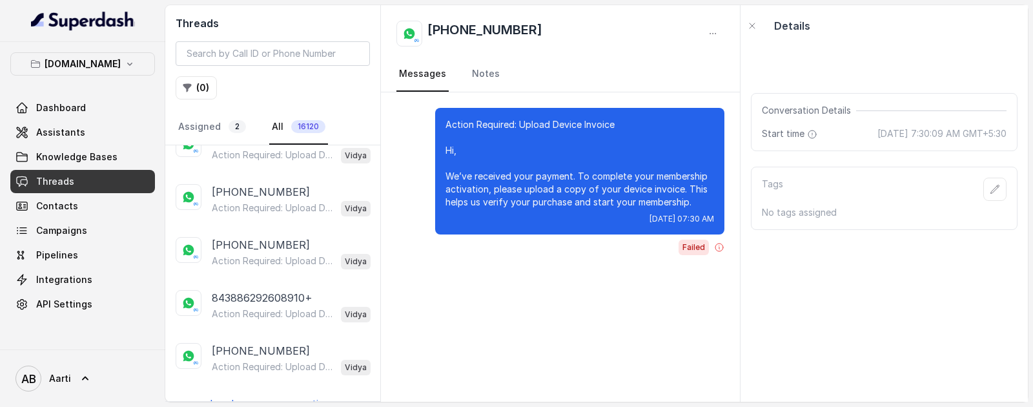
click at [260, 396] on p "Load more conversations" at bounding box center [273, 403] width 127 height 15
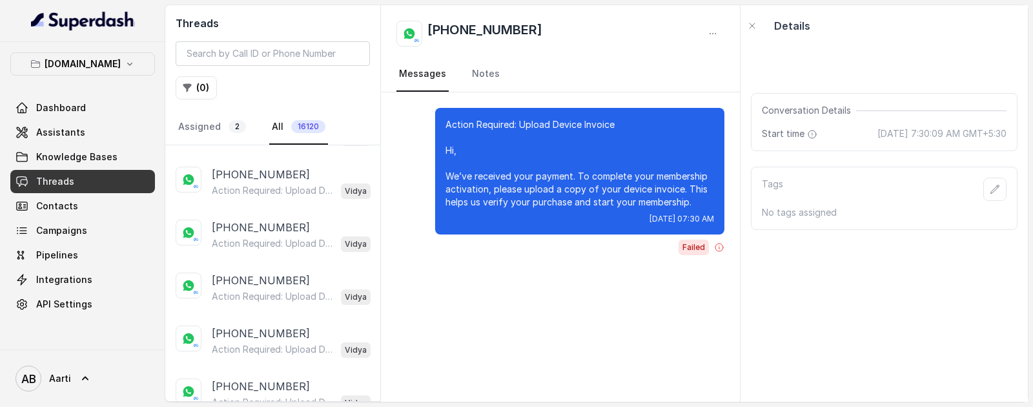
scroll to position [6642, 0]
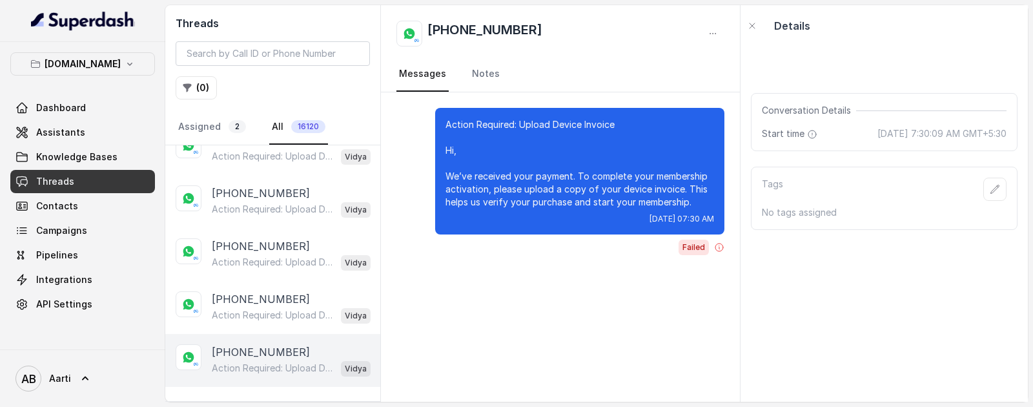
click at [263, 344] on p "[PHONE_NUMBER]" at bounding box center [261, 351] width 98 height 15
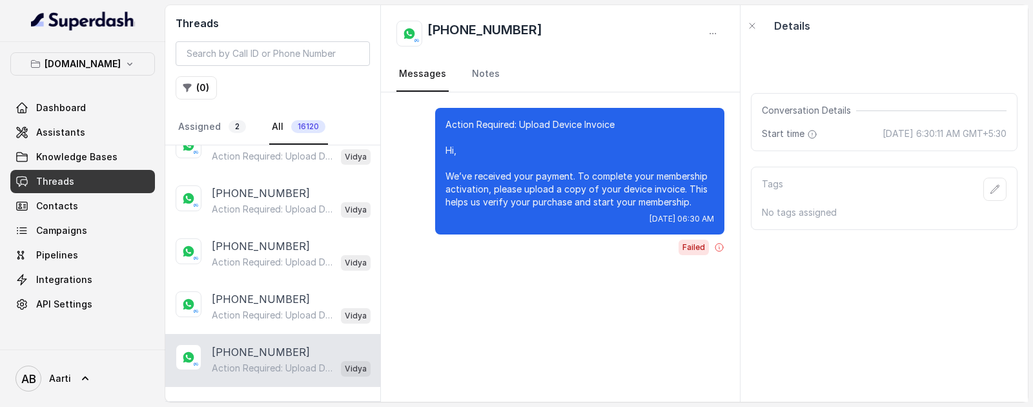
click at [255, 362] on p "Action Required: Upload Device Invoice Hi, We’ve received your payment. To comp…" at bounding box center [274, 368] width 124 height 13
click at [244, 397] on p "Load more conversations" at bounding box center [273, 404] width 127 height 15
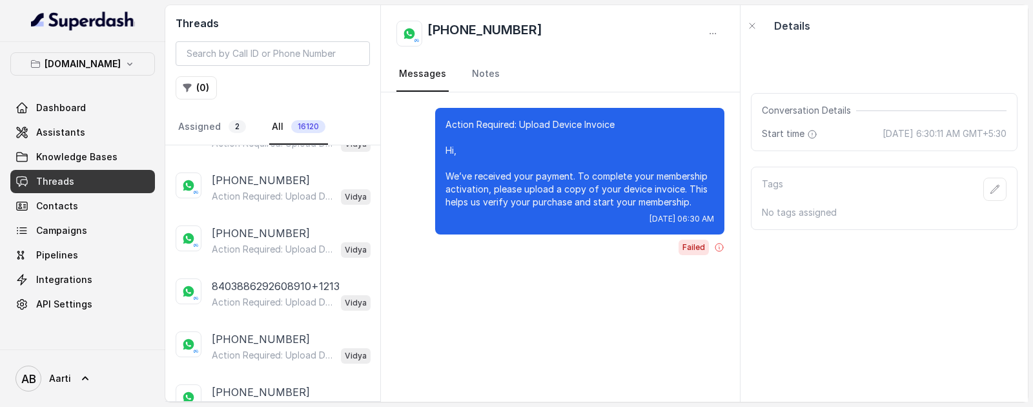
scroll to position [7170, 0]
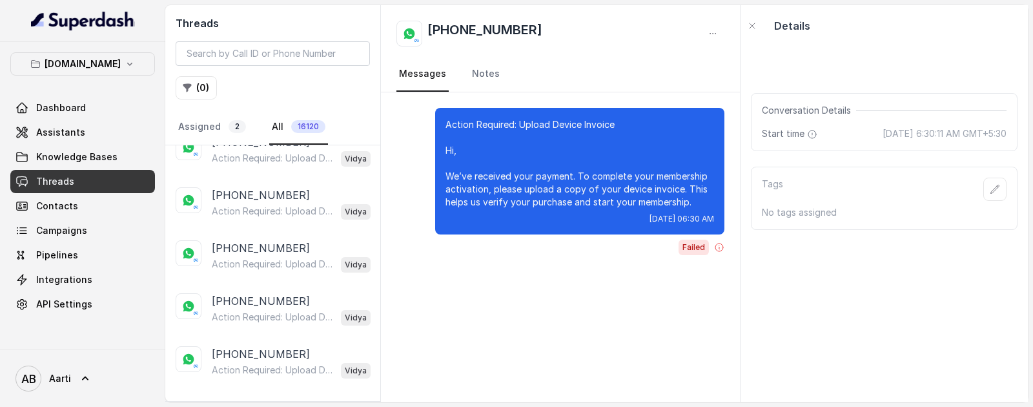
click at [250, 399] on p "Load more conversations" at bounding box center [273, 406] width 127 height 15
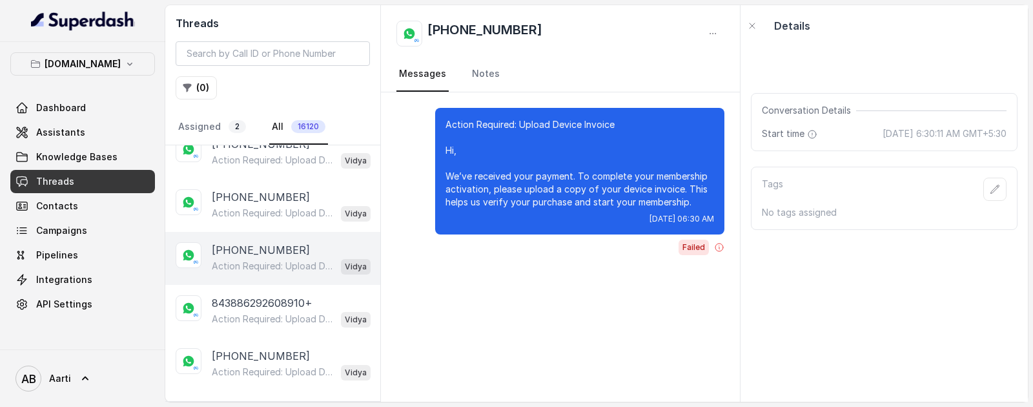
scroll to position [7698, 0]
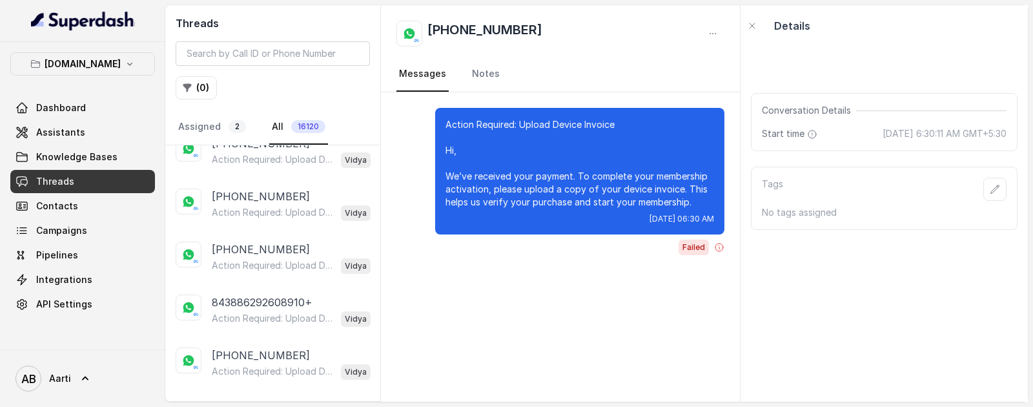
click at [256, 400] on p "Load more conversations" at bounding box center [273, 407] width 127 height 15
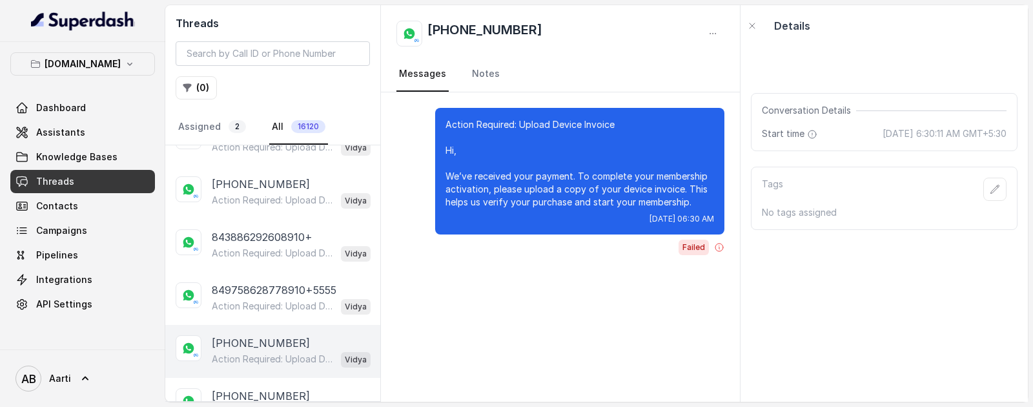
scroll to position [8226, 0]
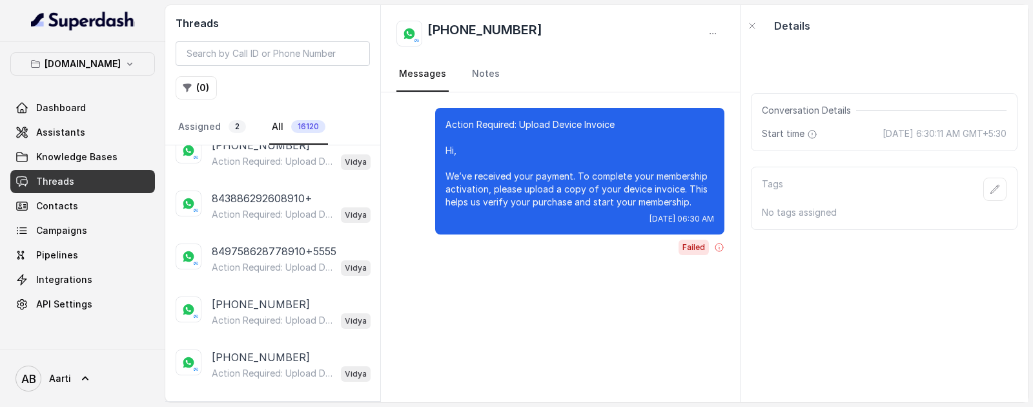
click at [252, 402] on p "Load more conversations" at bounding box center [273, 409] width 127 height 15
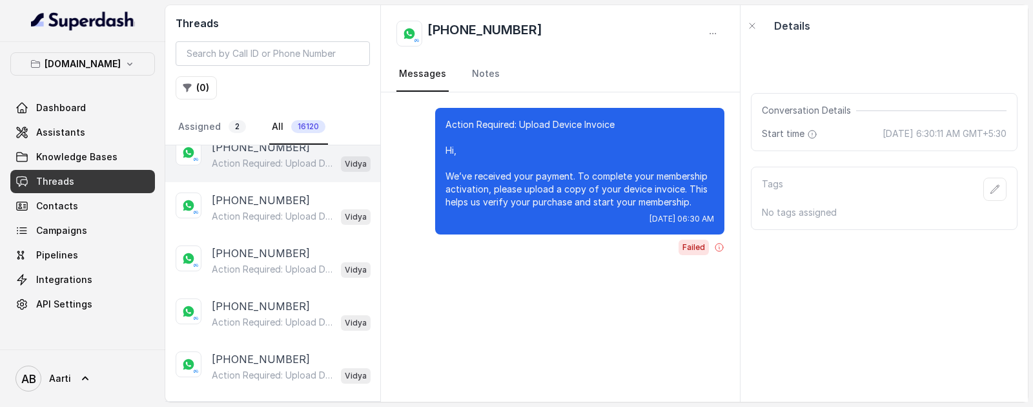
scroll to position [8754, 0]
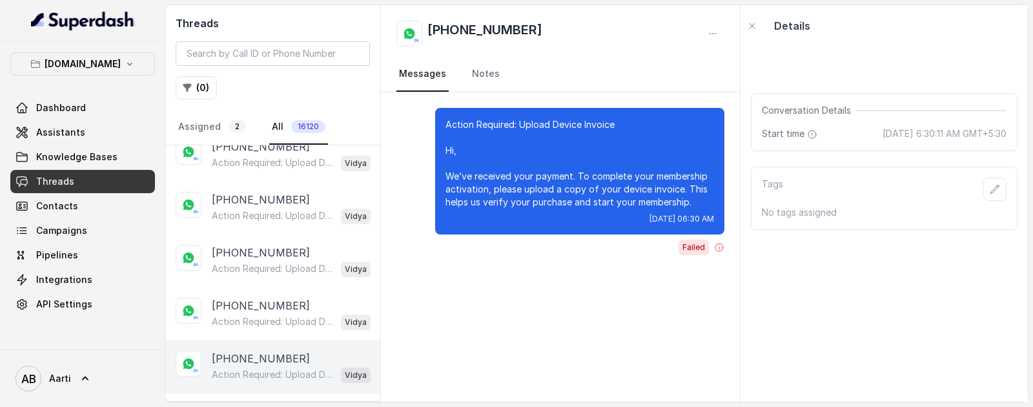
click at [241, 366] on div "Action Required: Upload Device Invoice Hi, We’ve received your payment. To comp…" at bounding box center [291, 374] width 159 height 17
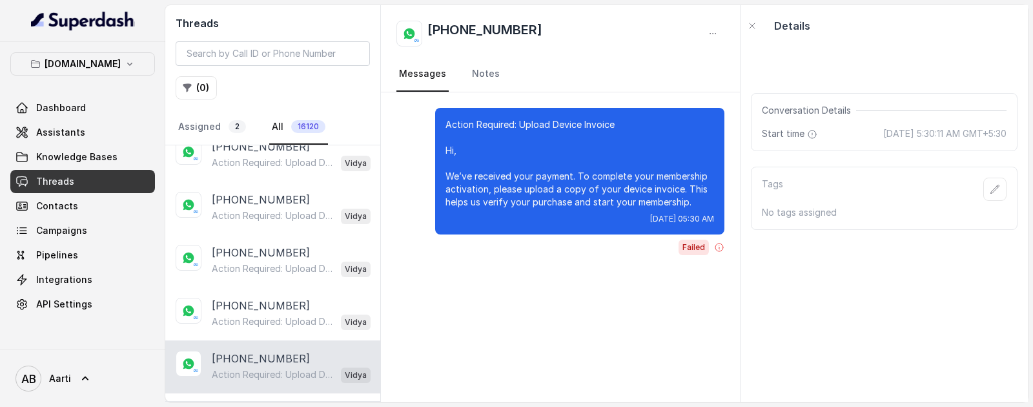
click at [251, 404] on p "Load more conversations" at bounding box center [273, 411] width 127 height 15
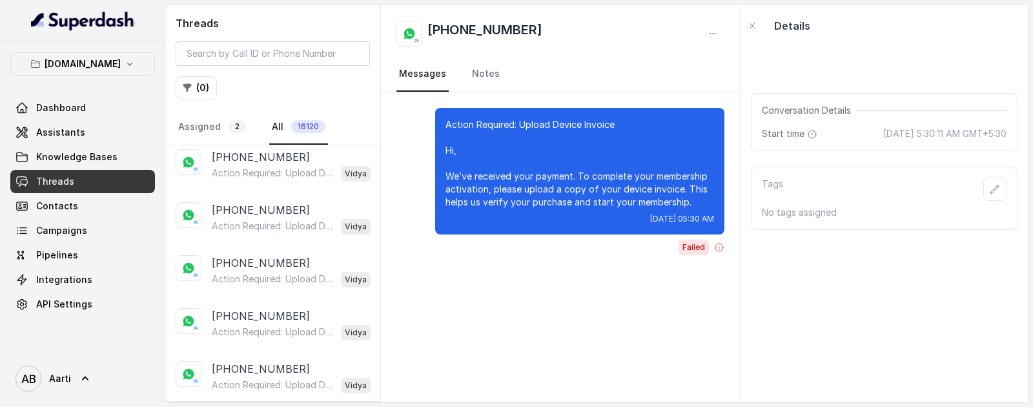
scroll to position [9281, 0]
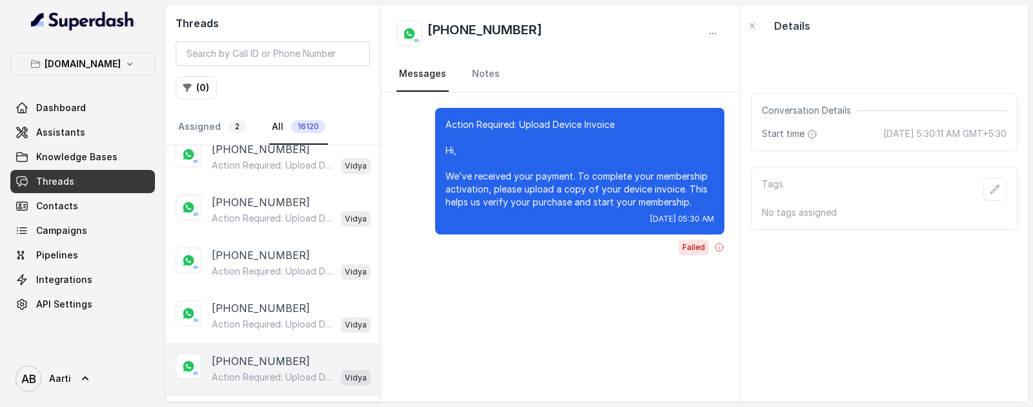
click at [240, 371] on p "Action Required: Upload Device Invoice Hi, We’ve received your payment. To comp…" at bounding box center [274, 377] width 124 height 13
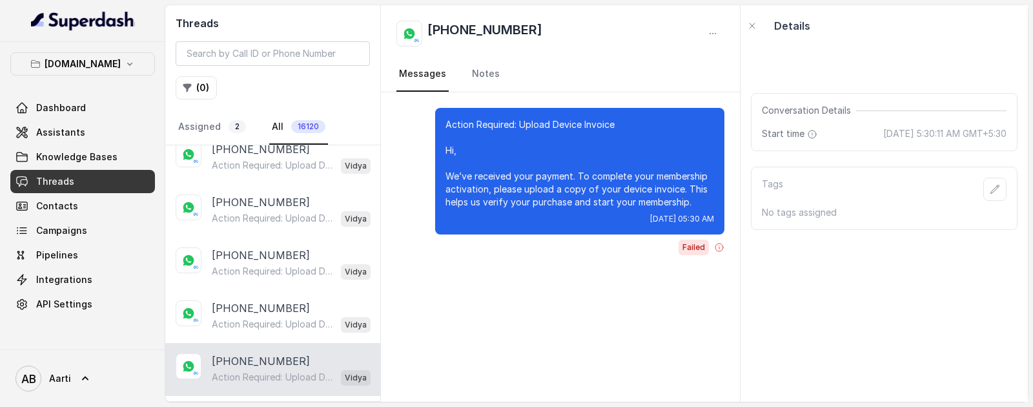
click at [246, 406] on p "Load more conversations" at bounding box center [273, 413] width 127 height 15
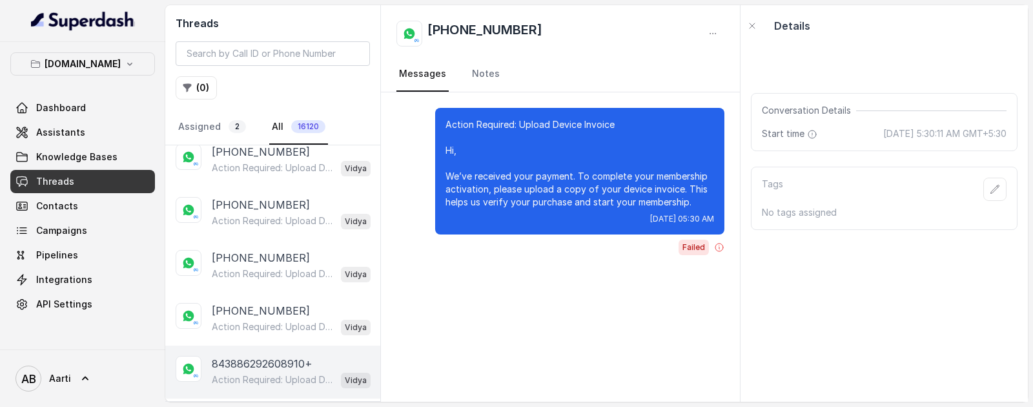
scroll to position [9809, 0]
click at [249, 372] on p "Action Required: Upload Device Invoice Hi, We’ve received your payment. To comp…" at bounding box center [274, 378] width 124 height 13
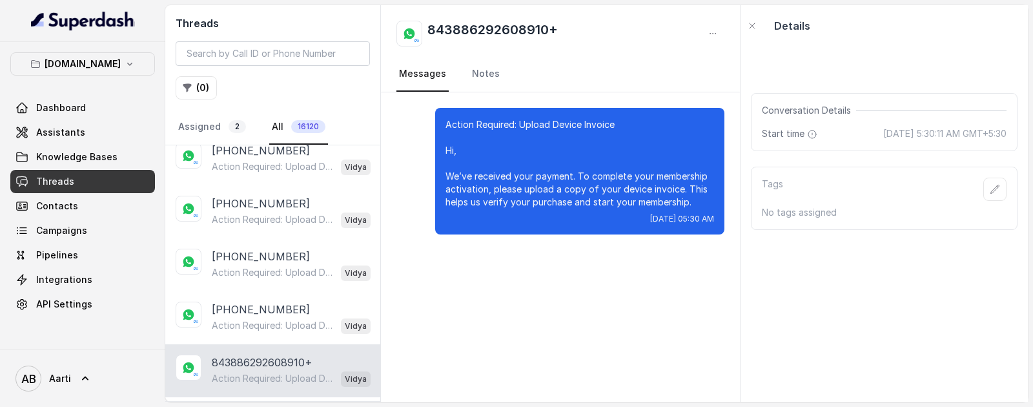
click at [238, 406] on p "Load more conversations" at bounding box center [273, 414] width 127 height 15
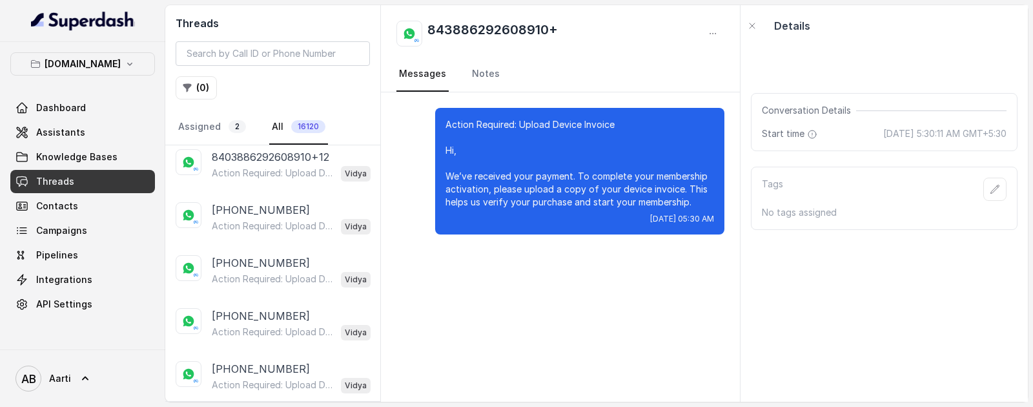
scroll to position [10336, 0]
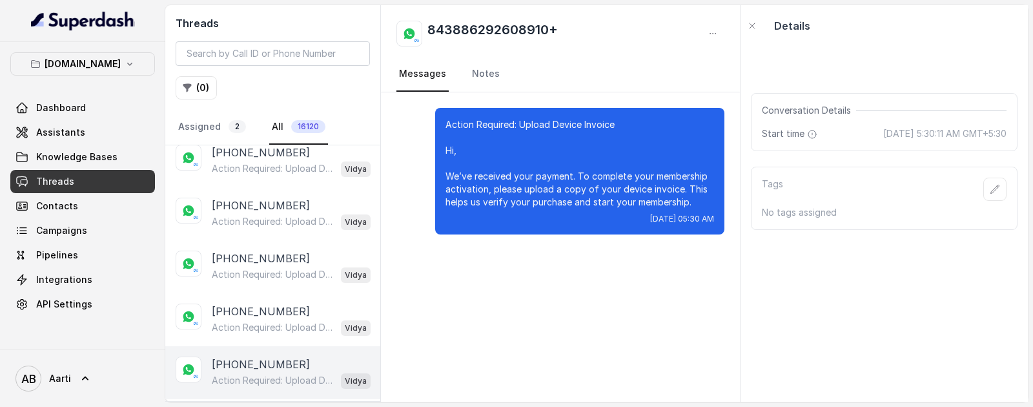
click at [260, 356] on p "[PHONE_NUMBER]" at bounding box center [261, 363] width 98 height 15
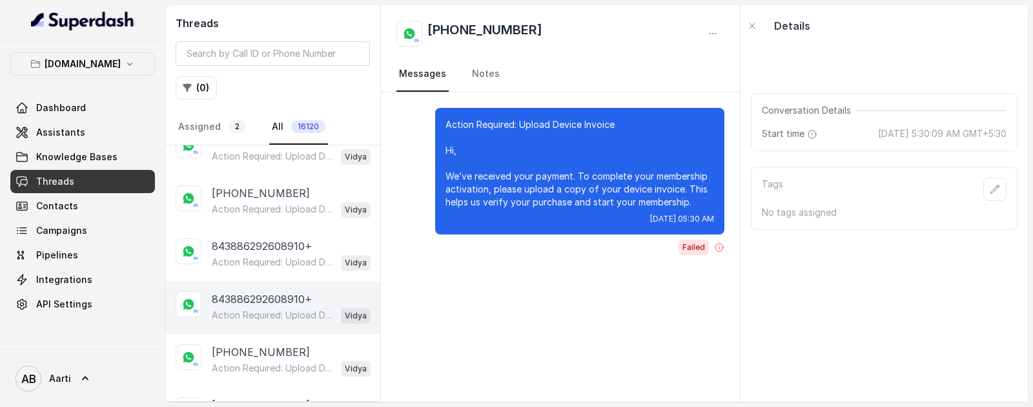
scroll to position [10865, 0]
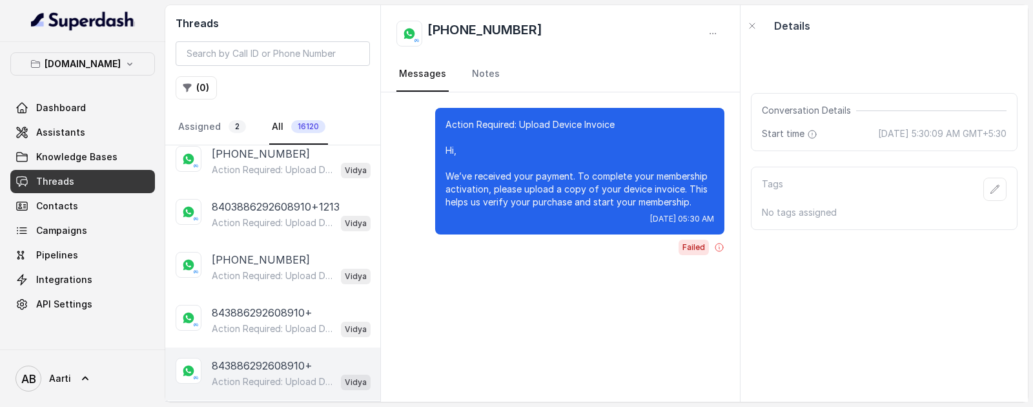
click at [253, 375] on p "Action Required: Upload Device Invoice Hi, We’ve received your payment. To comp…" at bounding box center [274, 381] width 124 height 13
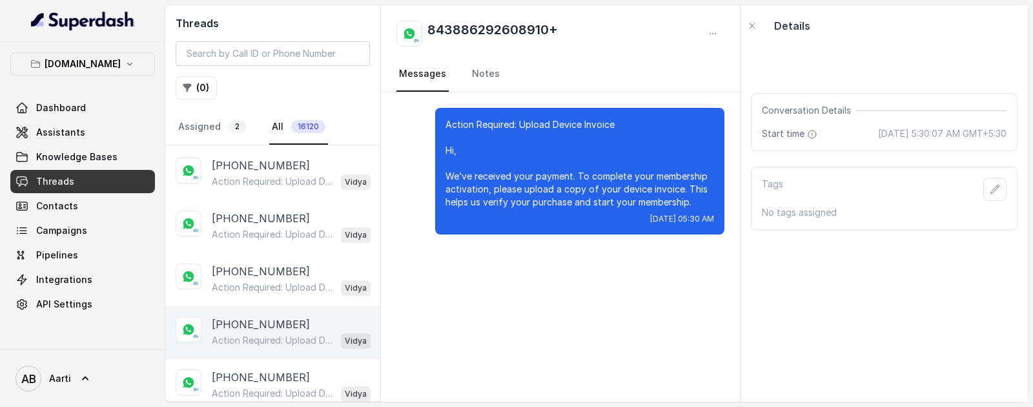
scroll to position [11392, 0]
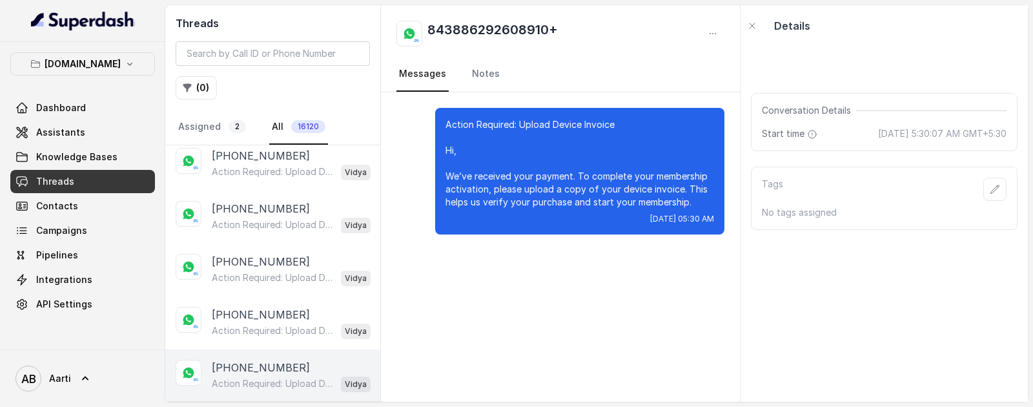
click at [256, 375] on div "Action Required: Upload Device Invoice Hi, We’ve received your payment. To comp…" at bounding box center [291, 383] width 159 height 17
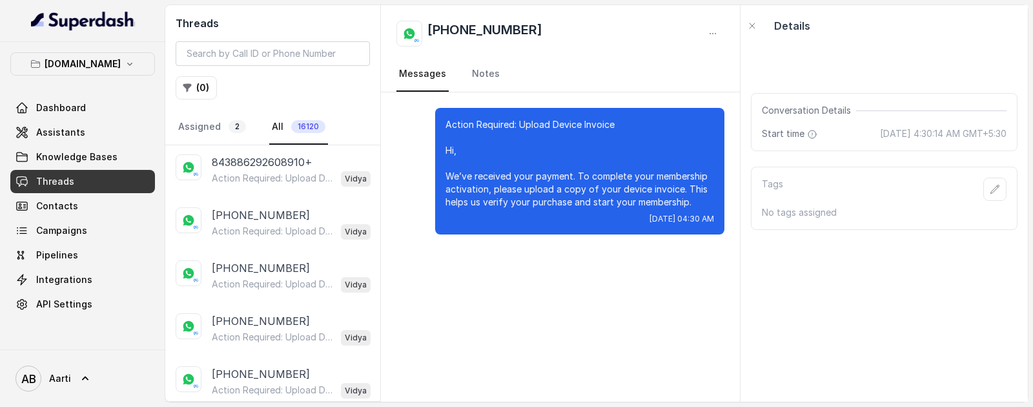
scroll to position [11920, 0]
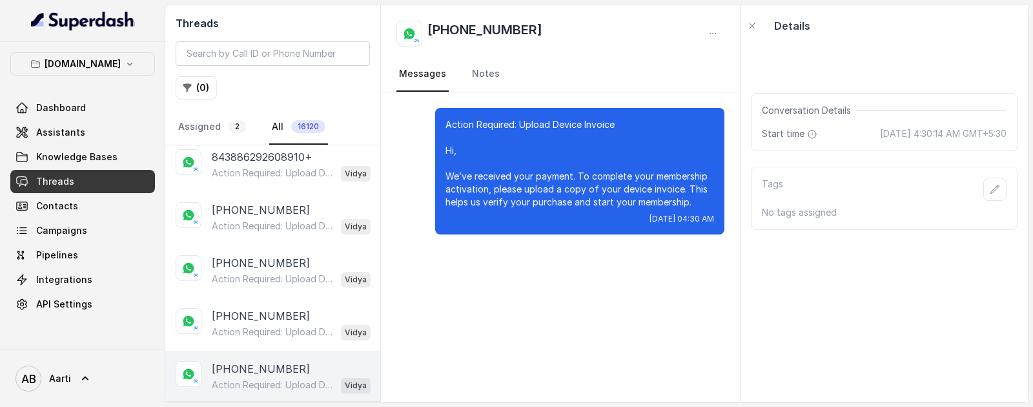
click at [266, 361] on p "[PHONE_NUMBER]" at bounding box center [261, 368] width 98 height 15
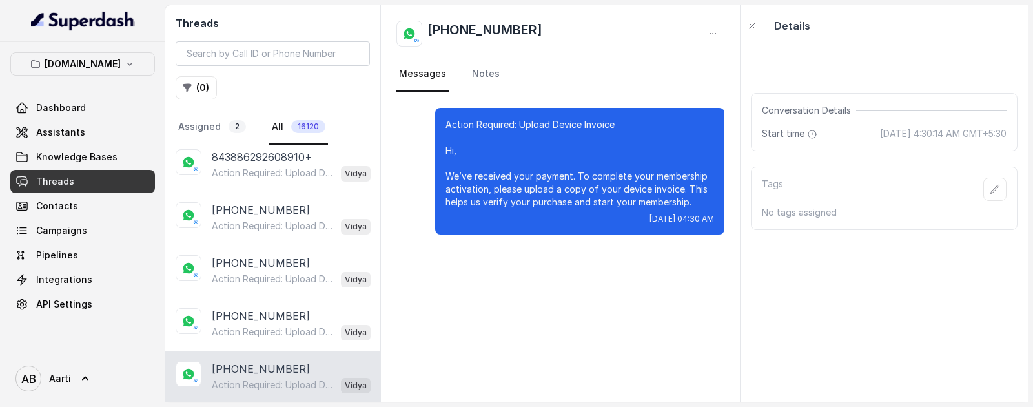
click at [261, 361] on p "[PHONE_NUMBER]" at bounding box center [261, 368] width 98 height 15
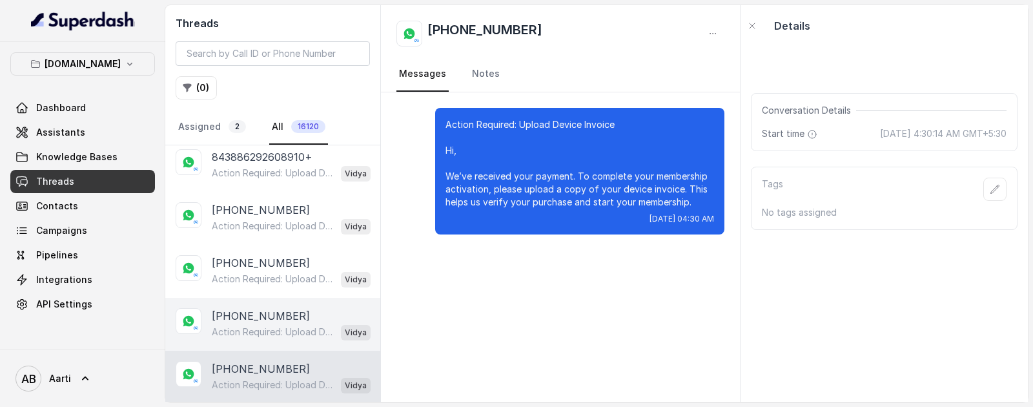
click at [258, 308] on p "[PHONE_NUMBER]" at bounding box center [261, 315] width 98 height 15
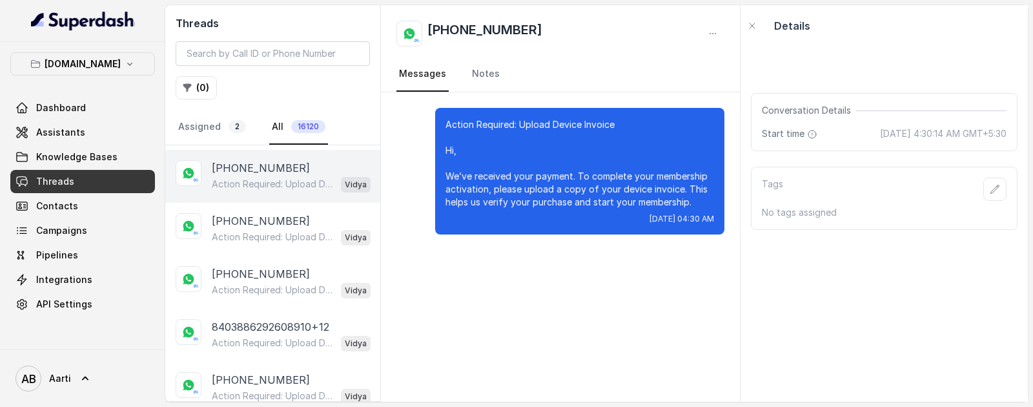
scroll to position [12448, 0]
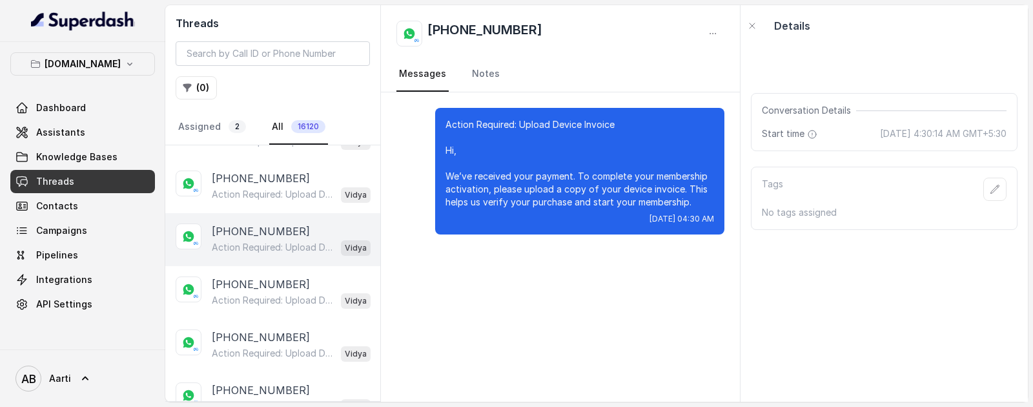
scroll to position [12976, 0]
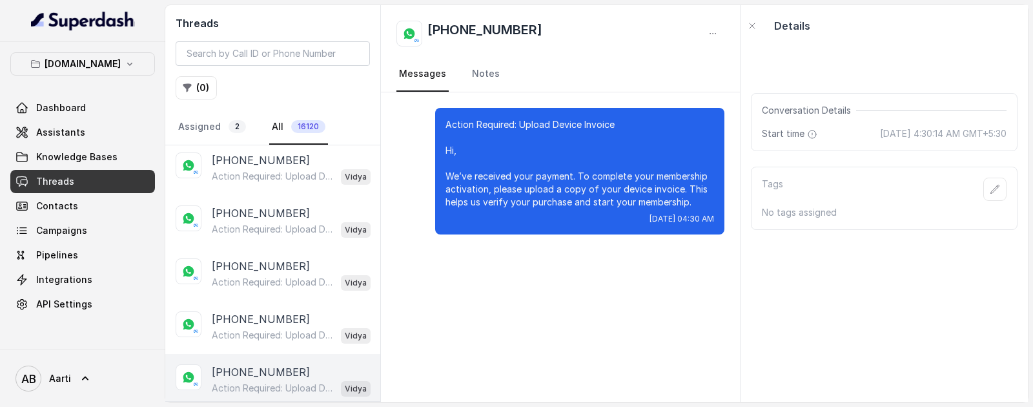
click at [263, 382] on p "Action Required: Upload Device Invoice Hi, We’ve received your payment. To comp…" at bounding box center [274, 388] width 124 height 13
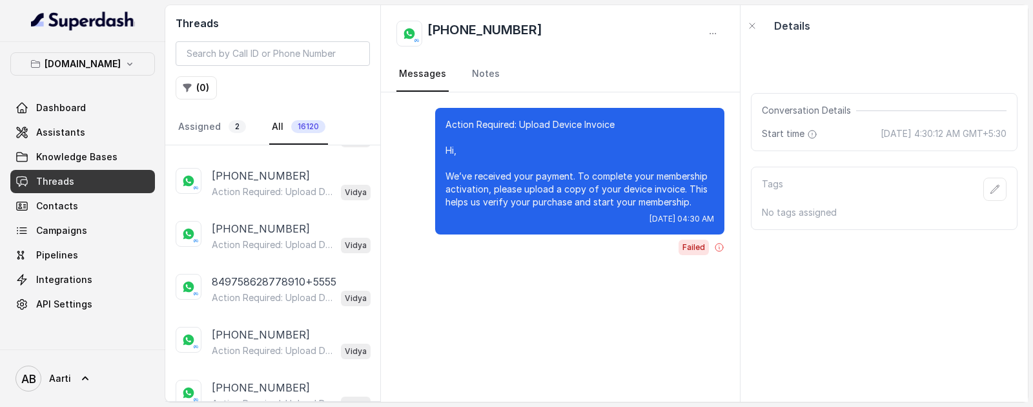
scroll to position [13504, 0]
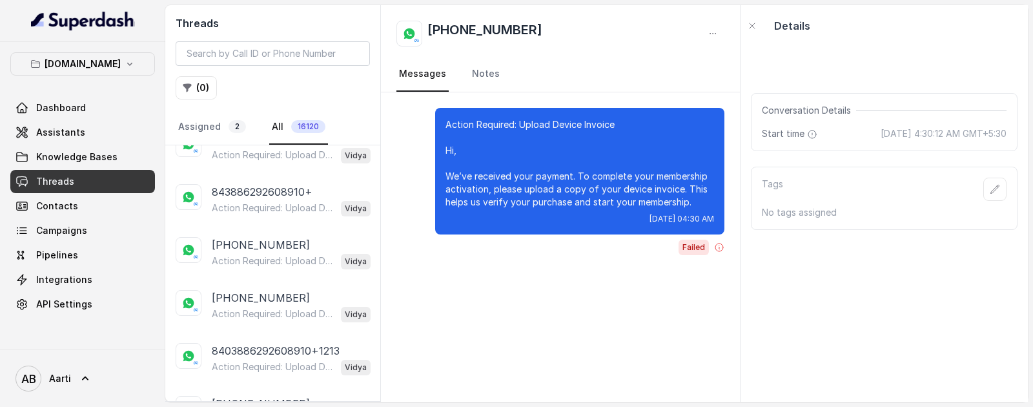
scroll to position [14032, 0]
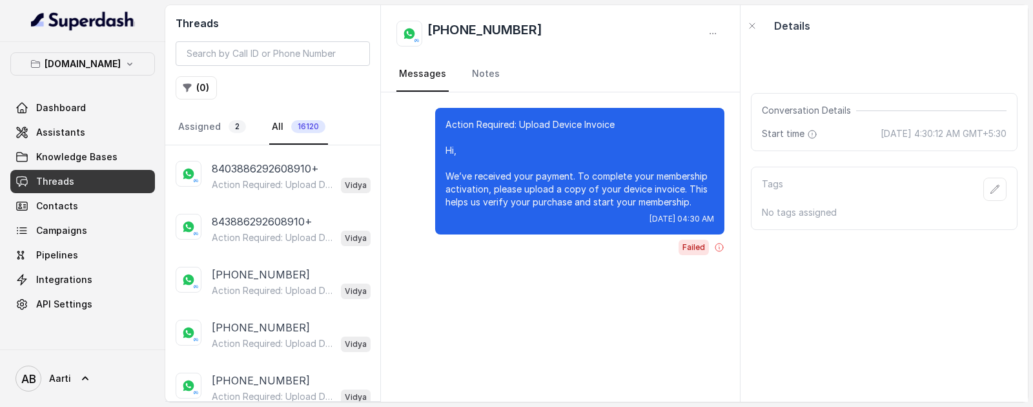
scroll to position [14560, 0]
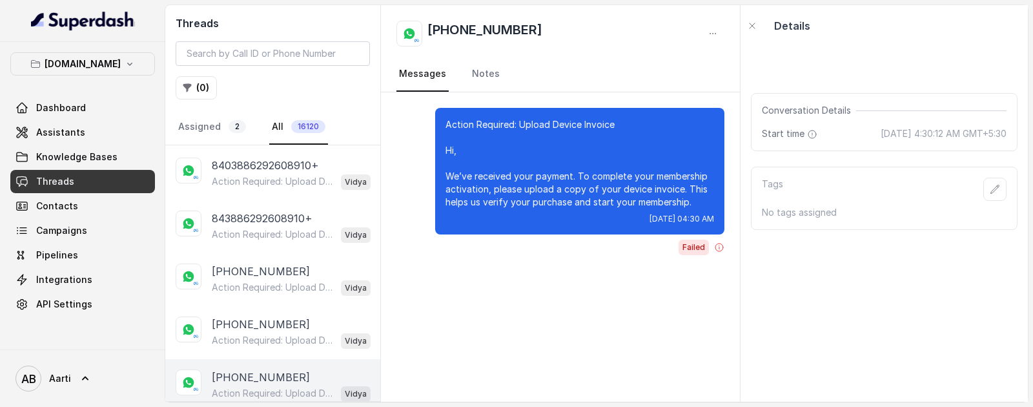
click at [265, 387] on p "Action Required: Upload Device Invoice Hi, We’ve received your payment. To comp…" at bounding box center [274, 393] width 124 height 13
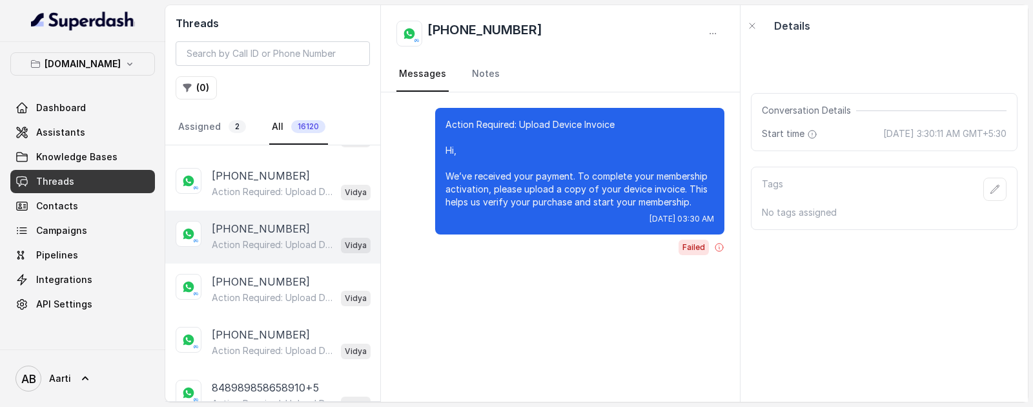
scroll to position [15087, 0]
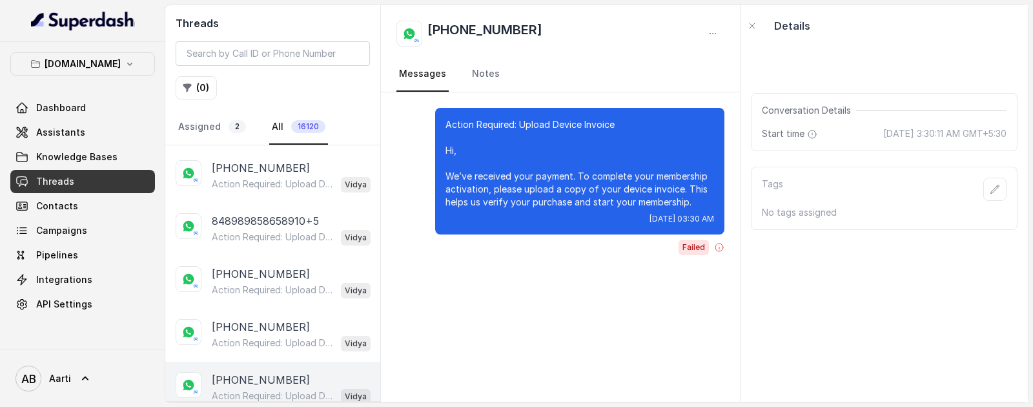
click at [262, 372] on p "[PHONE_NUMBER]" at bounding box center [261, 379] width 98 height 15
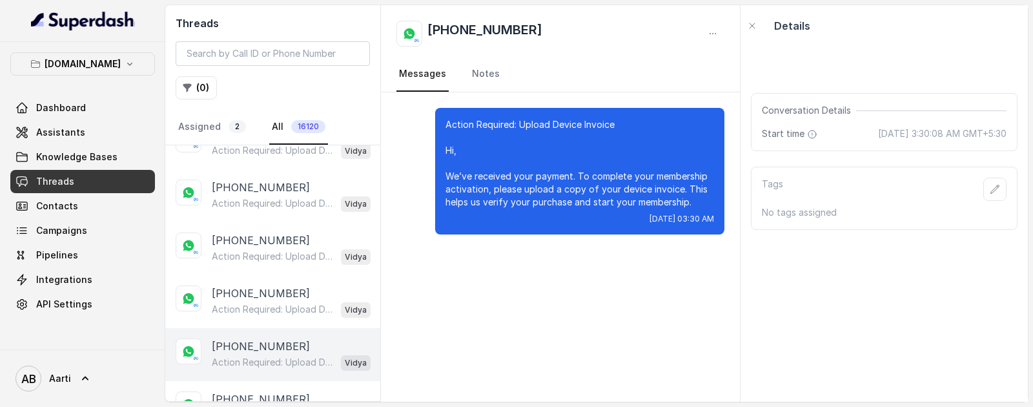
scroll to position [15615, 0]
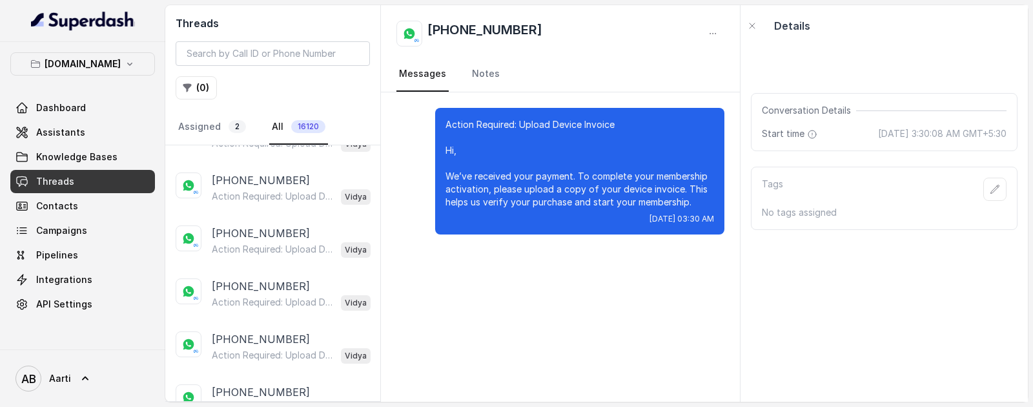
scroll to position [16142, 0]
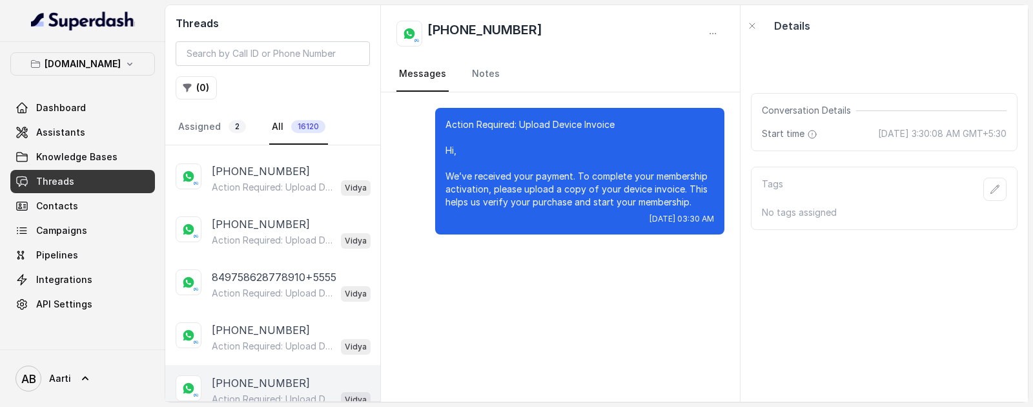
click at [248, 391] on div "Action Required: Upload Device Invoice Hi, We’ve received your payment. To comp…" at bounding box center [291, 399] width 159 height 17
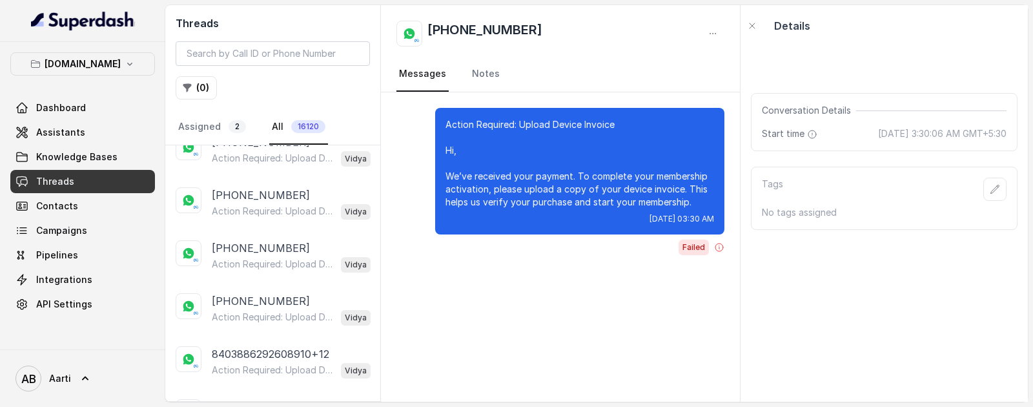
scroll to position [16671, 0]
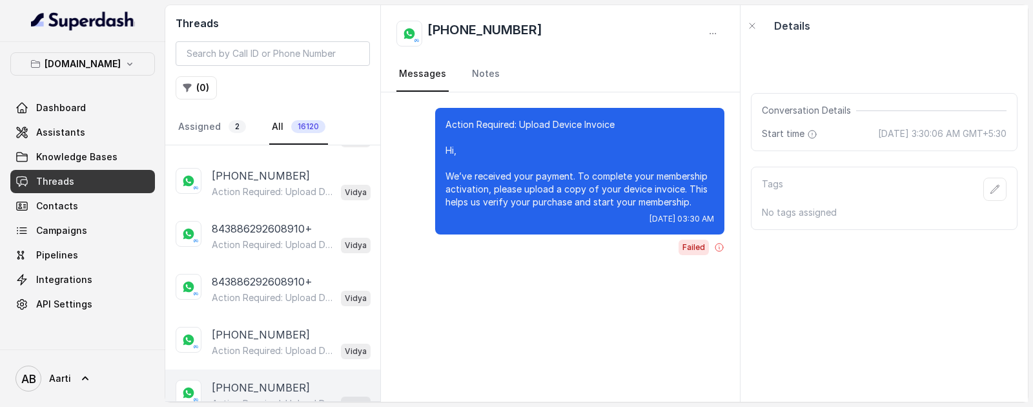
scroll to position [17198, 0]
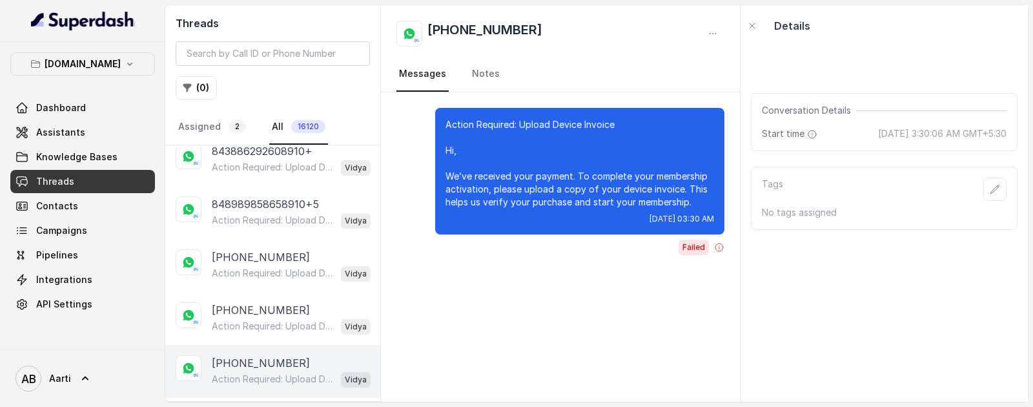
scroll to position [17726, 0]
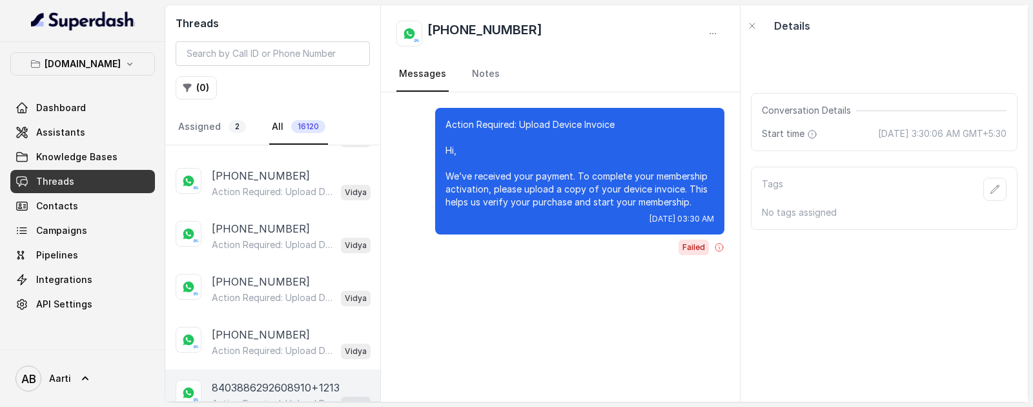
click at [265, 380] on p "8403886292608910+1213" at bounding box center [276, 387] width 128 height 15
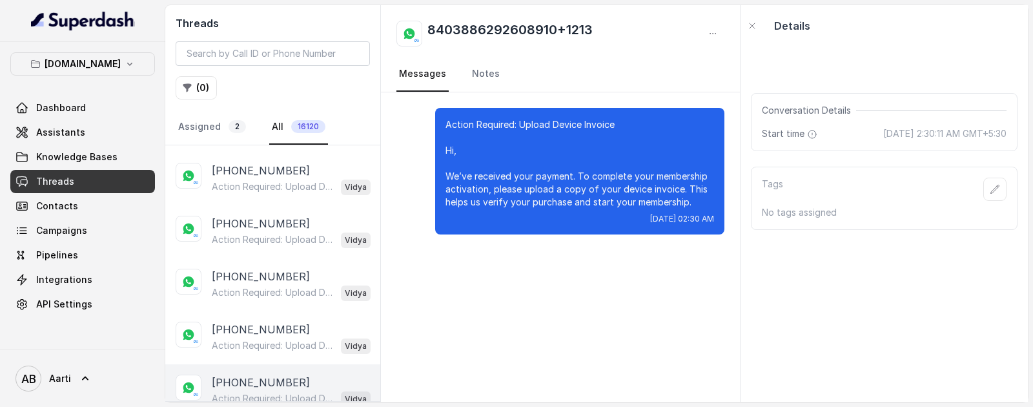
scroll to position [18111, 0]
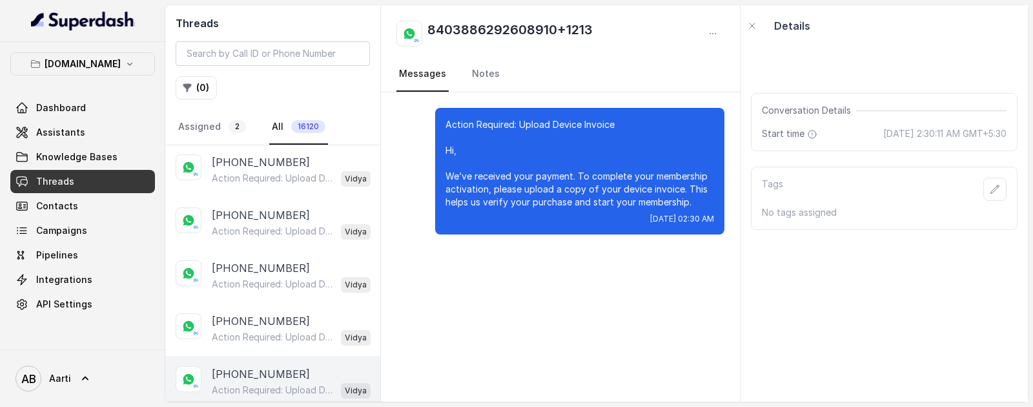
click at [260, 384] on p "Action Required: Upload Device Invoice Hi, We’ve received your payment. To comp…" at bounding box center [274, 390] width 124 height 13
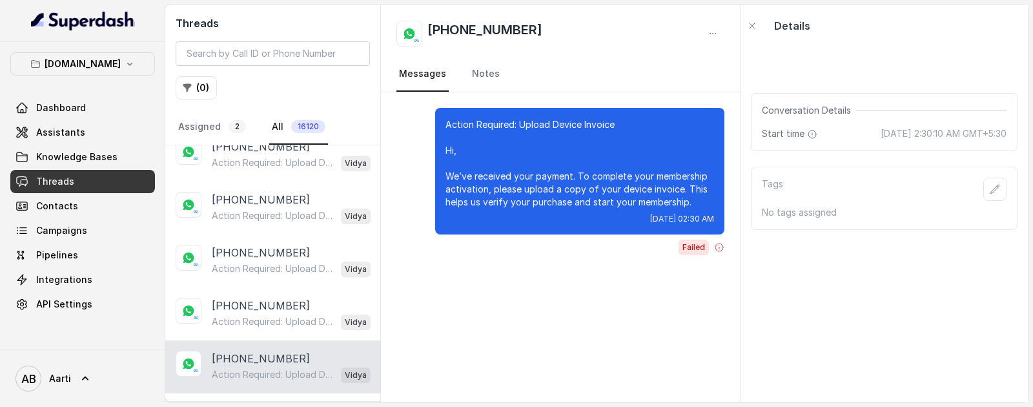
scroll to position [18254, 0]
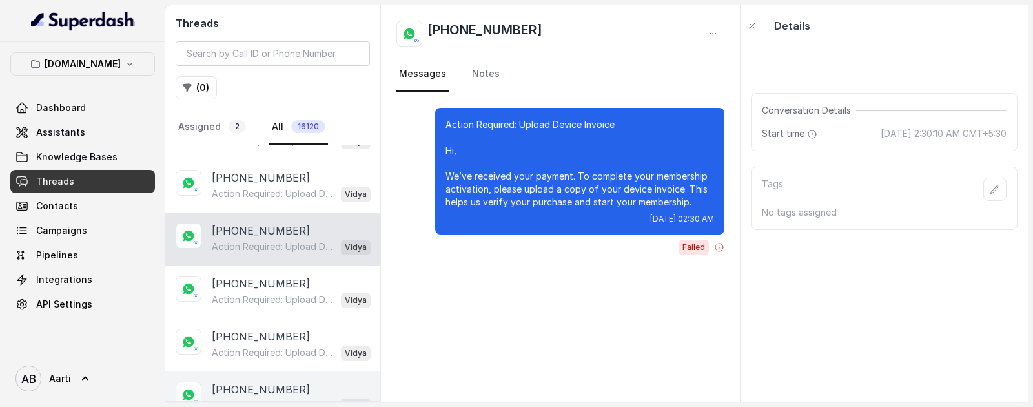
click at [256, 399] on p "Action Required: Upload Device Invoice Hi, We’ve received your payment. To comp…" at bounding box center [274, 405] width 124 height 13
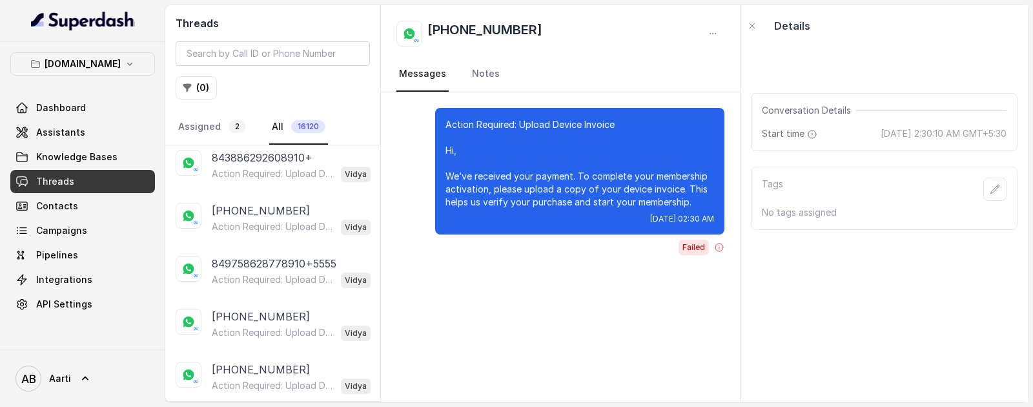
scroll to position [18710, 0]
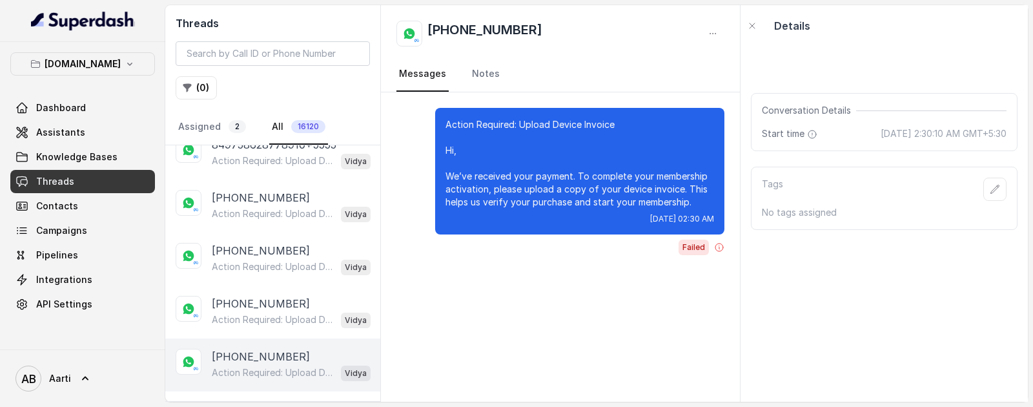
click at [247, 338] on div "[PHONE_NUMBER] Action Required: Upload Device Invoice Hi, We’ve received your p…" at bounding box center [272, 364] width 215 height 53
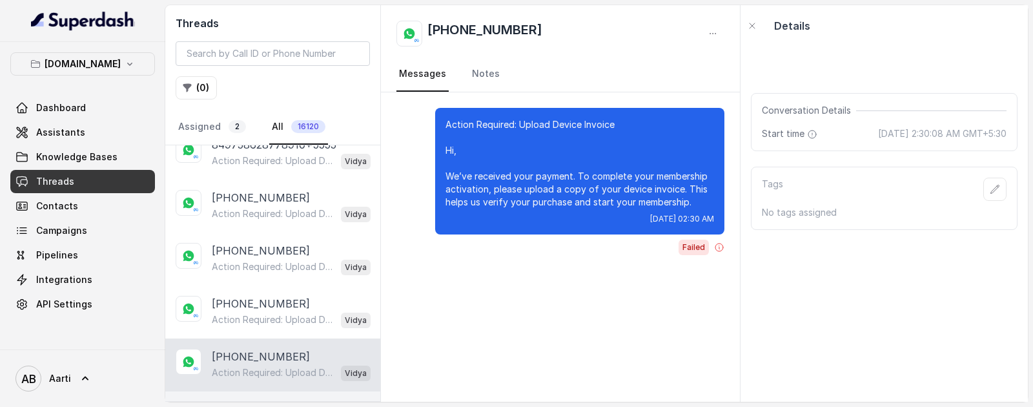
click at [247, 402] on p "[PHONE_NUMBER]" at bounding box center [261, 409] width 98 height 15
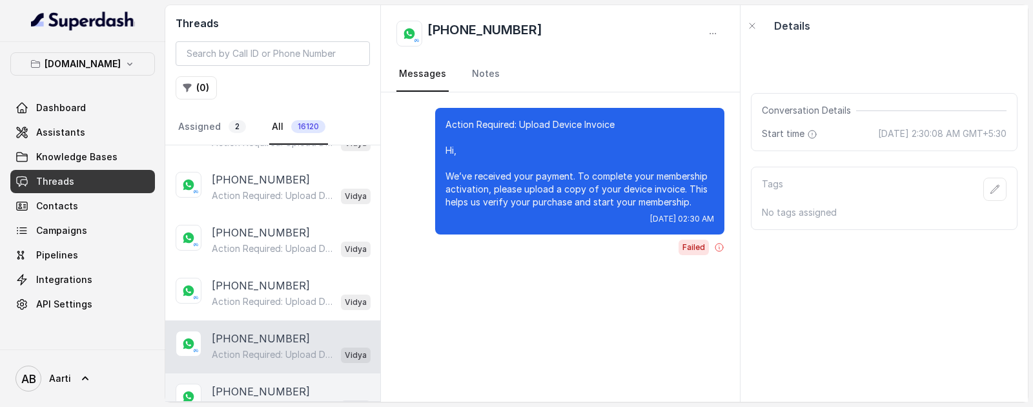
scroll to position [18782, 0]
click at [254, 400] on p "Action Required: Upload Device Invoice Hi, We’ve received your payment. To comp…" at bounding box center [274, 406] width 124 height 13
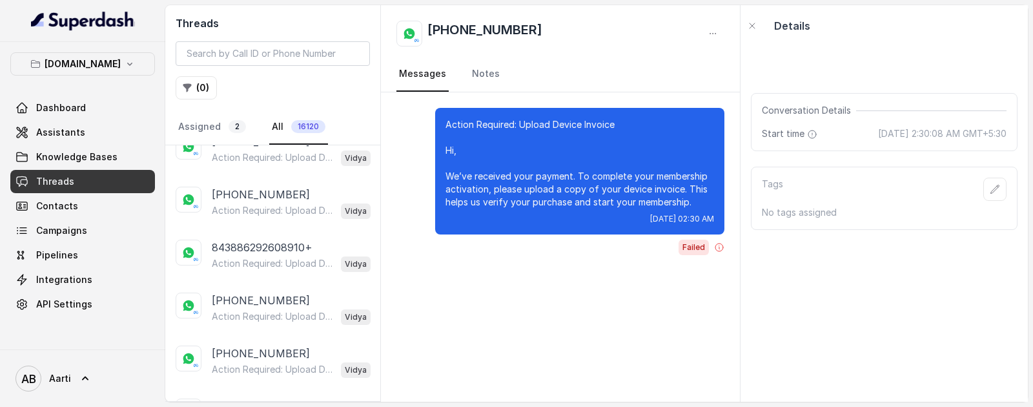
scroll to position [19310, 0]
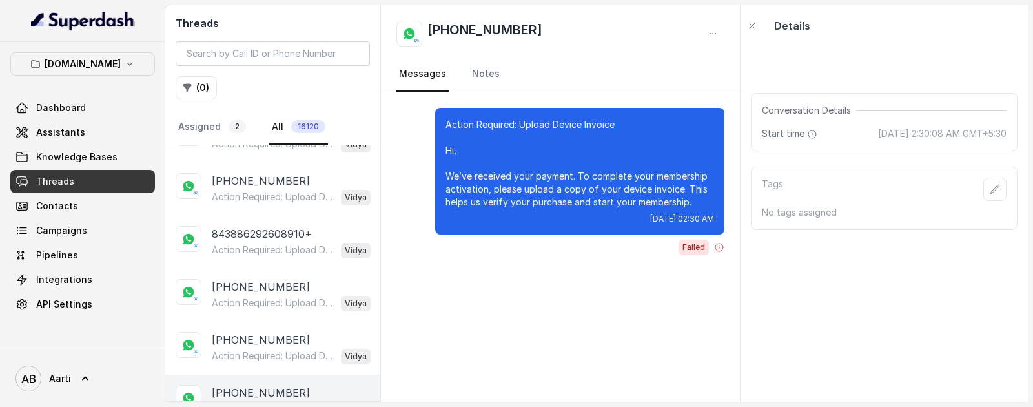
click at [260, 385] on p "[PHONE_NUMBER]" at bounding box center [261, 392] width 98 height 15
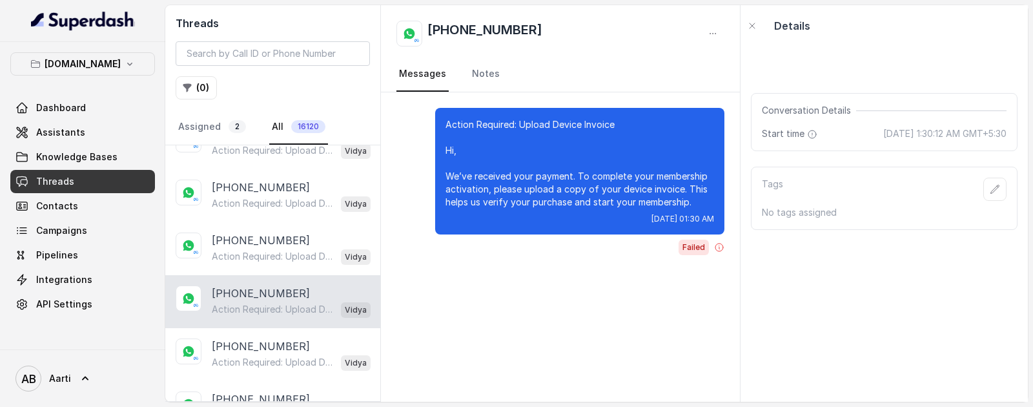
scroll to position [19486, 0]
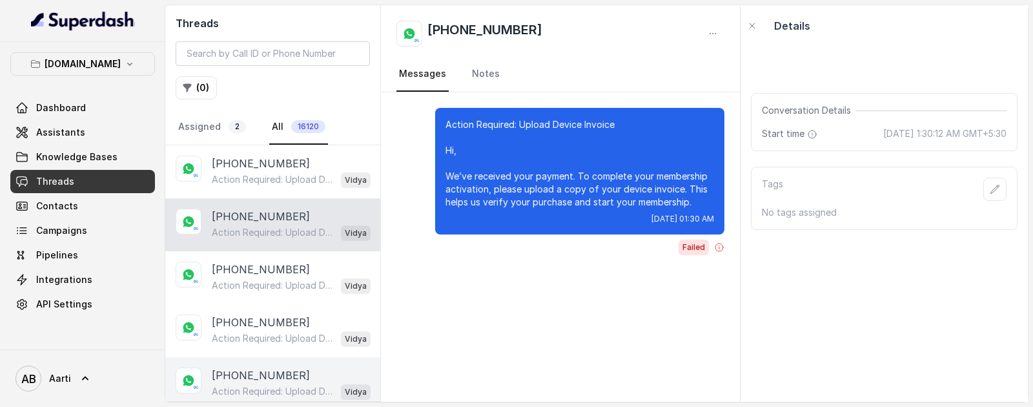
click at [267, 367] on p "[PHONE_NUMBER]" at bounding box center [261, 374] width 98 height 15
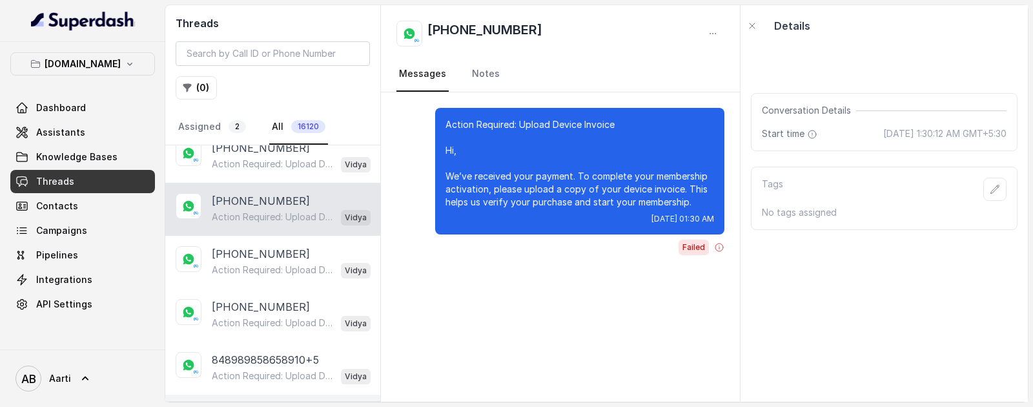
scroll to position [19683, 0]
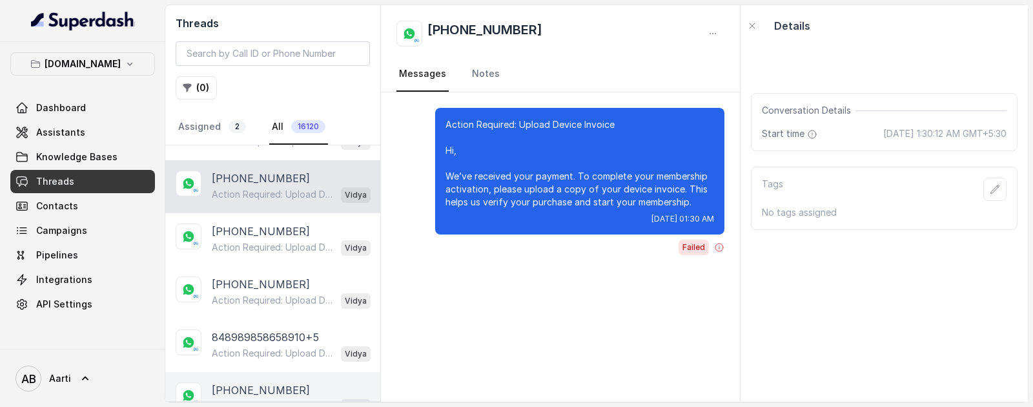
click at [263, 372] on div "[PHONE_NUMBER] Action Required: Upload Device Invoice Hi, We’ve received your p…" at bounding box center [272, 398] width 215 height 53
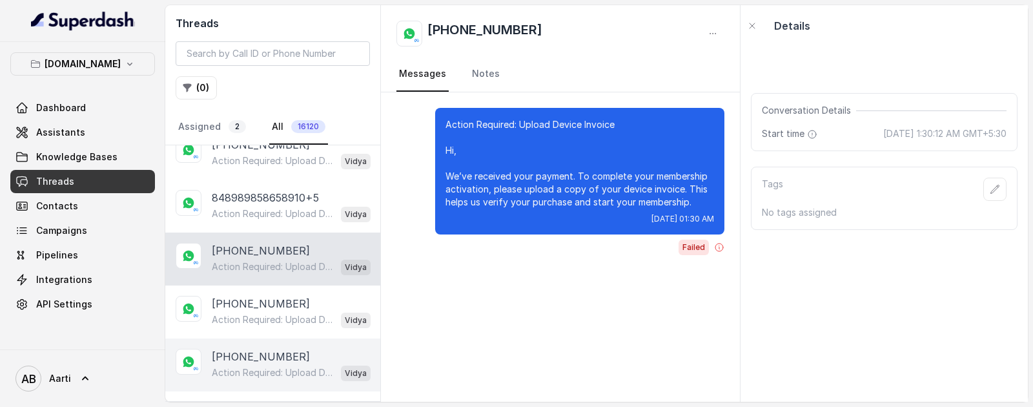
scroll to position [19838, 0]
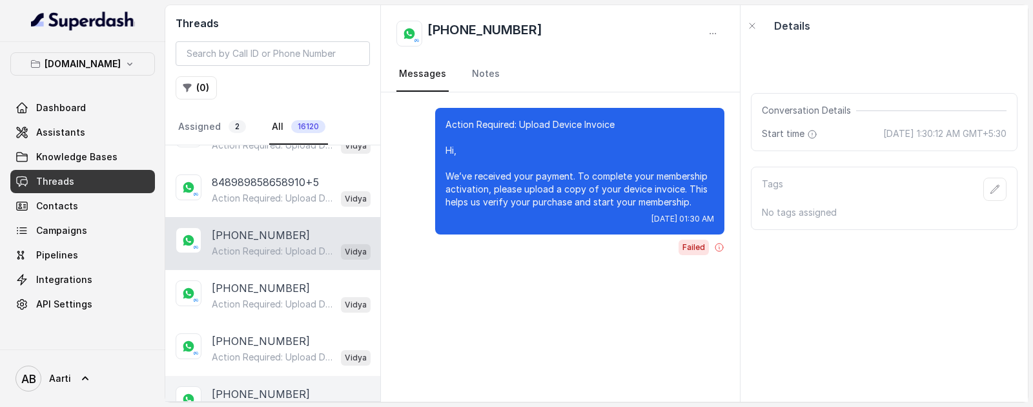
click at [260, 404] on p "Action Required: Upload Device Invoice Hi, We’ve received your payment. To comp…" at bounding box center [274, 410] width 124 height 13
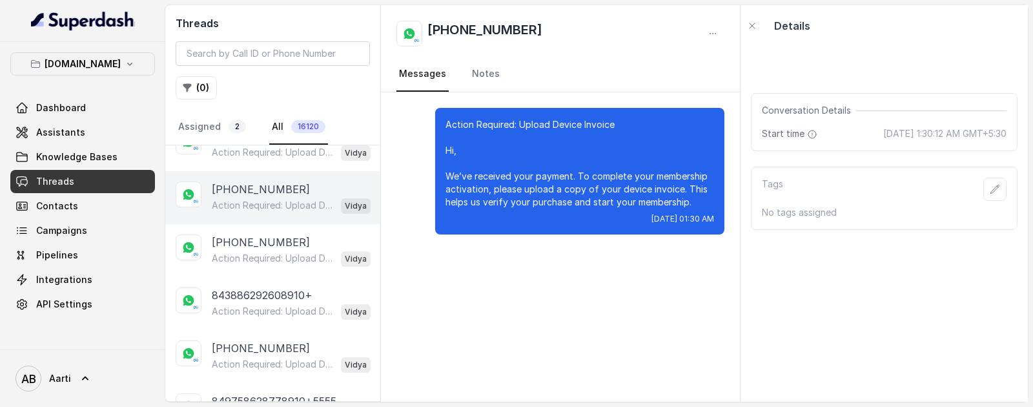
scroll to position [20365, 0]
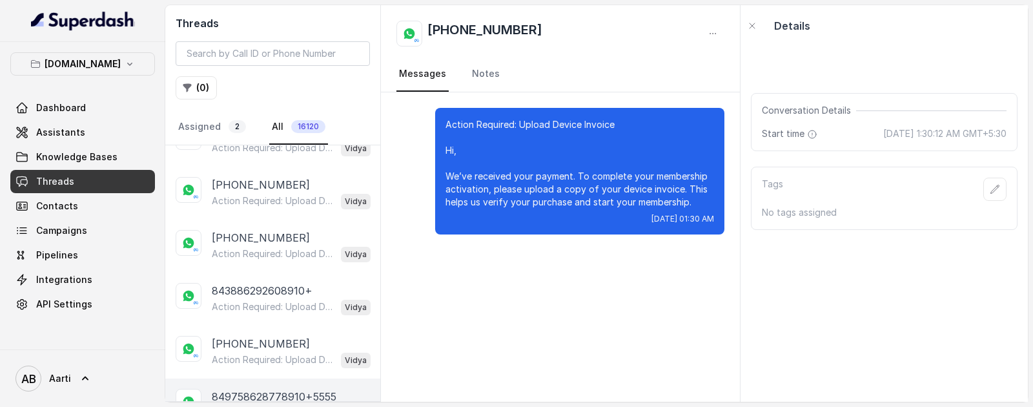
click at [262, 406] on p "Action Required: Upload Device Invoice Hi, We’ve received your payment. To comp…" at bounding box center [274, 412] width 124 height 13
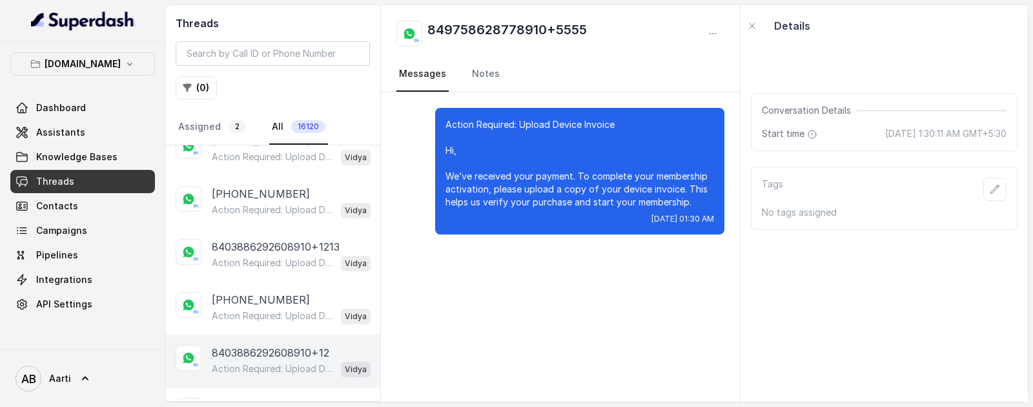
scroll to position [20893, 0]
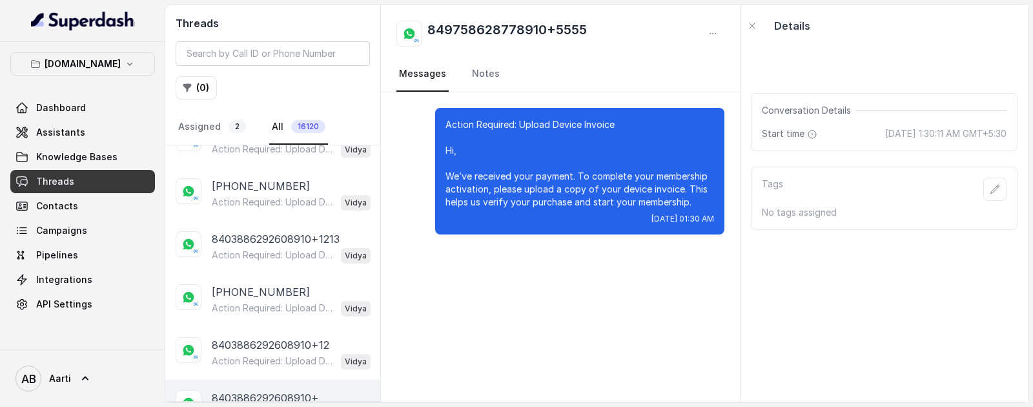
click at [264, 390] on p "8403886292608910+" at bounding box center [265, 397] width 107 height 15
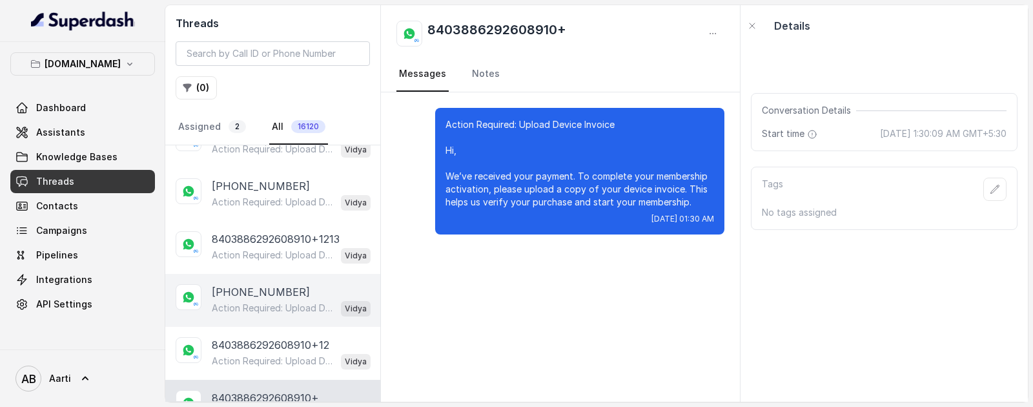
scroll to position [21421, 0]
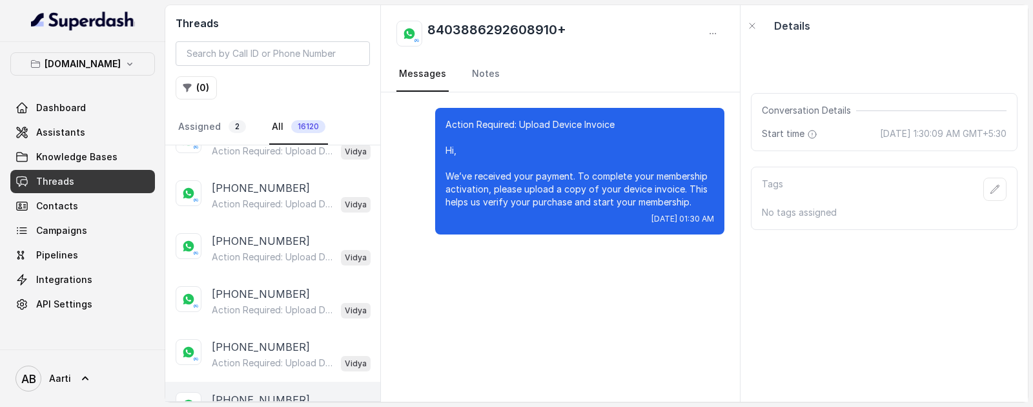
click at [269, 392] on p "[PHONE_NUMBER]" at bounding box center [261, 399] width 98 height 15
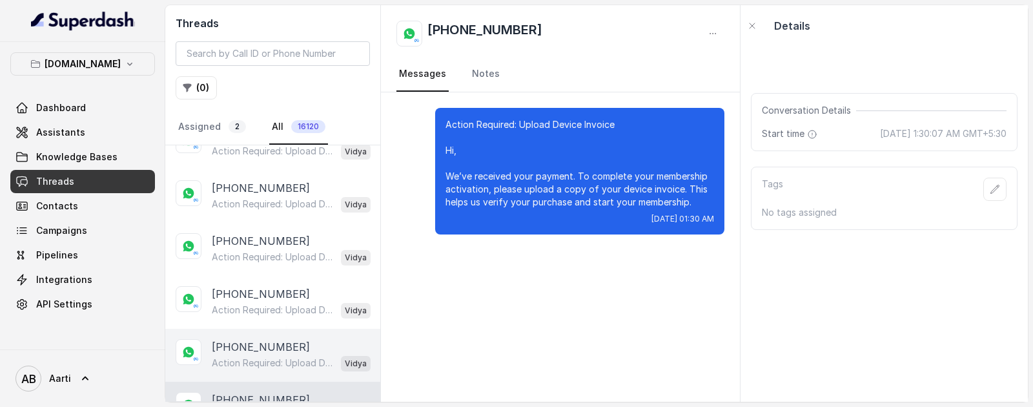
scroll to position [21949, 0]
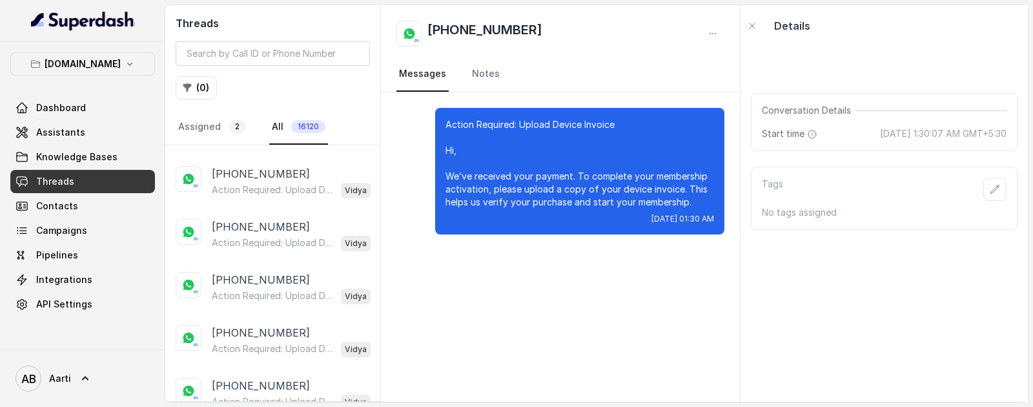
scroll to position [22086, 0]
